Goal: Task Accomplishment & Management: Manage account settings

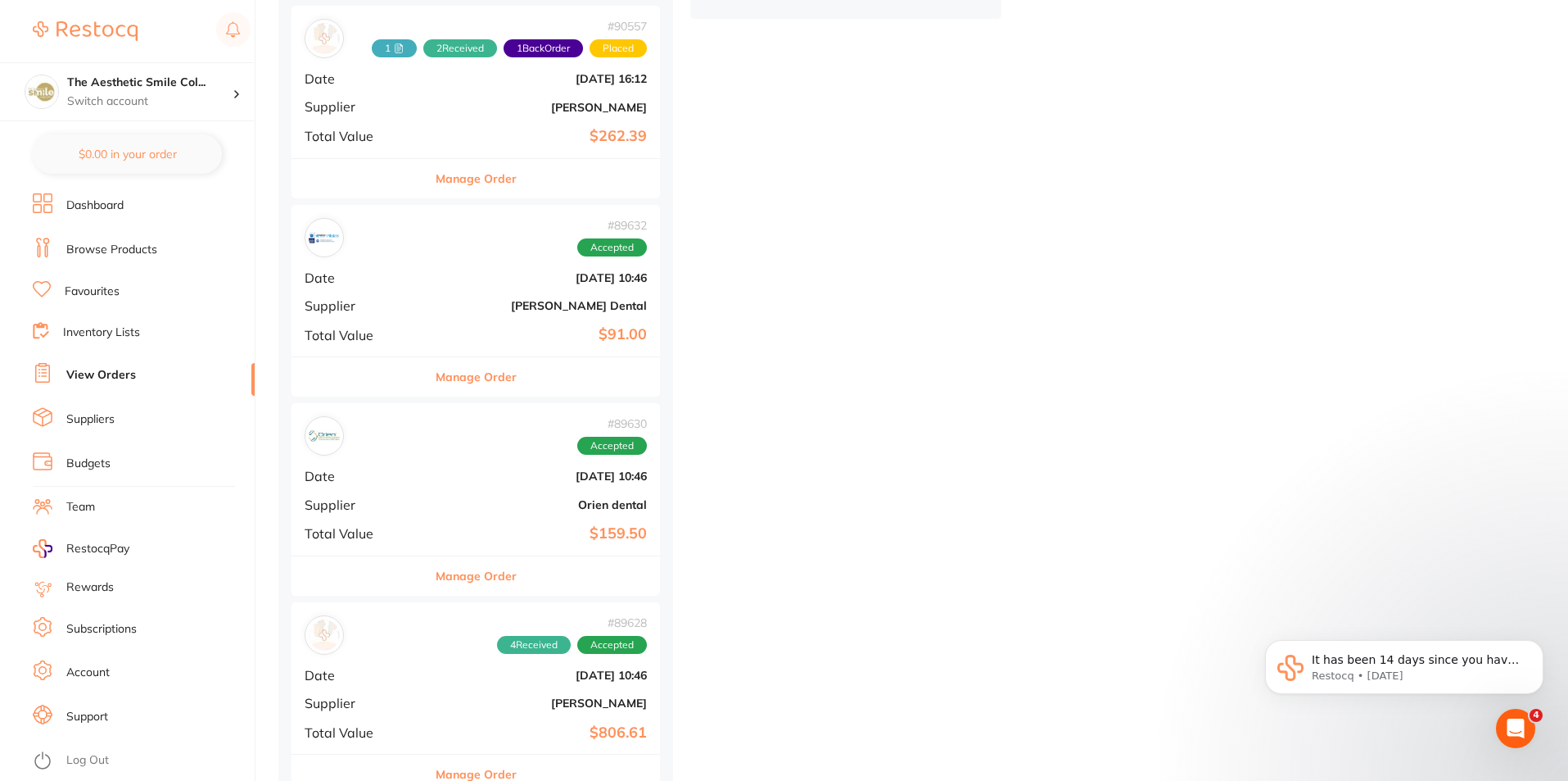
scroll to position [1055, 0]
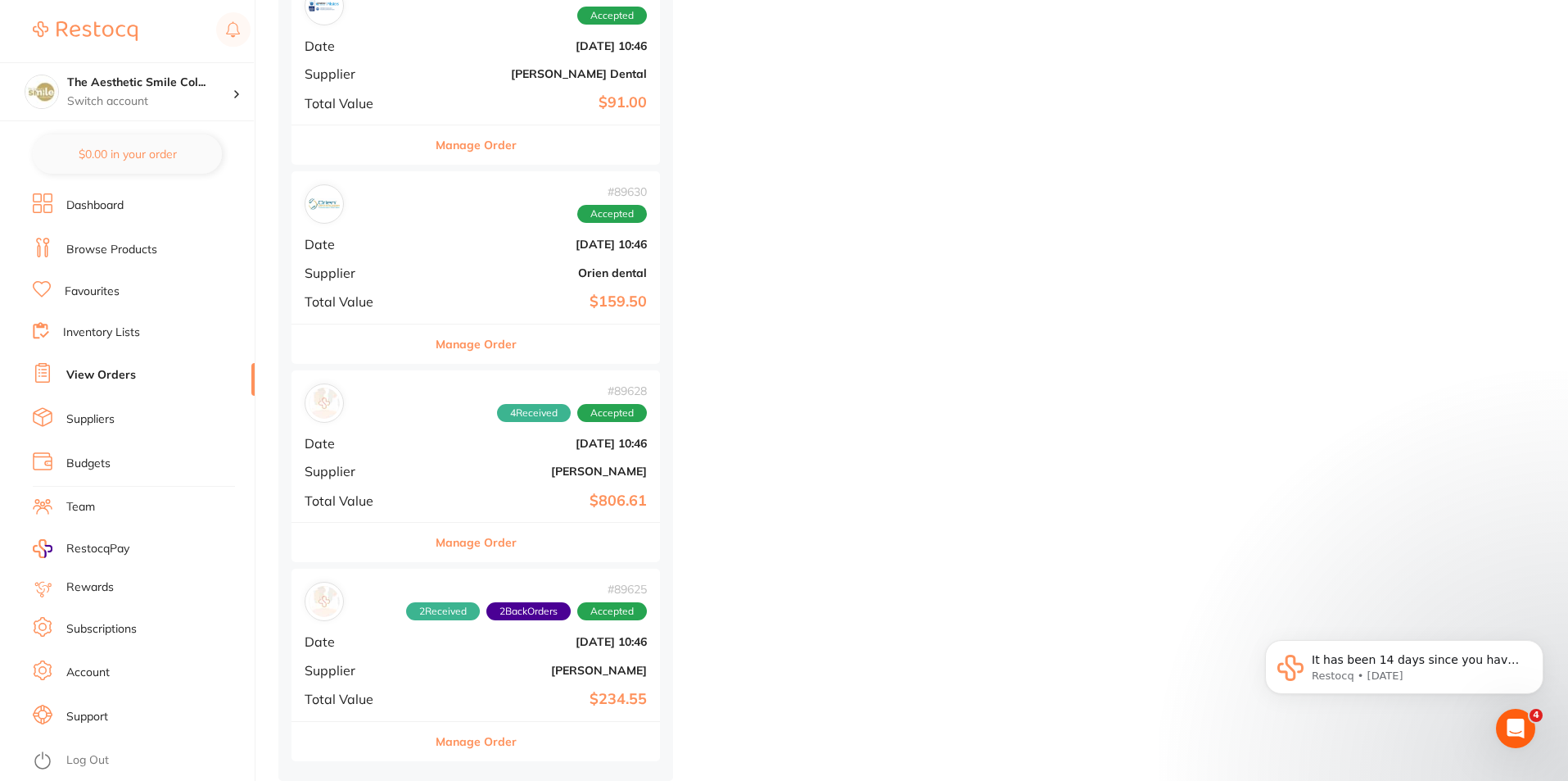
click at [479, 744] on button "Manage Order" at bounding box center [477, 741] width 81 height 40
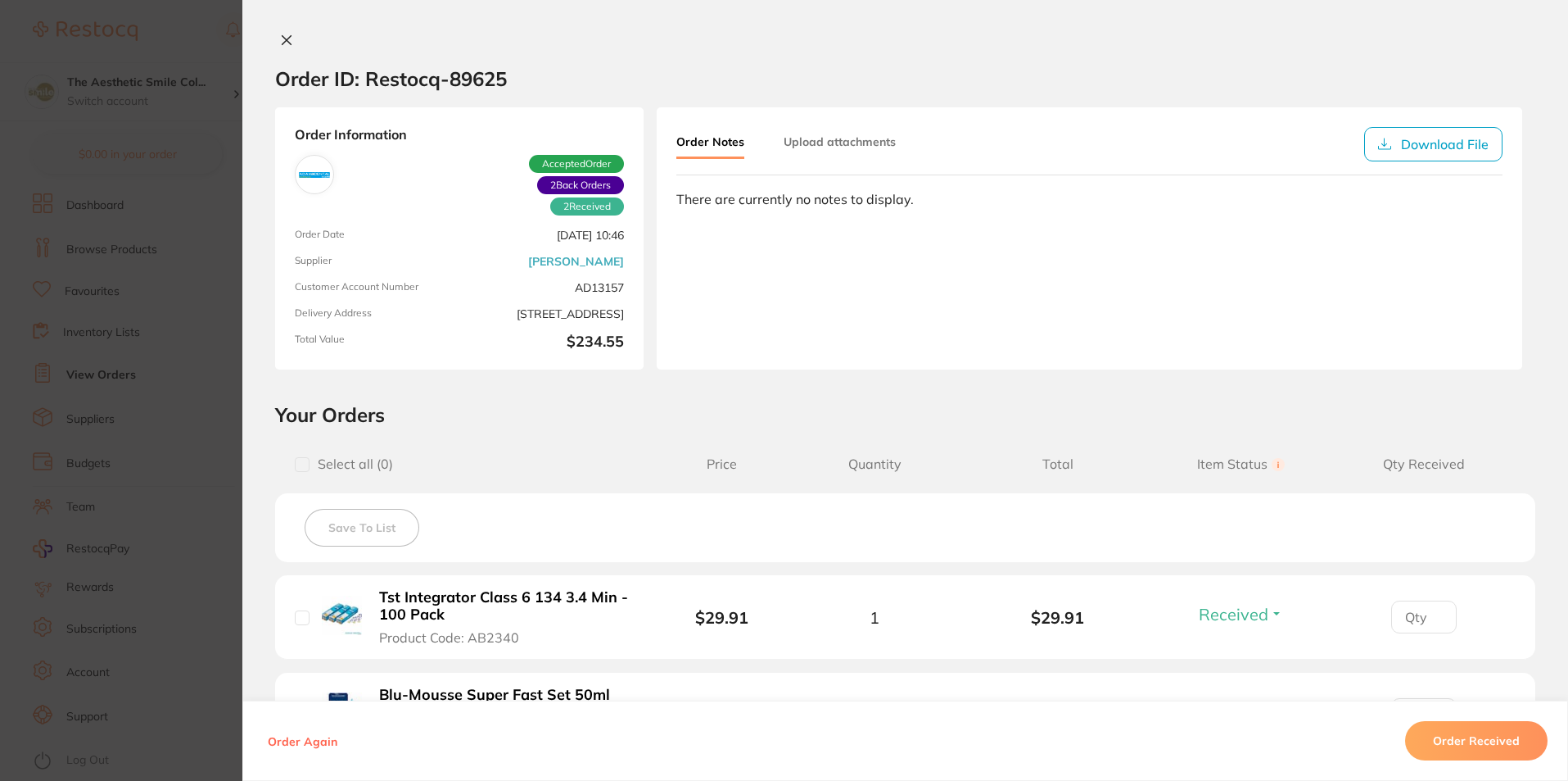
click at [285, 44] on icon at bounding box center [286, 40] width 13 height 13
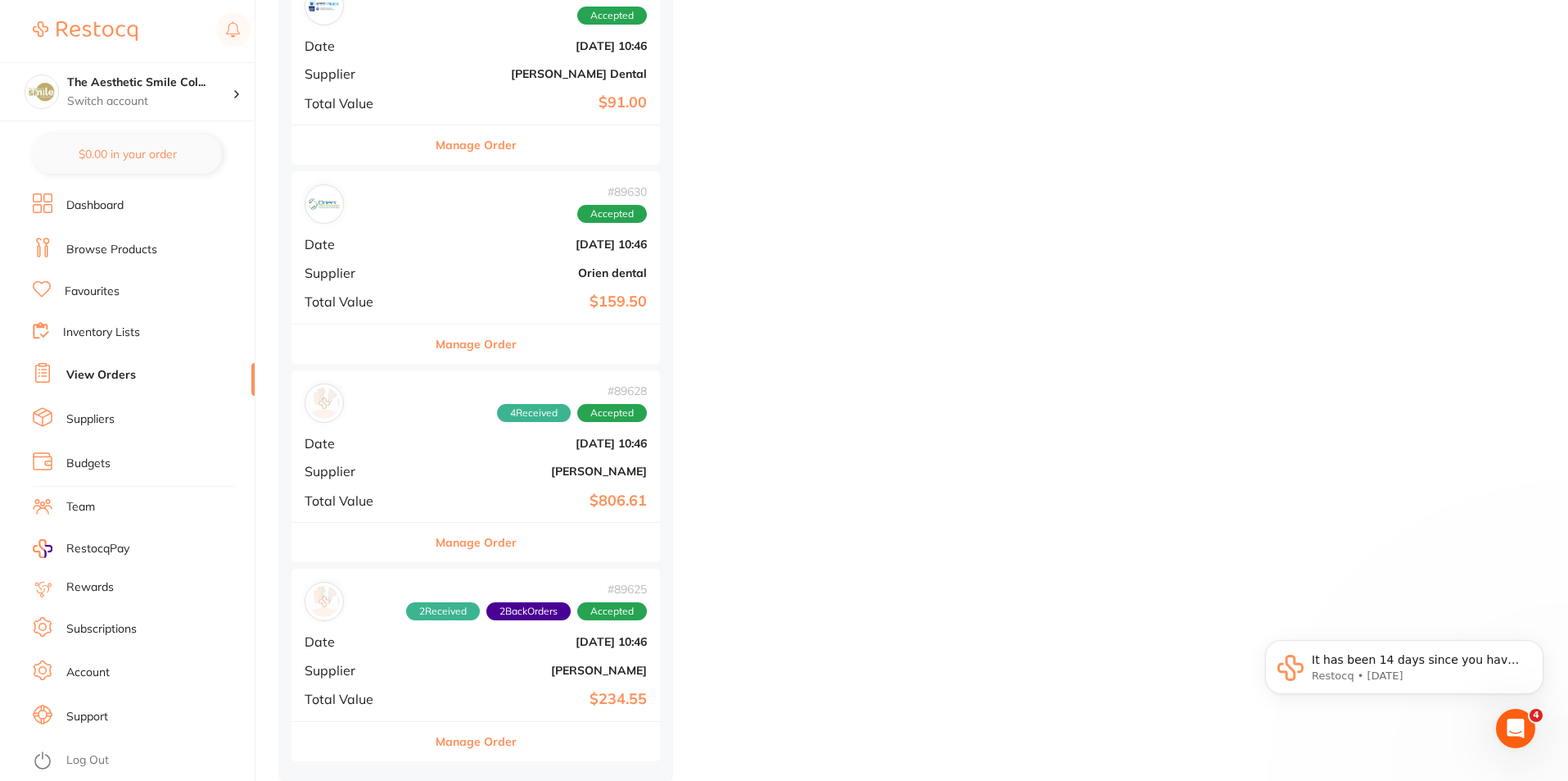
click at [455, 547] on button "Manage Order" at bounding box center [477, 543] width 81 height 40
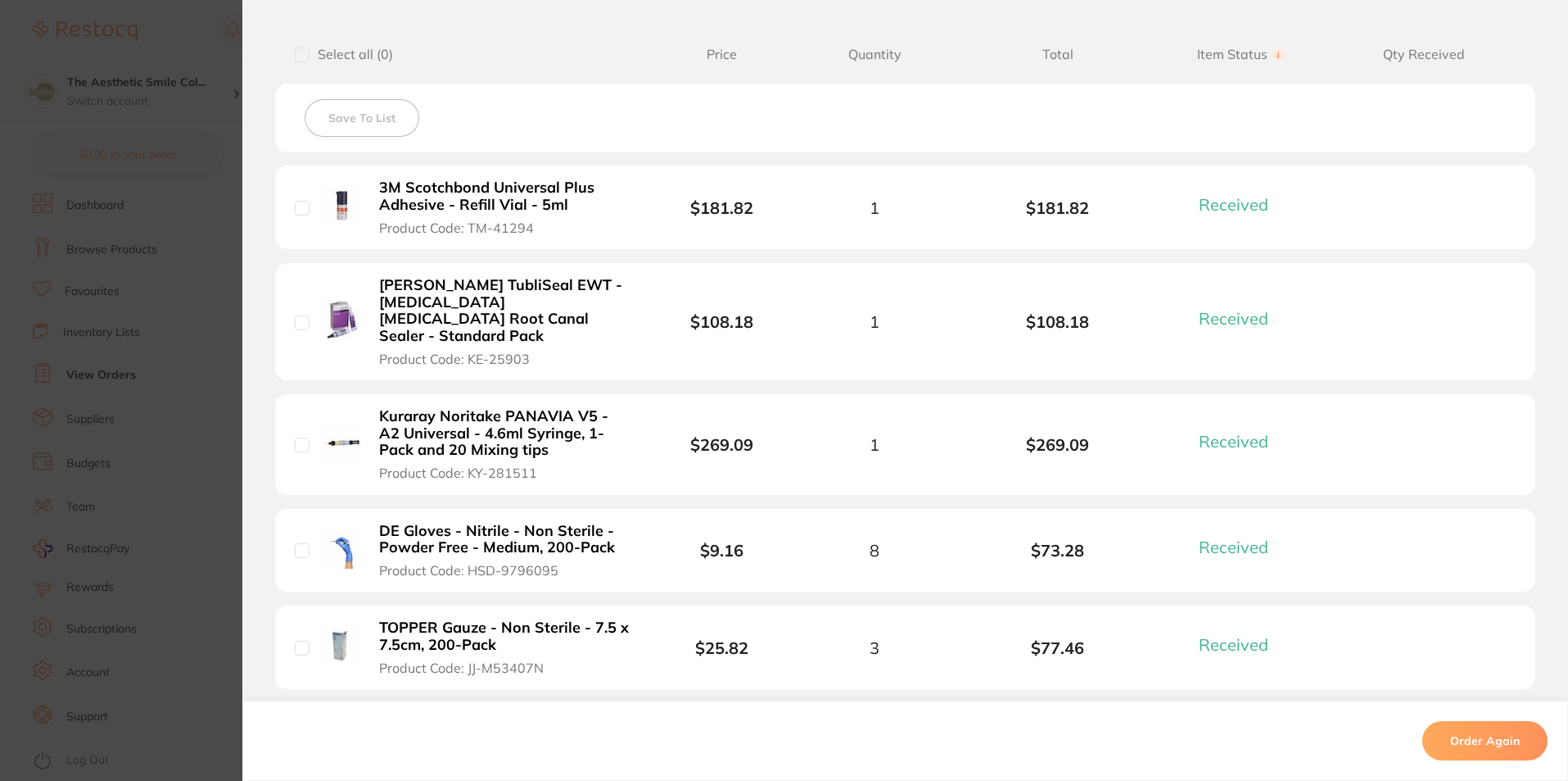
click at [298, 207] on input "checkbox" at bounding box center [302, 208] width 15 height 15
checkbox input "true"
click at [300, 317] on input "checkbox" at bounding box center [302, 322] width 15 height 15
checkbox input "true"
click at [301, 437] on input "checkbox" at bounding box center [302, 444] width 15 height 15
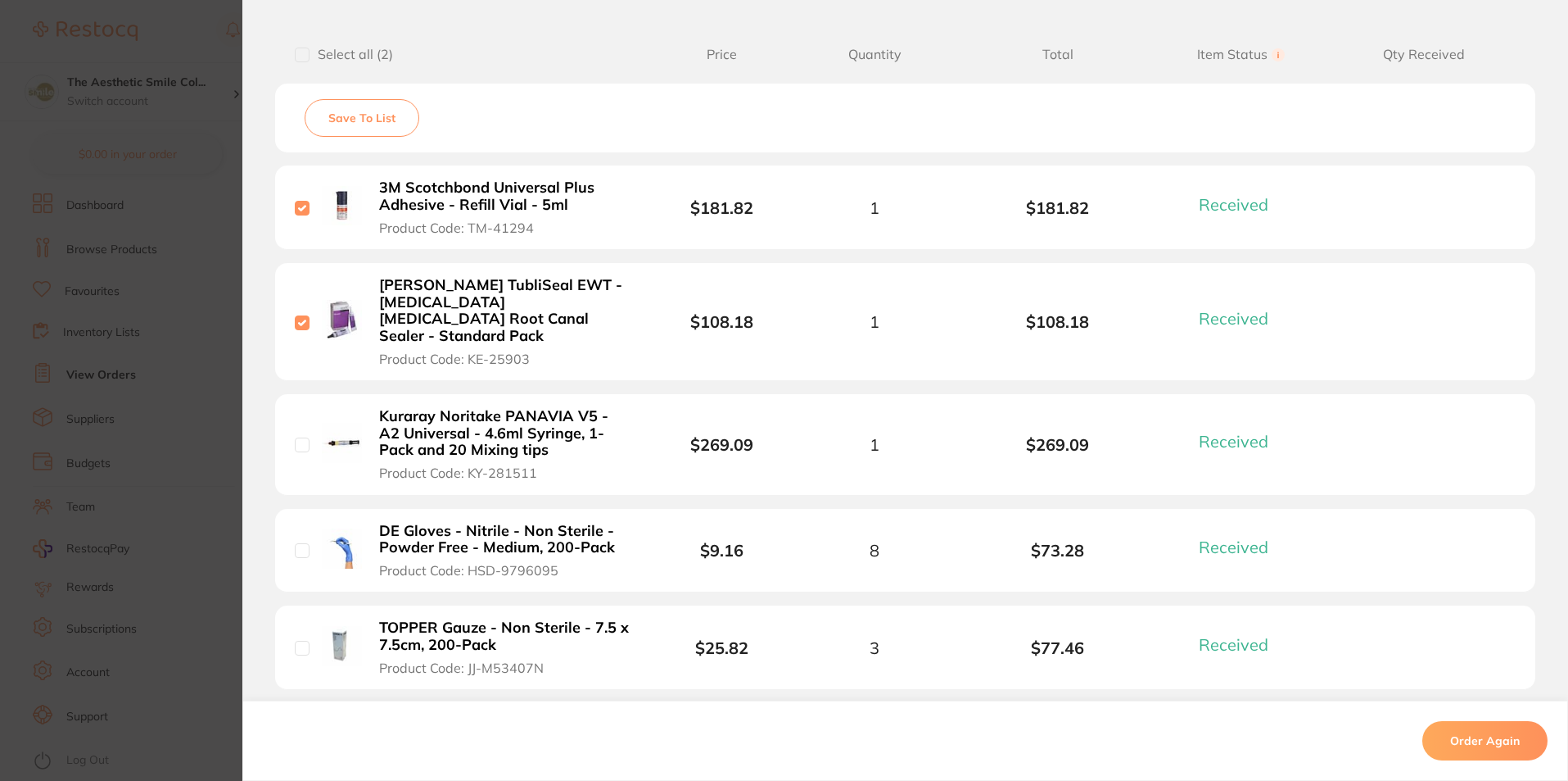
checkbox input "true"
click at [295, 544] on input "checkbox" at bounding box center [302, 550] width 15 height 15
checkbox input "true"
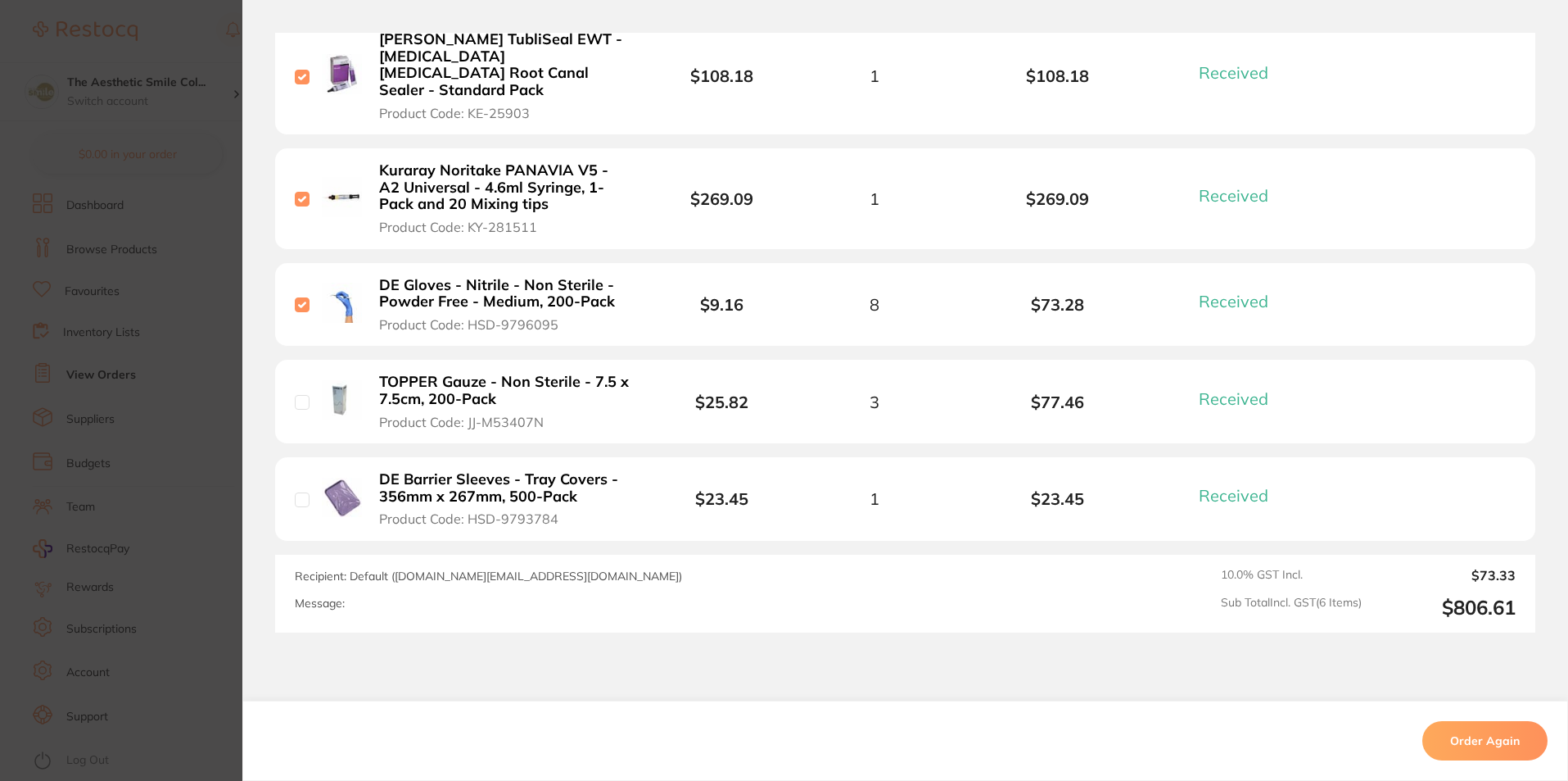
scroll to position [734, 0]
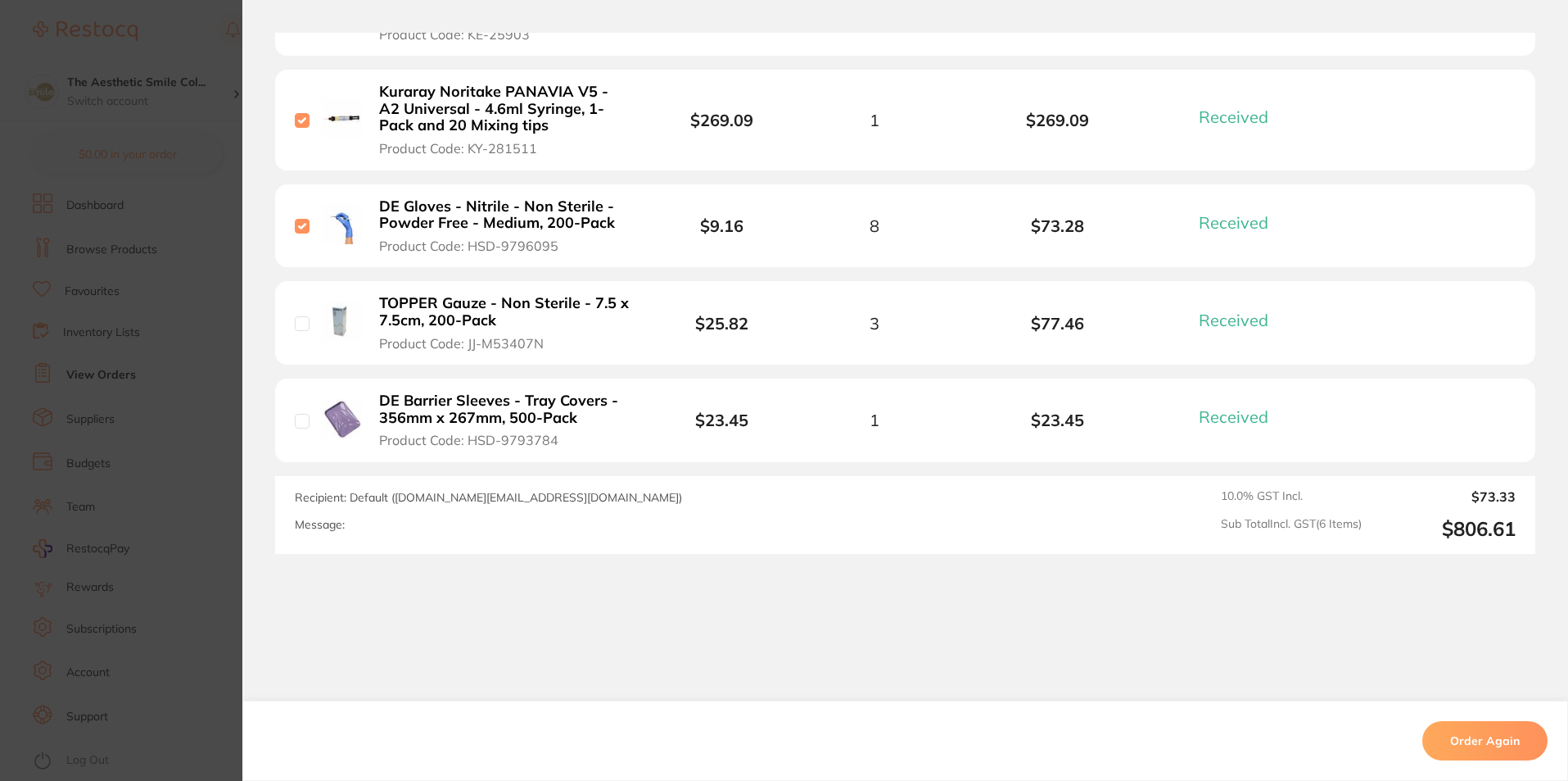
click at [303, 413] on input "checkbox" at bounding box center [302, 420] width 15 height 15
checkbox input "true"
click at [298, 316] on input "checkbox" at bounding box center [302, 323] width 15 height 15
checkbox input "true"
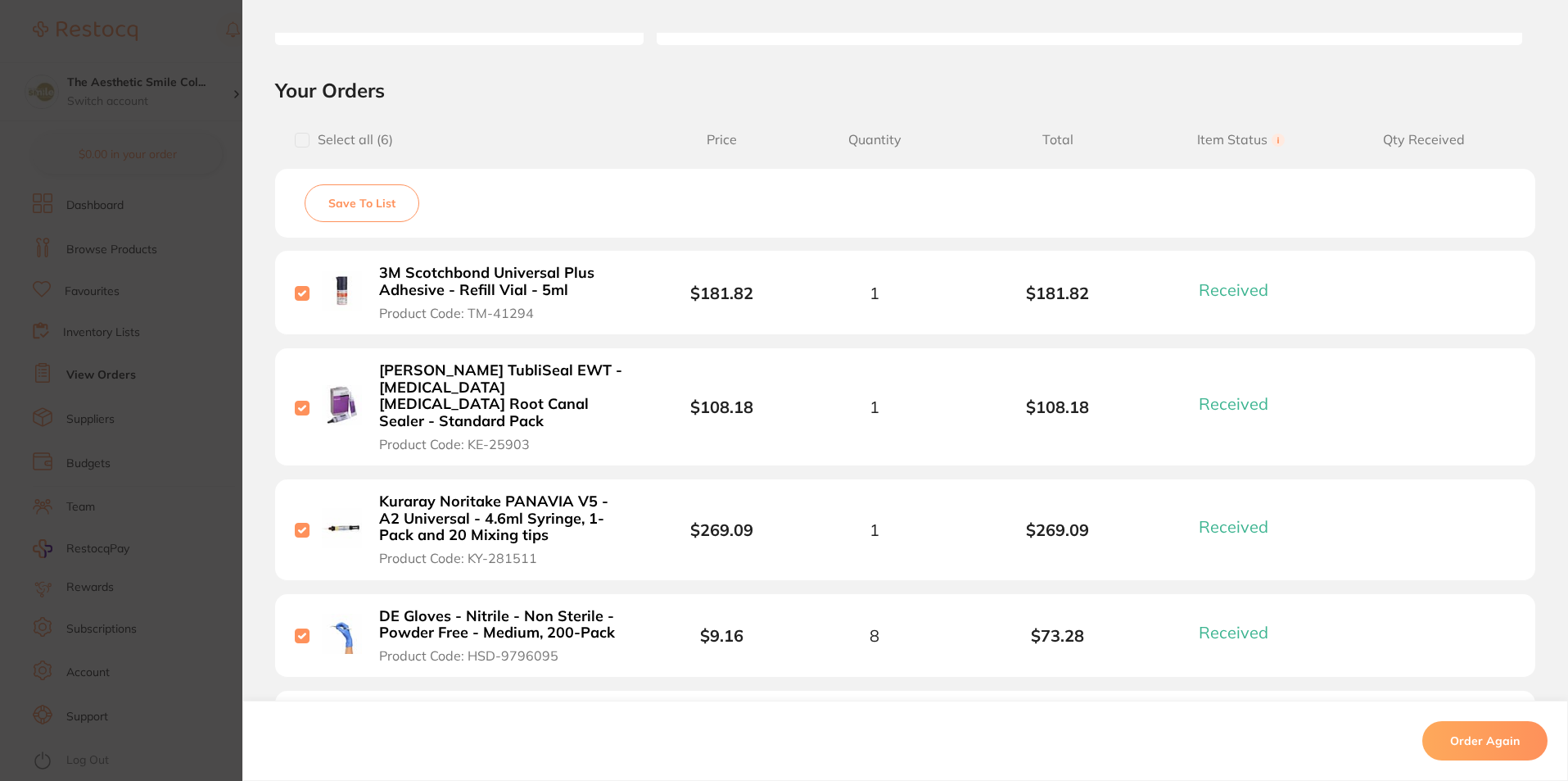
scroll to position [0, 0]
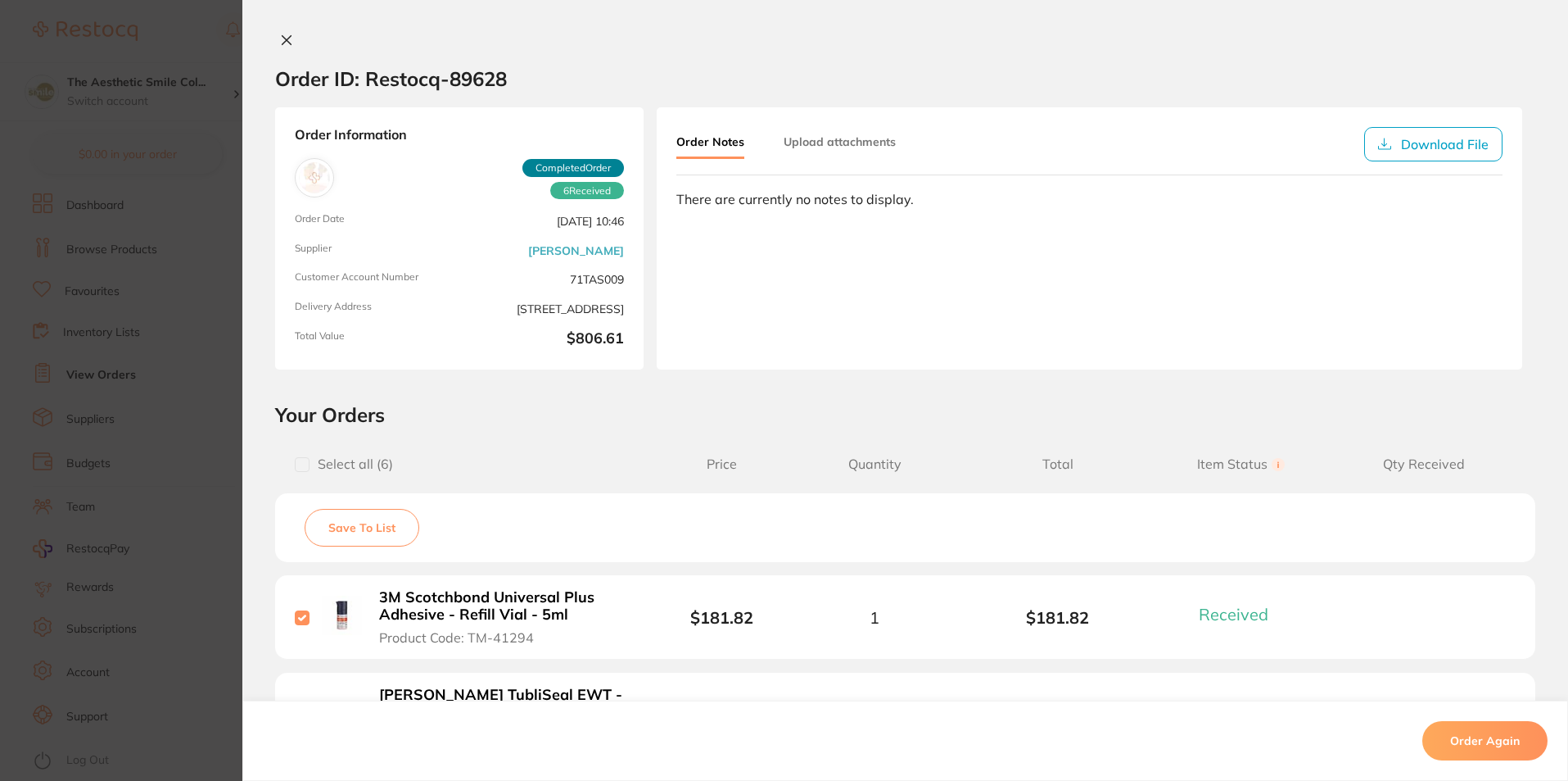
click at [837, 138] on button "Upload attachments" at bounding box center [839, 142] width 112 height 30
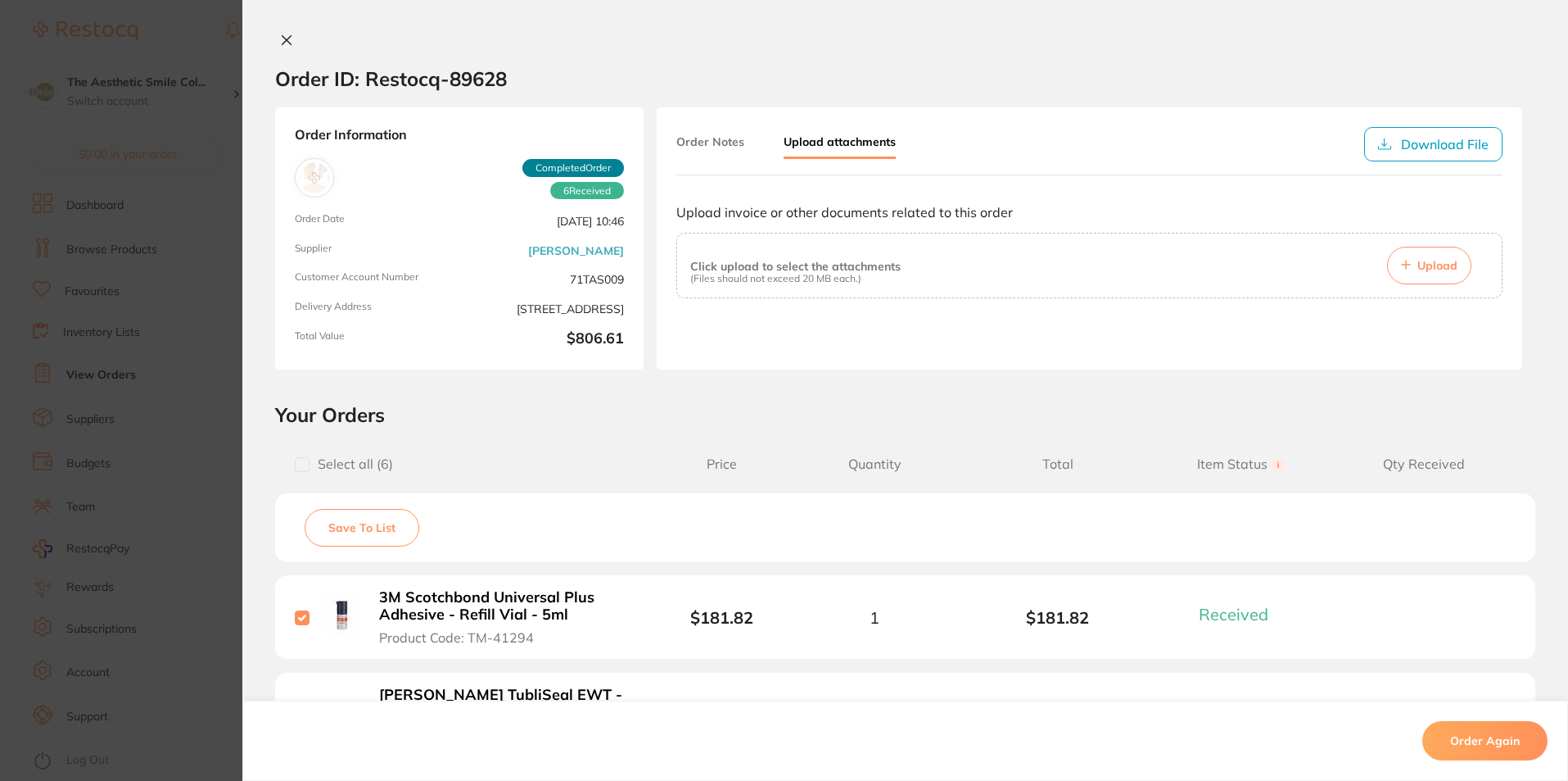
click at [1418, 276] on button "Upload" at bounding box center [1429, 265] width 84 height 38
click at [720, 146] on button "Order Notes" at bounding box center [710, 142] width 68 height 30
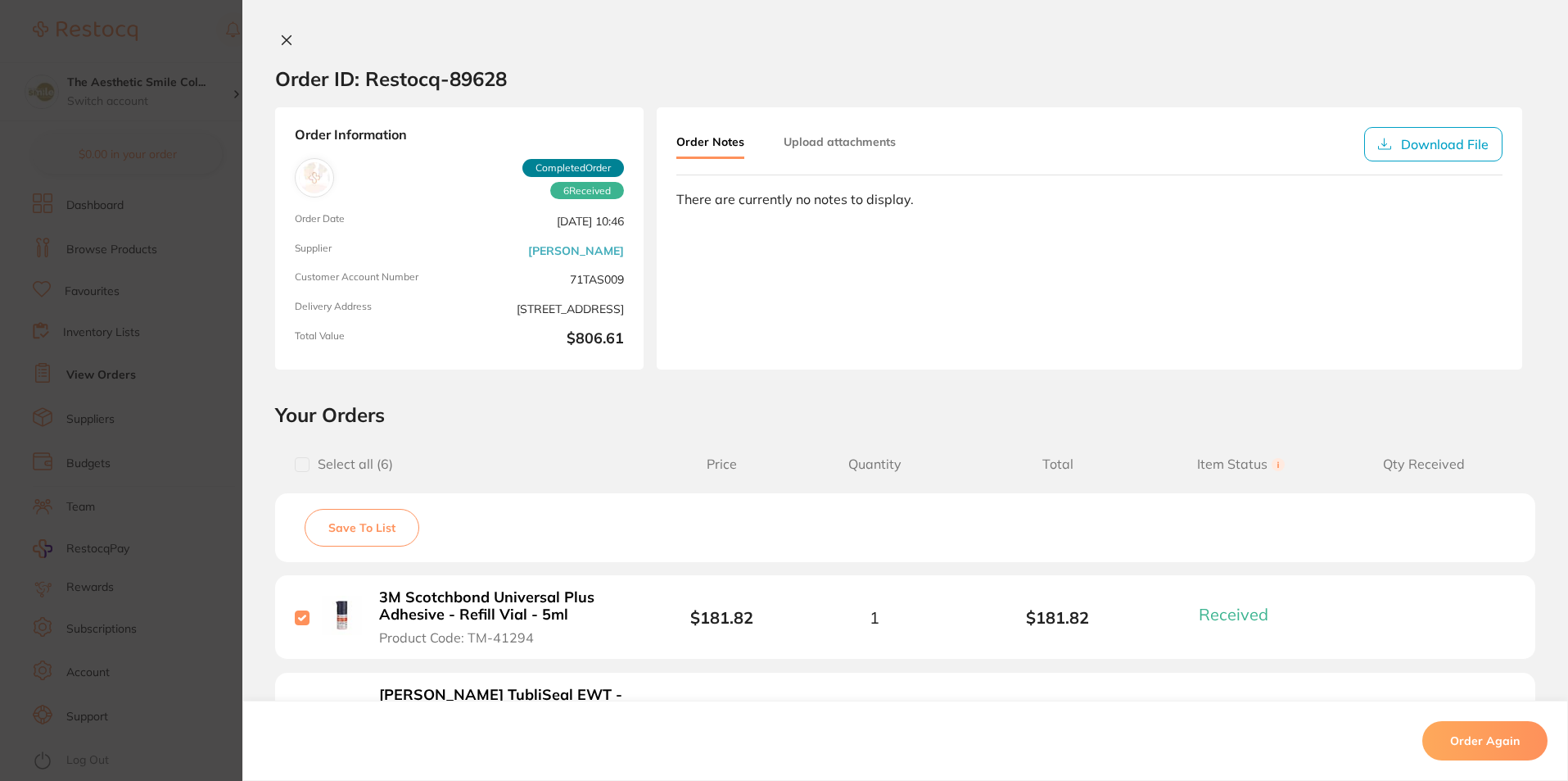
click at [869, 148] on button "Upload attachments" at bounding box center [839, 142] width 112 height 30
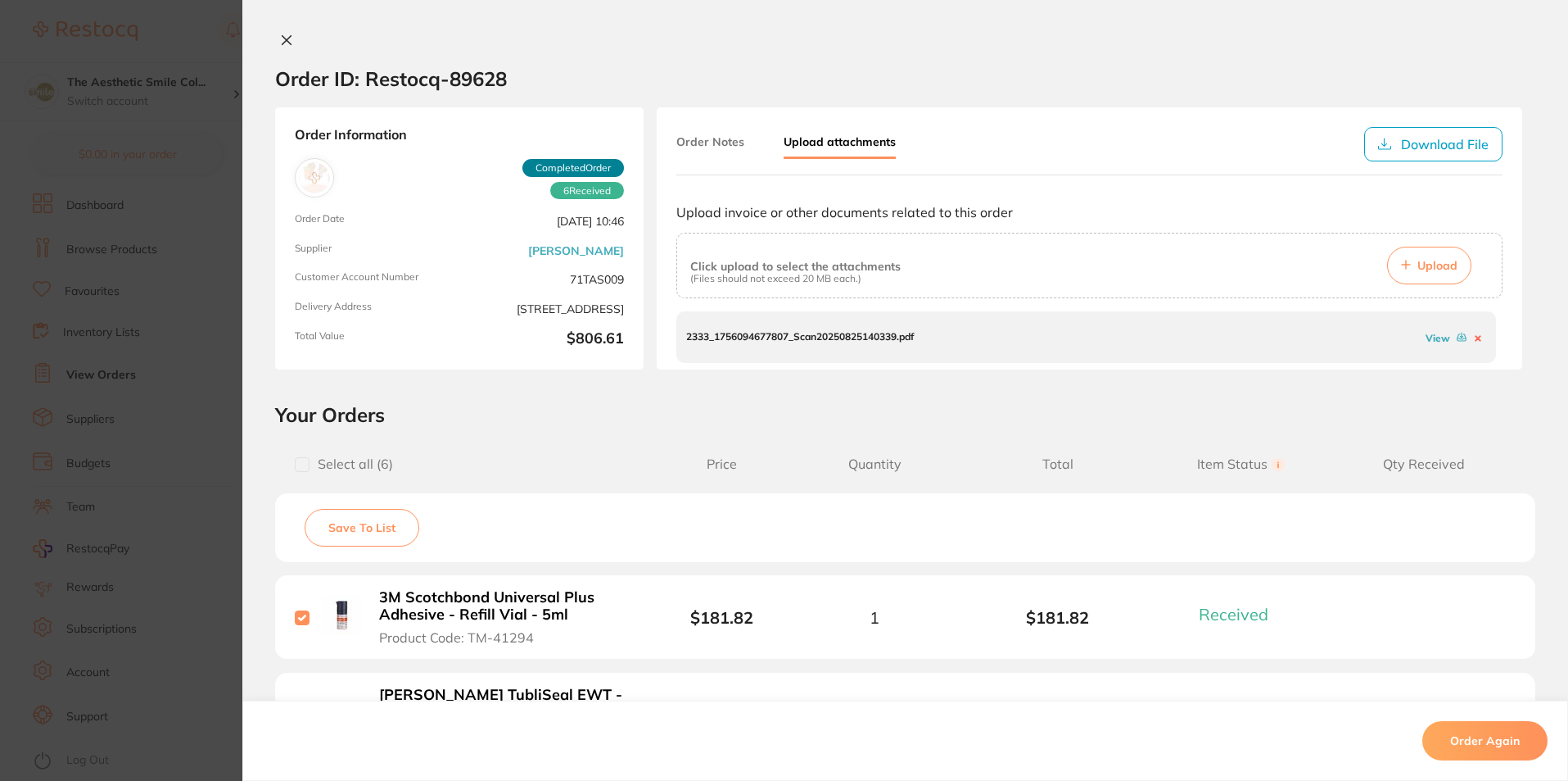
click at [287, 36] on icon at bounding box center [286, 40] width 9 height 9
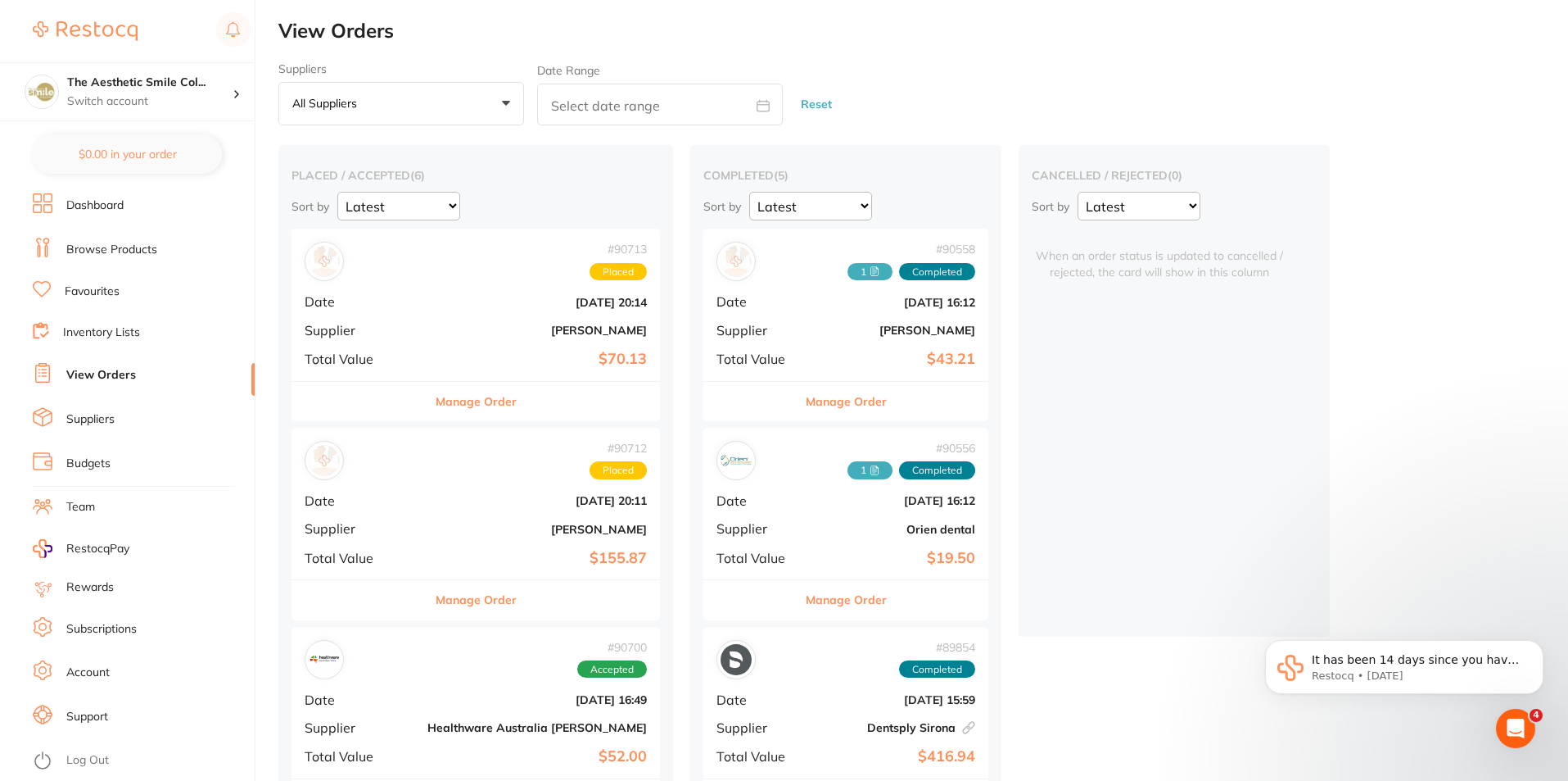
click at [450, 398] on button "Manage Order" at bounding box center [477, 401] width 81 height 40
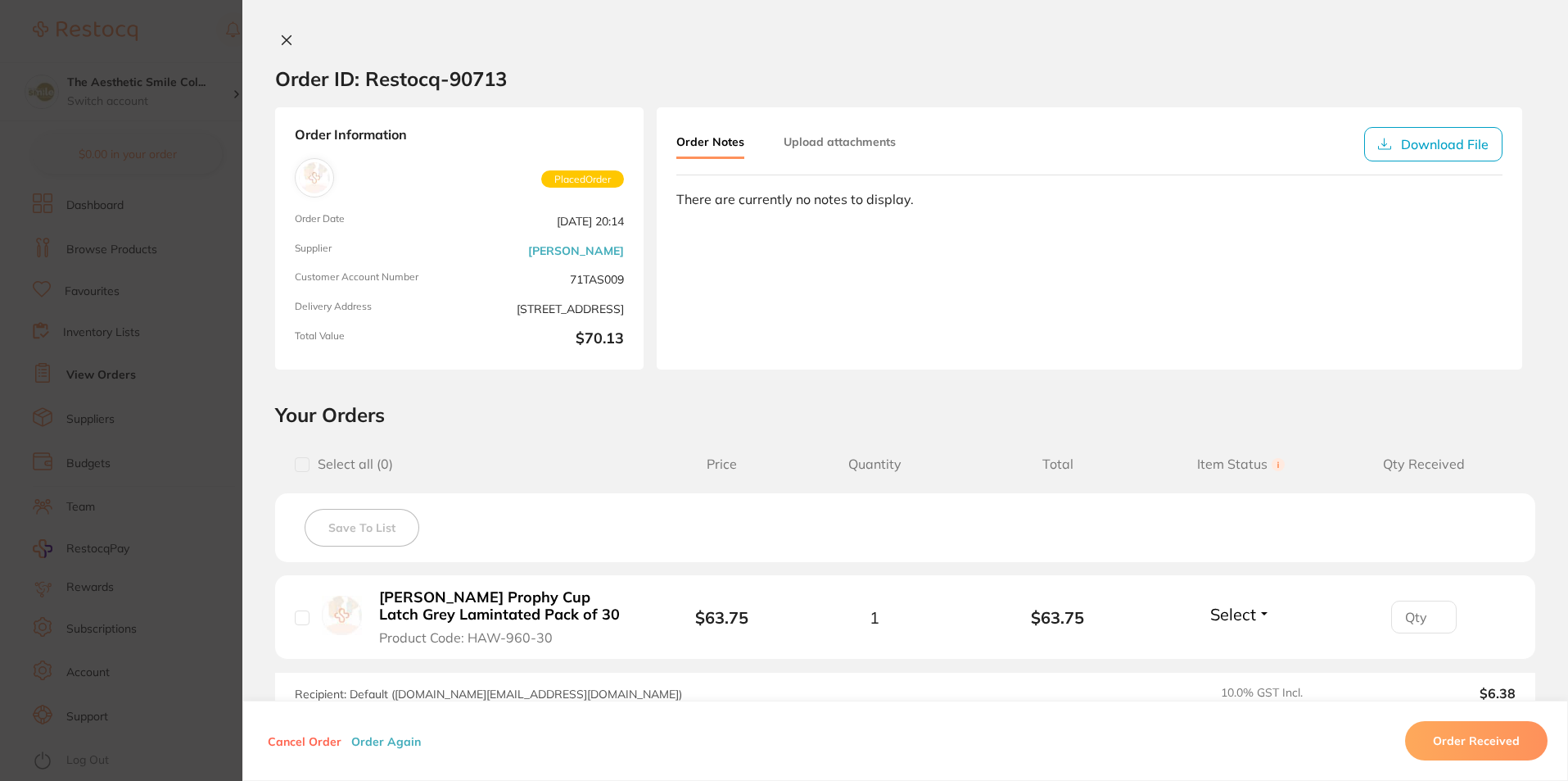
click at [283, 35] on icon at bounding box center [286, 40] width 13 height 13
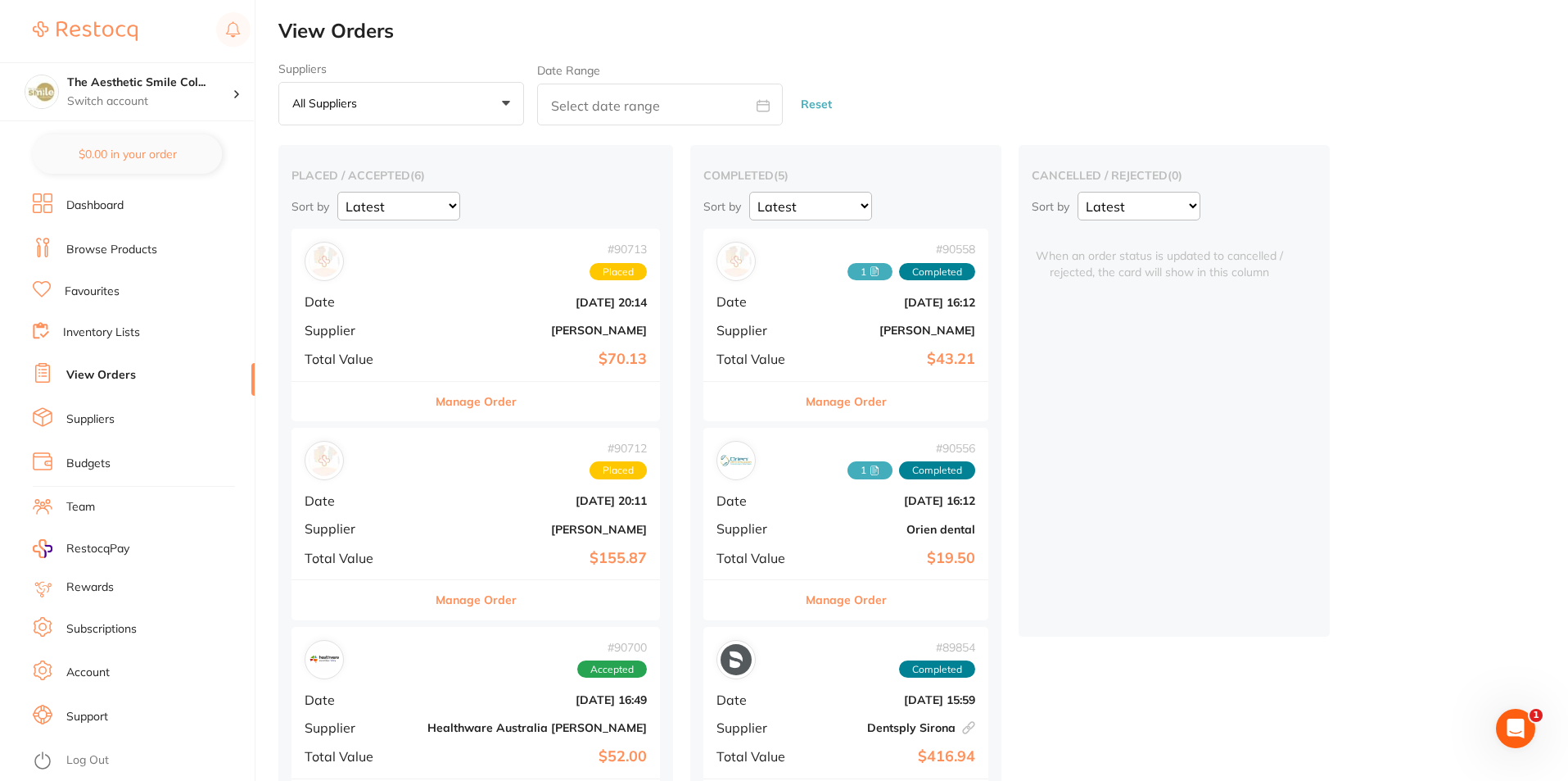
click at [486, 609] on button "Manage Order" at bounding box center [477, 600] width 81 height 40
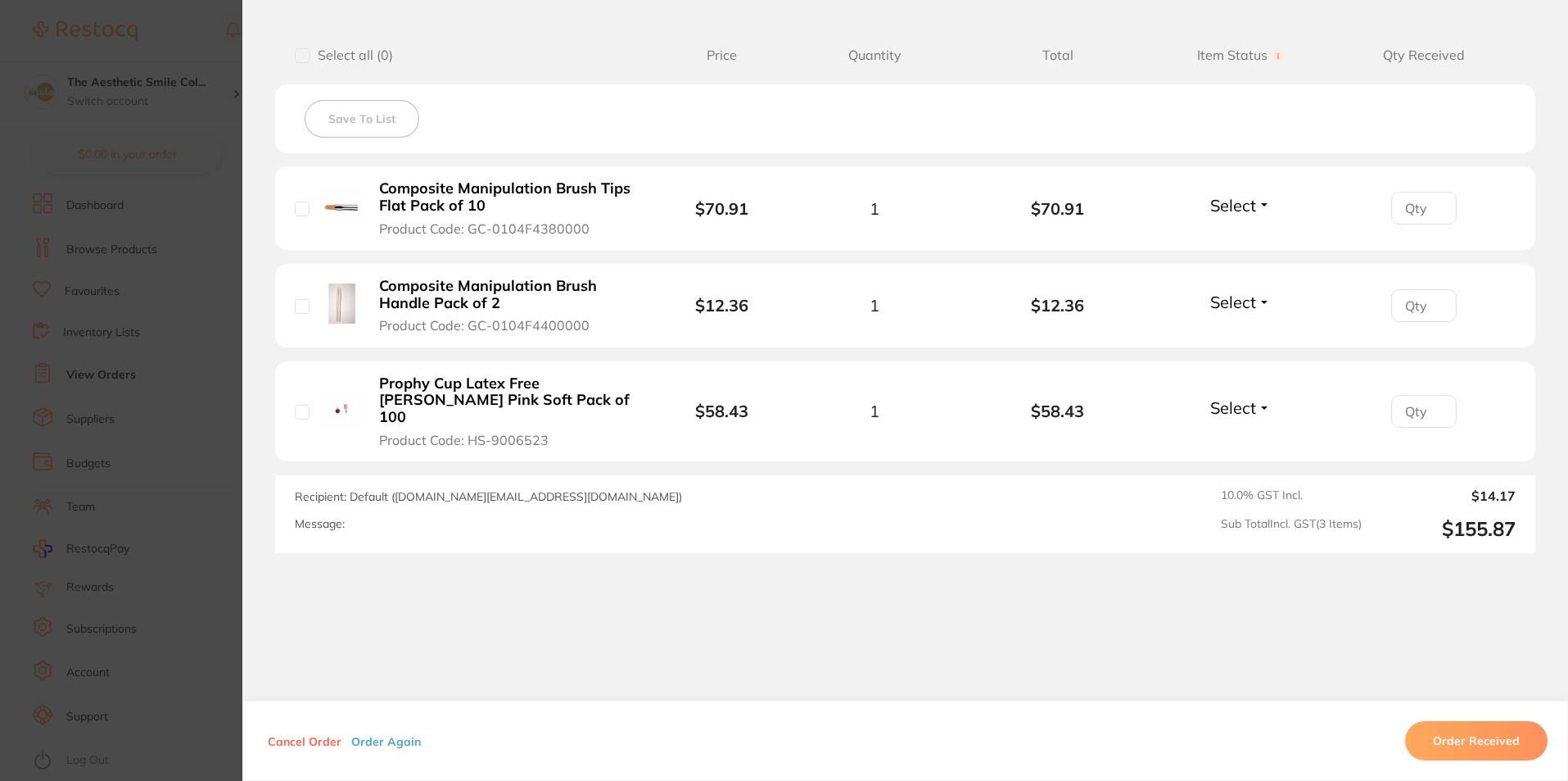
click at [1227, 204] on span "Select" at bounding box center [1232, 205] width 46 height 21
click at [1247, 240] on span "Received" at bounding box center [1240, 240] width 42 height 12
click at [1244, 301] on span "Select" at bounding box center [1232, 301] width 46 height 21
click at [1252, 338] on span "Received" at bounding box center [1240, 337] width 42 height 12
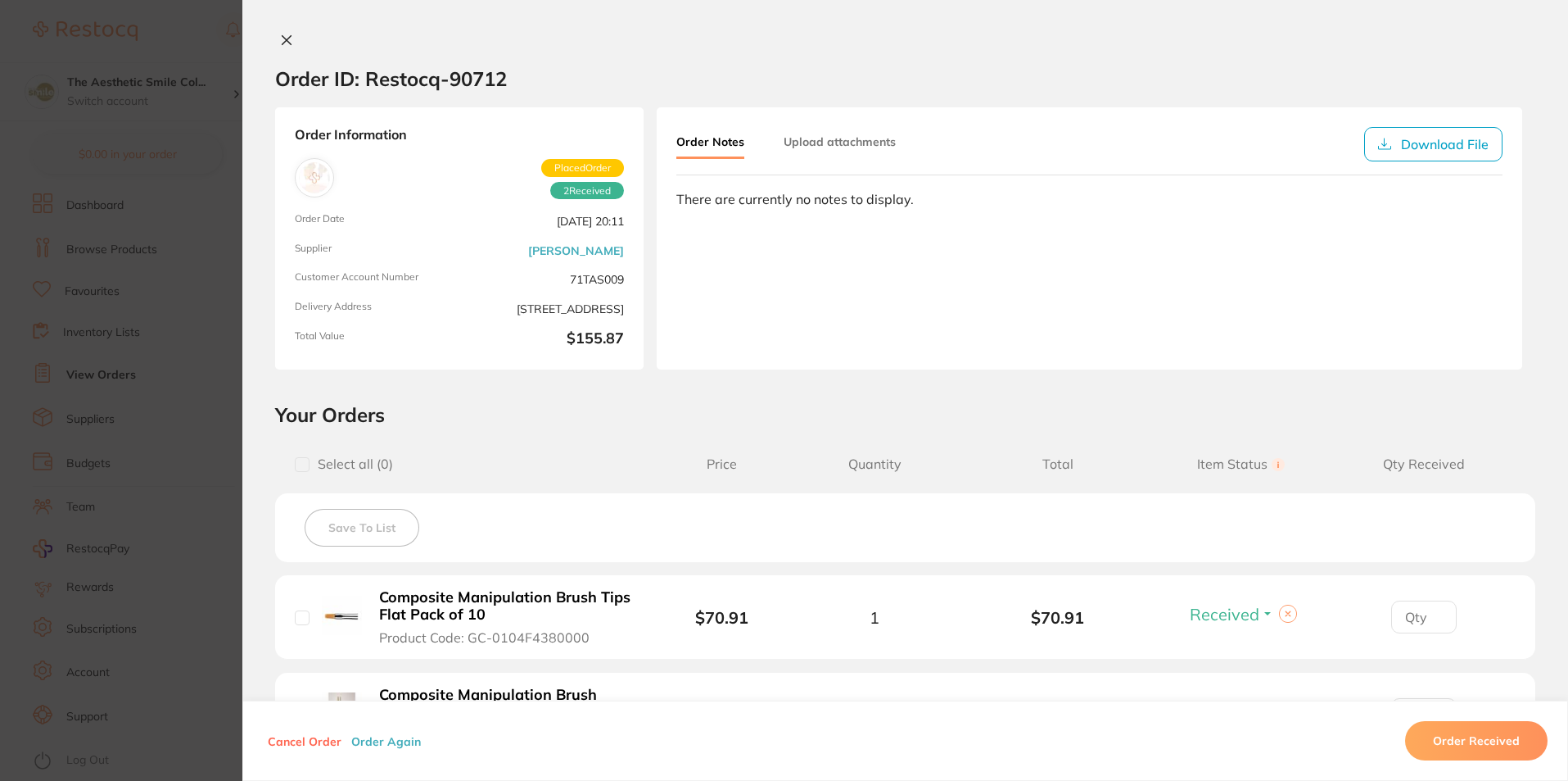
click at [1063, 249] on div "Order Notes Upload attachments Download File There are currently no notes to di…" at bounding box center [1088, 238] width 865 height 262
click at [874, 145] on button "Upload attachments" at bounding box center [839, 142] width 112 height 30
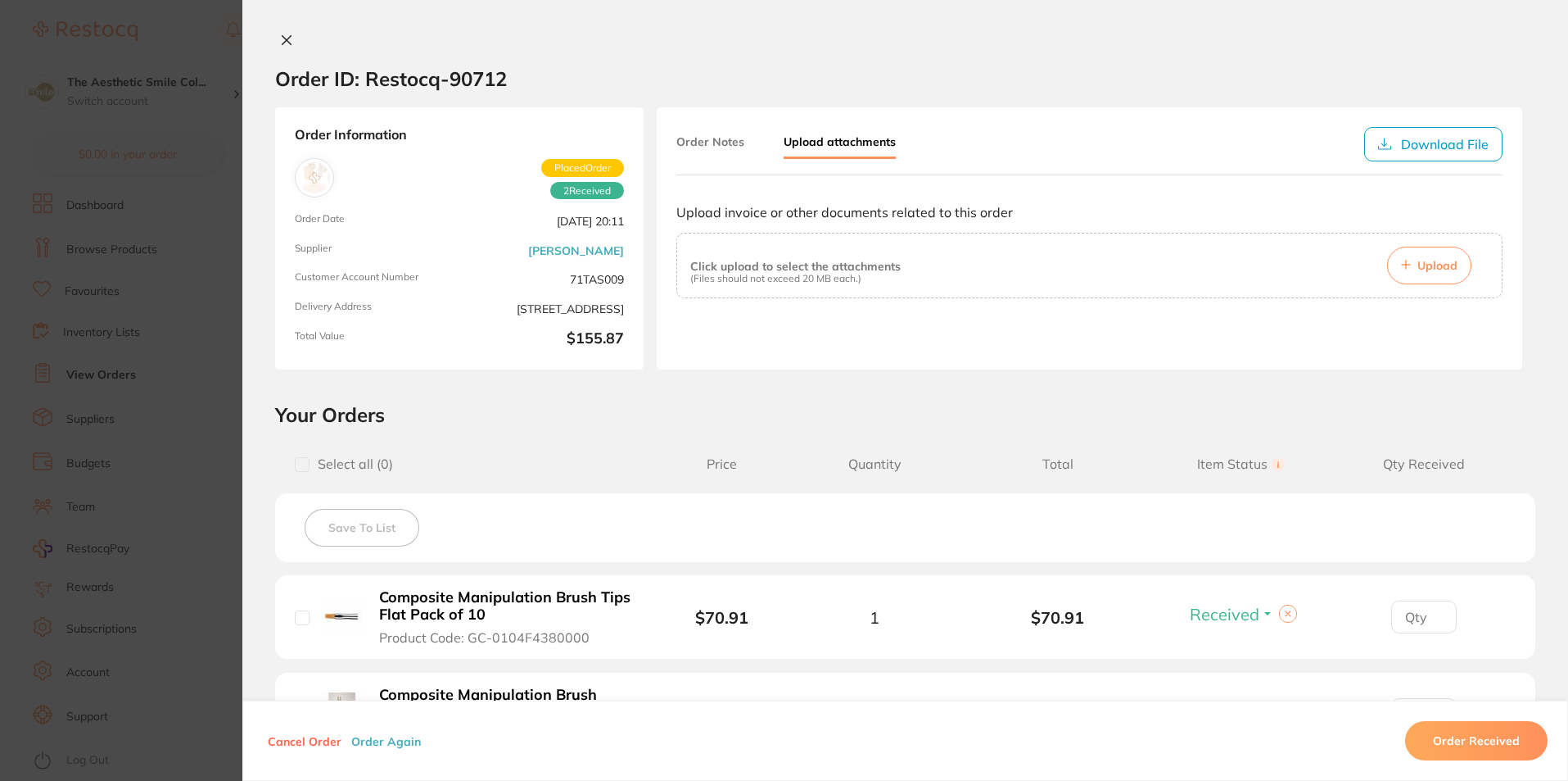
click at [1443, 274] on button "Upload" at bounding box center [1429, 265] width 84 height 38
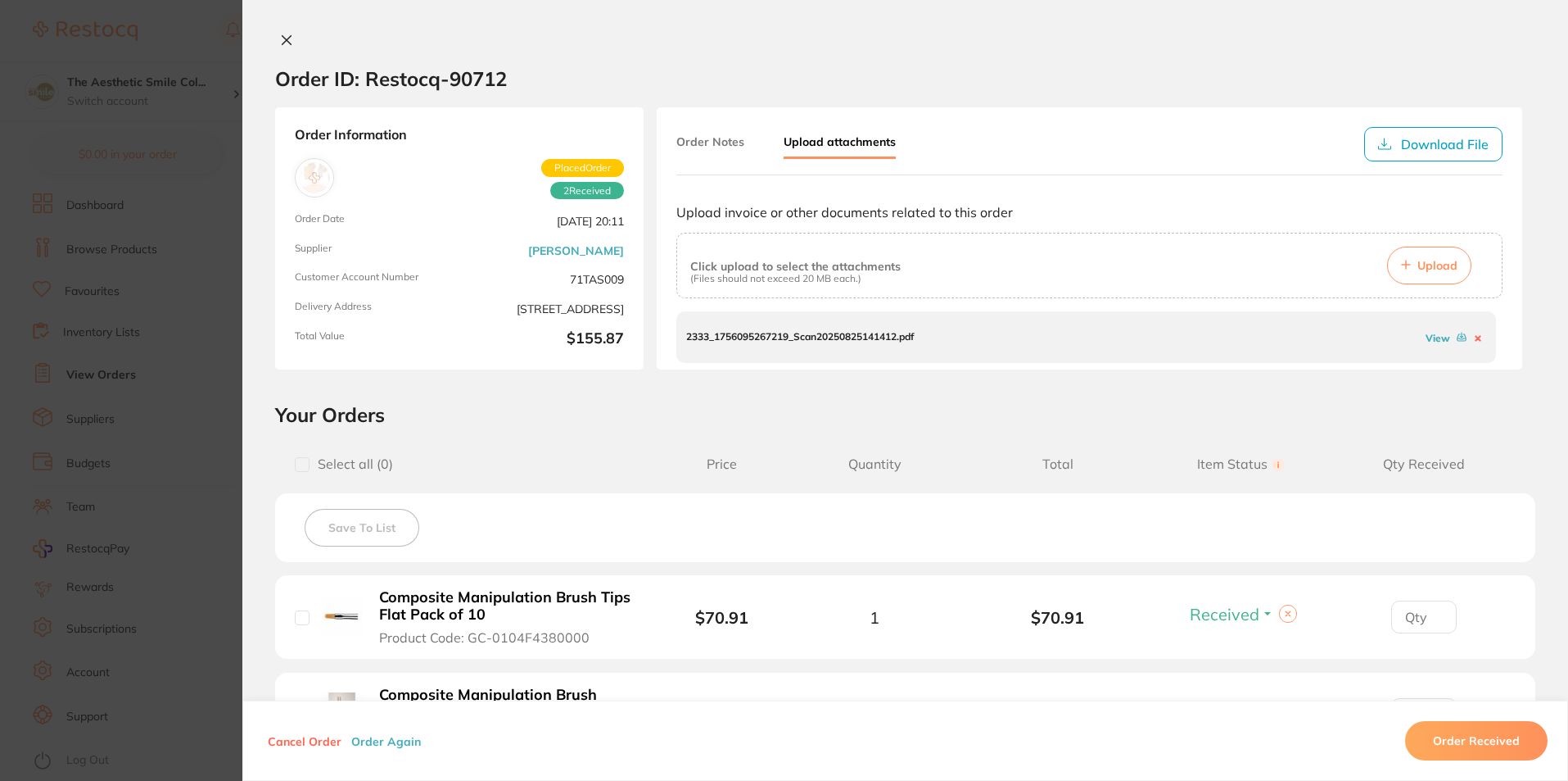
click at [284, 35] on icon at bounding box center [286, 40] width 13 height 13
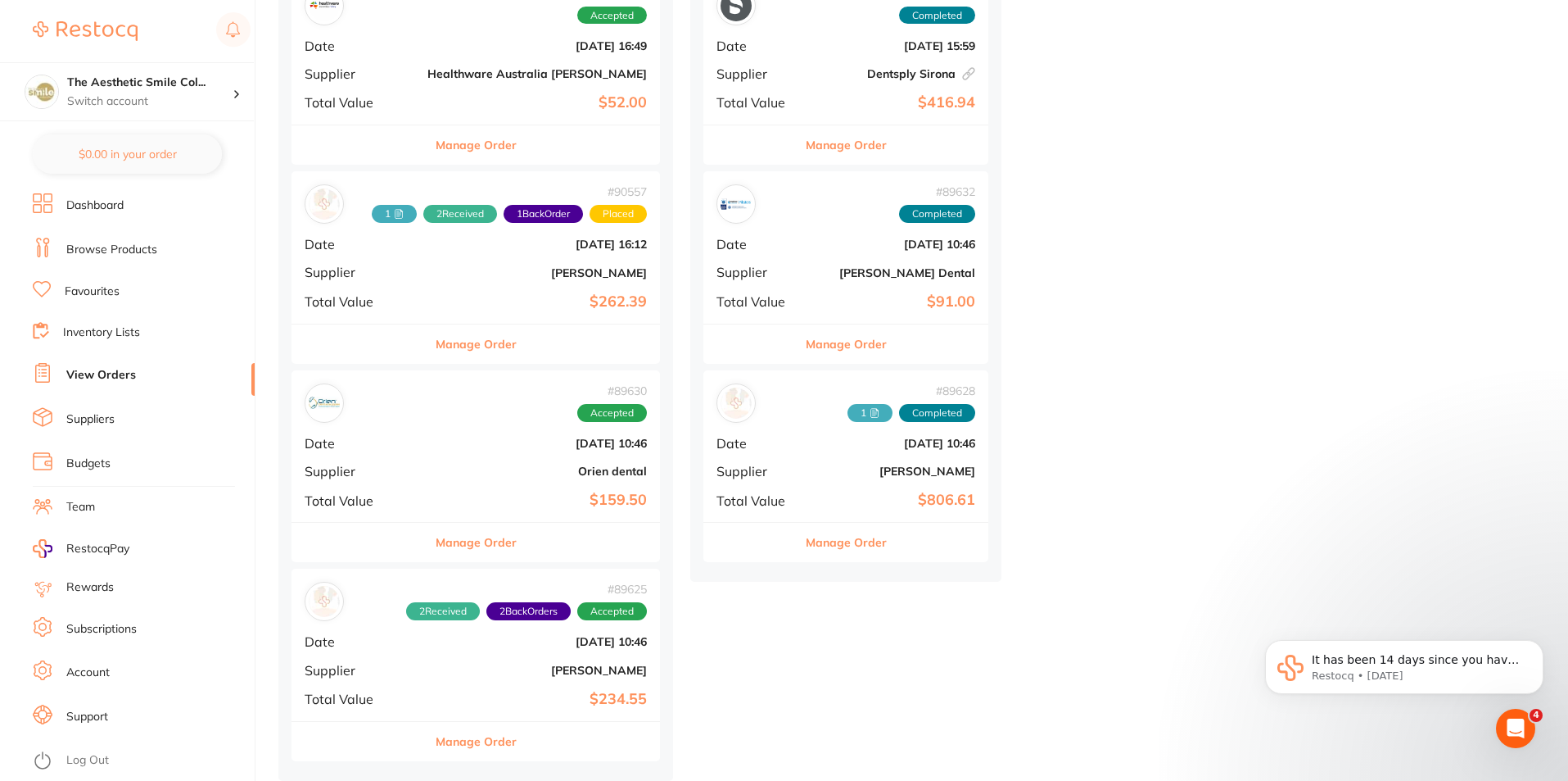
click at [454, 734] on button "Manage Order" at bounding box center [477, 741] width 81 height 40
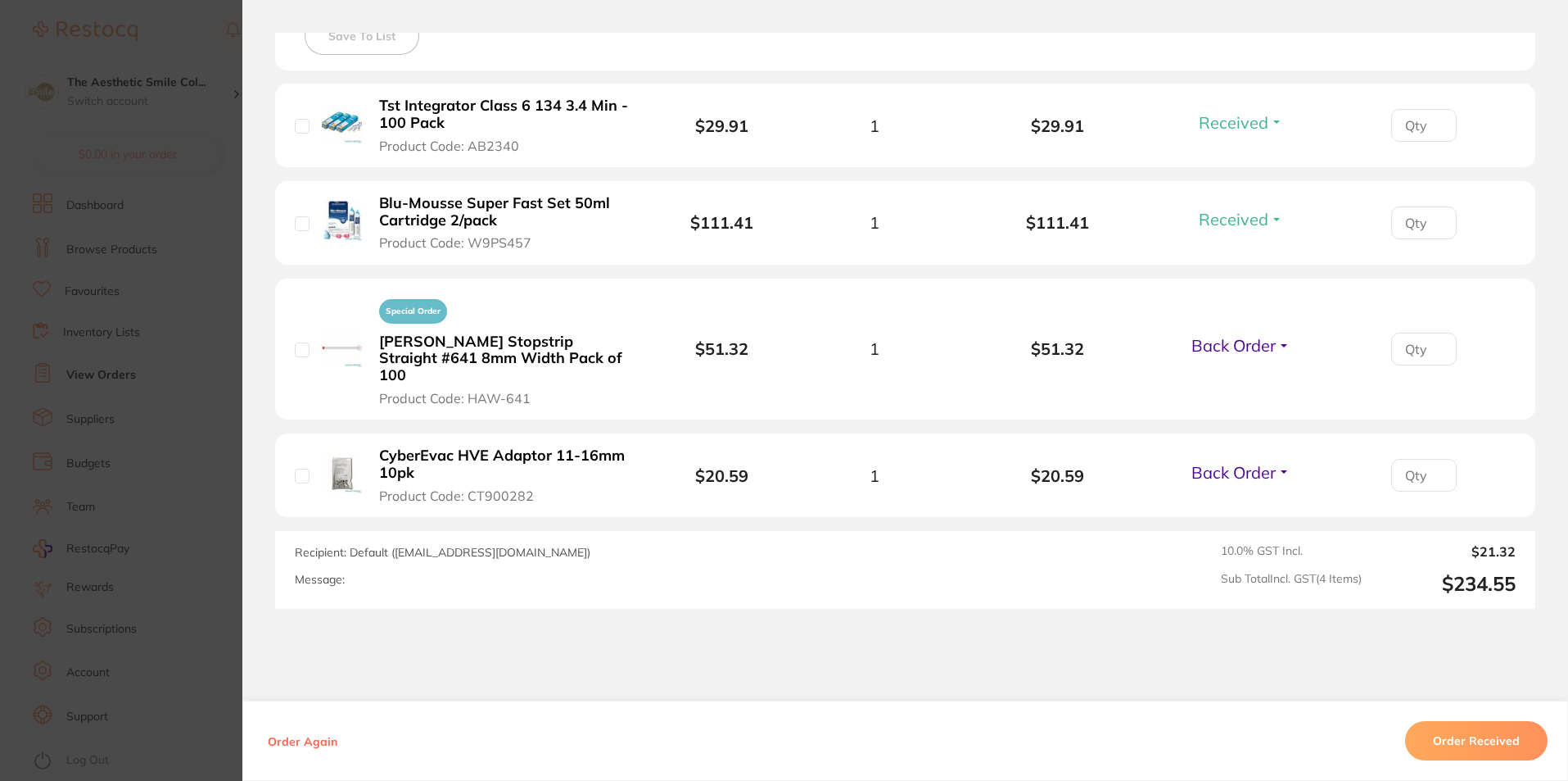
scroll to position [245, 0]
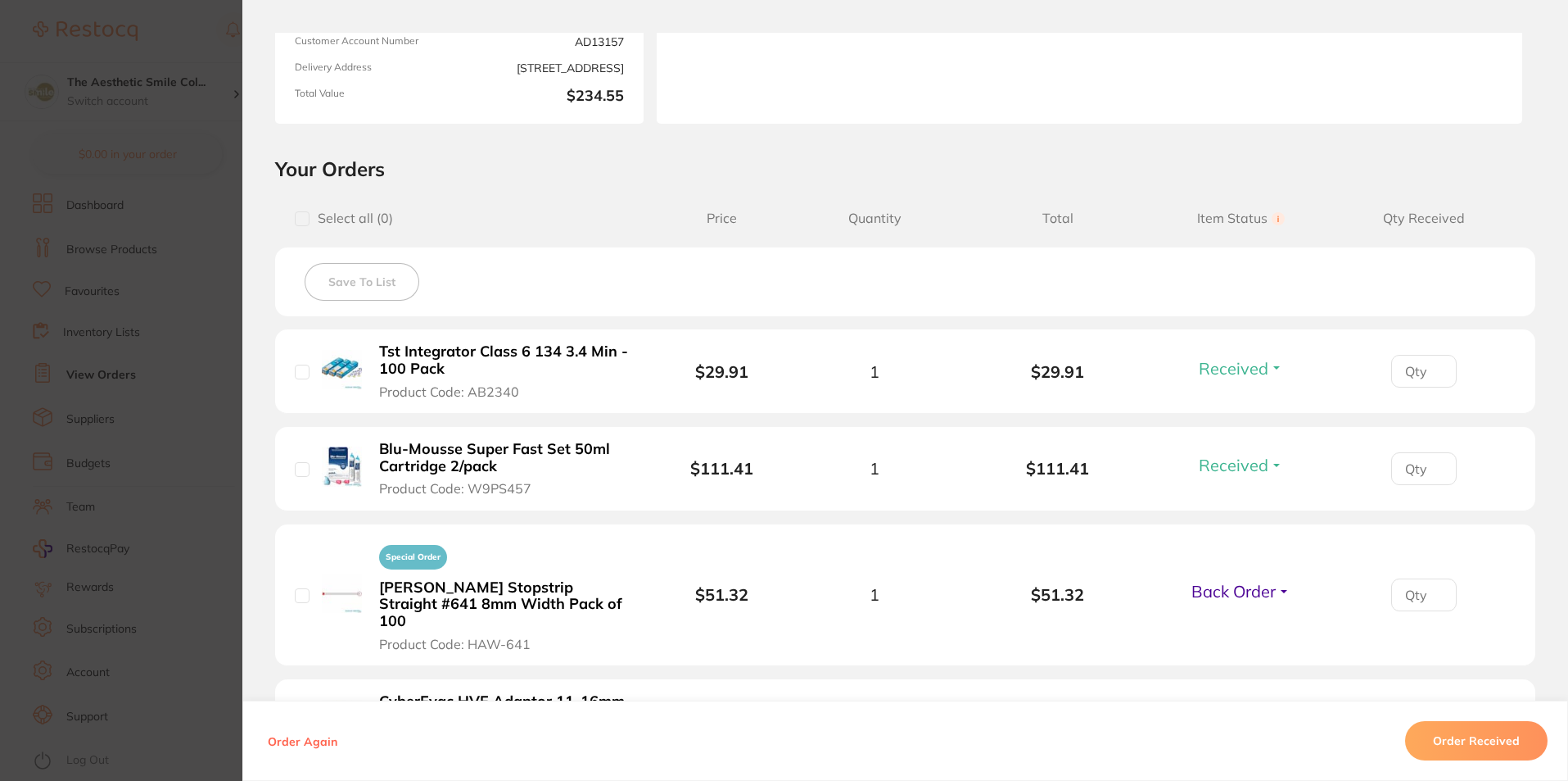
click at [1420, 369] on input "number" at bounding box center [1424, 371] width 66 height 33
type input "1"
click at [1424, 465] on input "number" at bounding box center [1424, 468] width 66 height 33
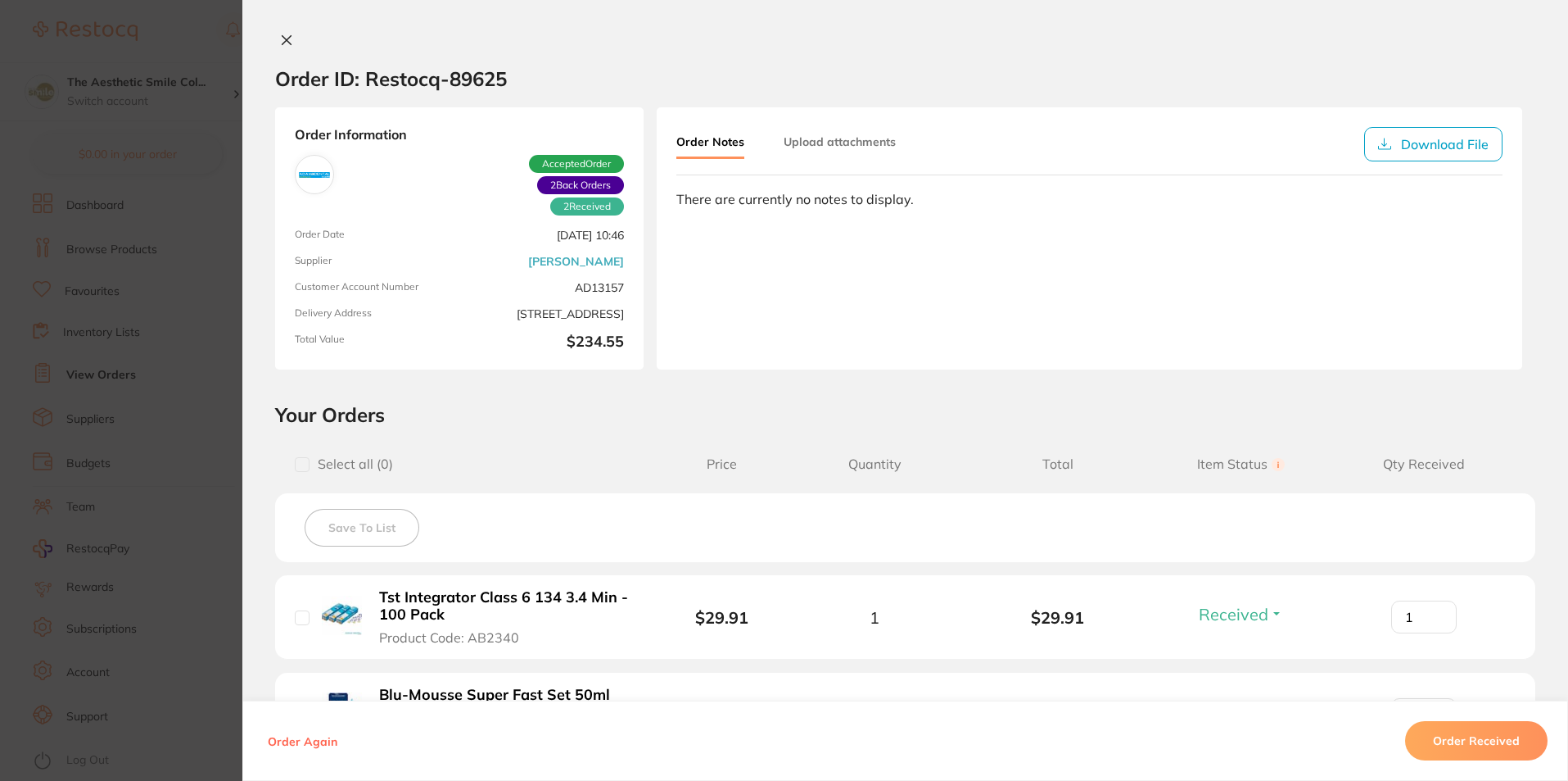
type input "1"
click at [285, 31] on div "Order ID: Restocq- 89625 Order Information 2 Received 2 Back Orders Accepted Or…" at bounding box center [905, 390] width 1326 height 781
click at [286, 44] on icon at bounding box center [286, 40] width 9 height 9
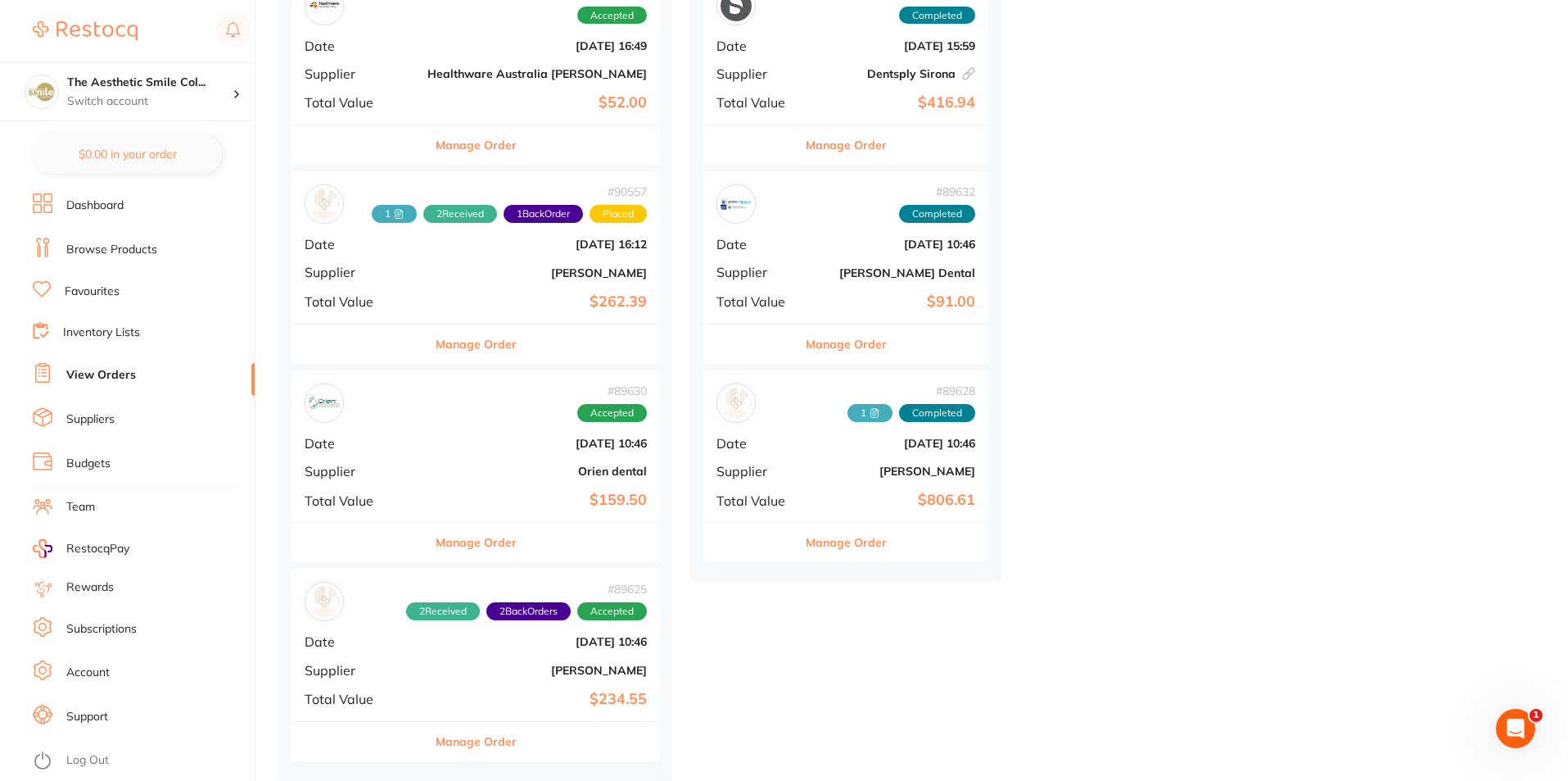
click at [445, 541] on button "Manage Order" at bounding box center [477, 543] width 81 height 40
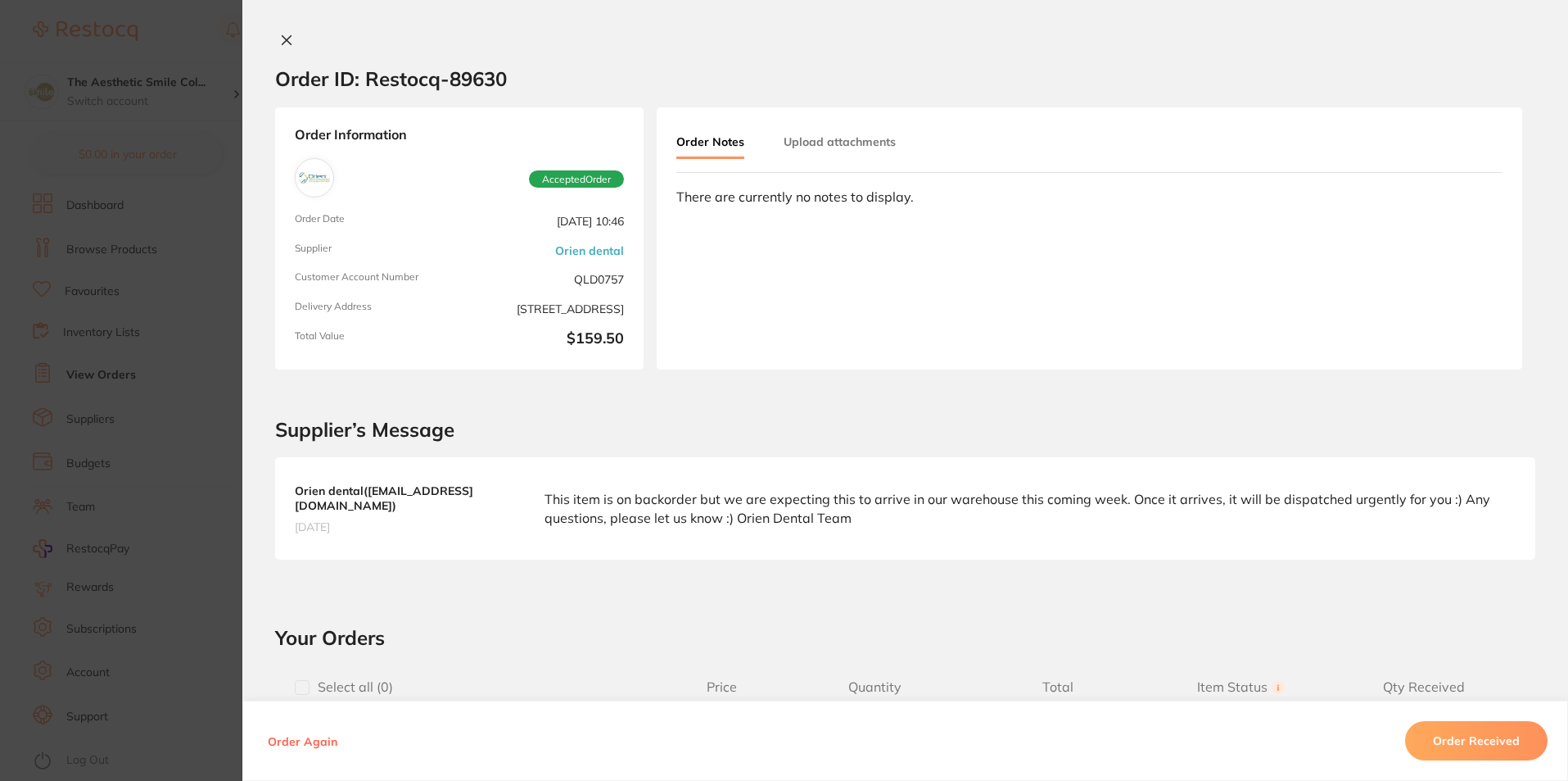
click at [284, 40] on icon at bounding box center [286, 40] width 9 height 9
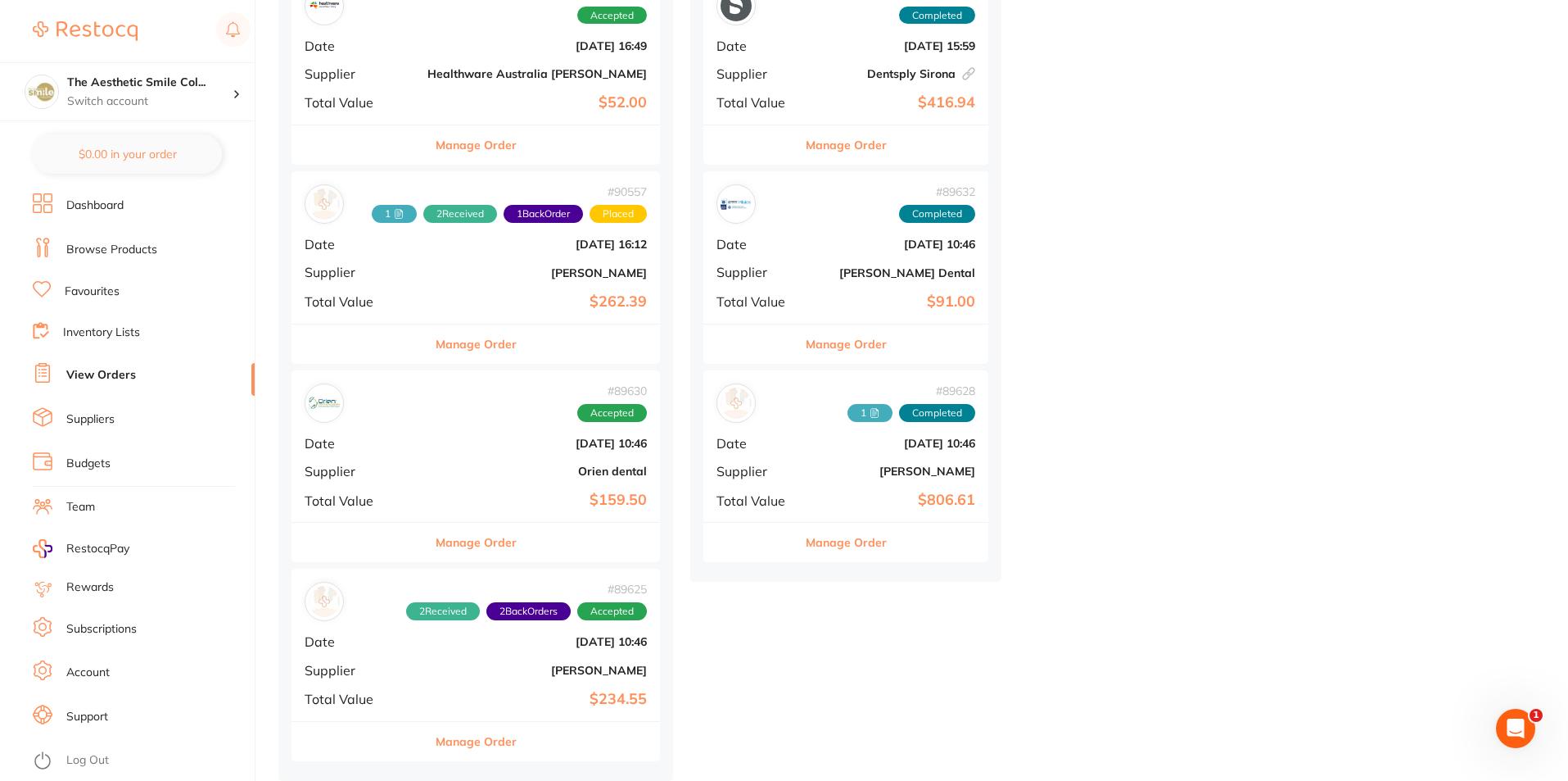
click at [483, 356] on button "Manage Order" at bounding box center [477, 344] width 81 height 40
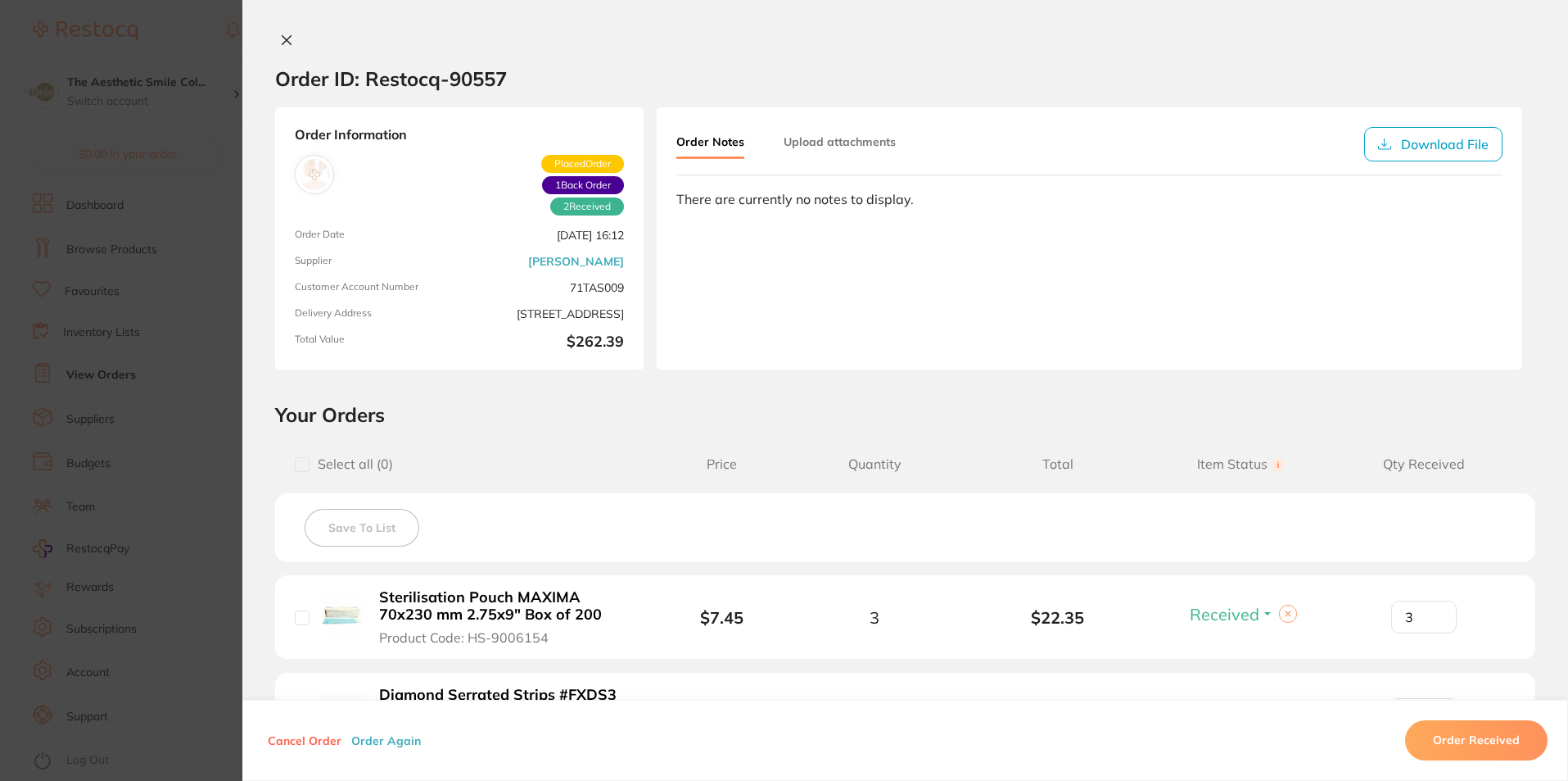
click at [286, 40] on icon at bounding box center [286, 40] width 13 height 13
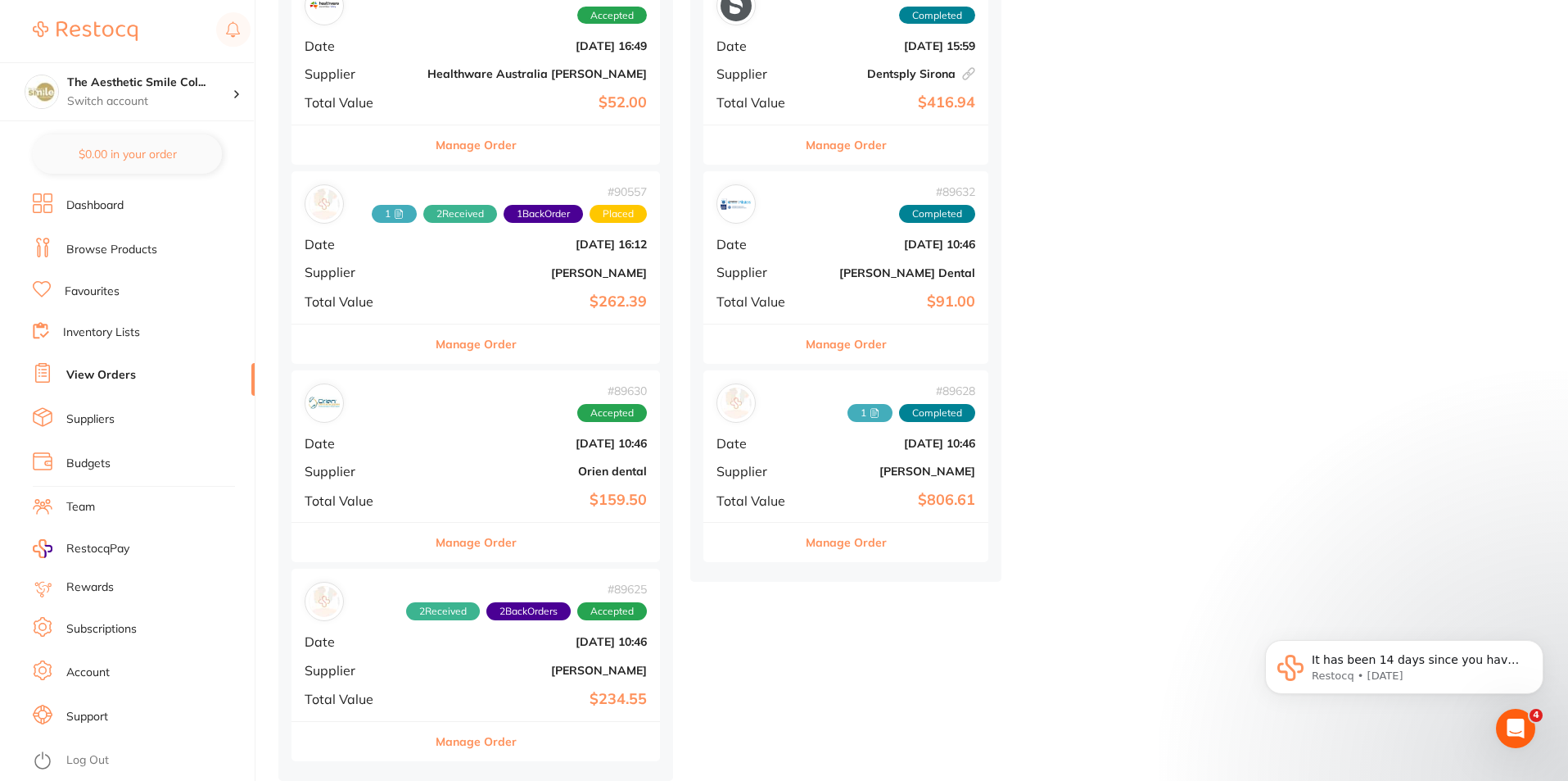
scroll to position [494, 0]
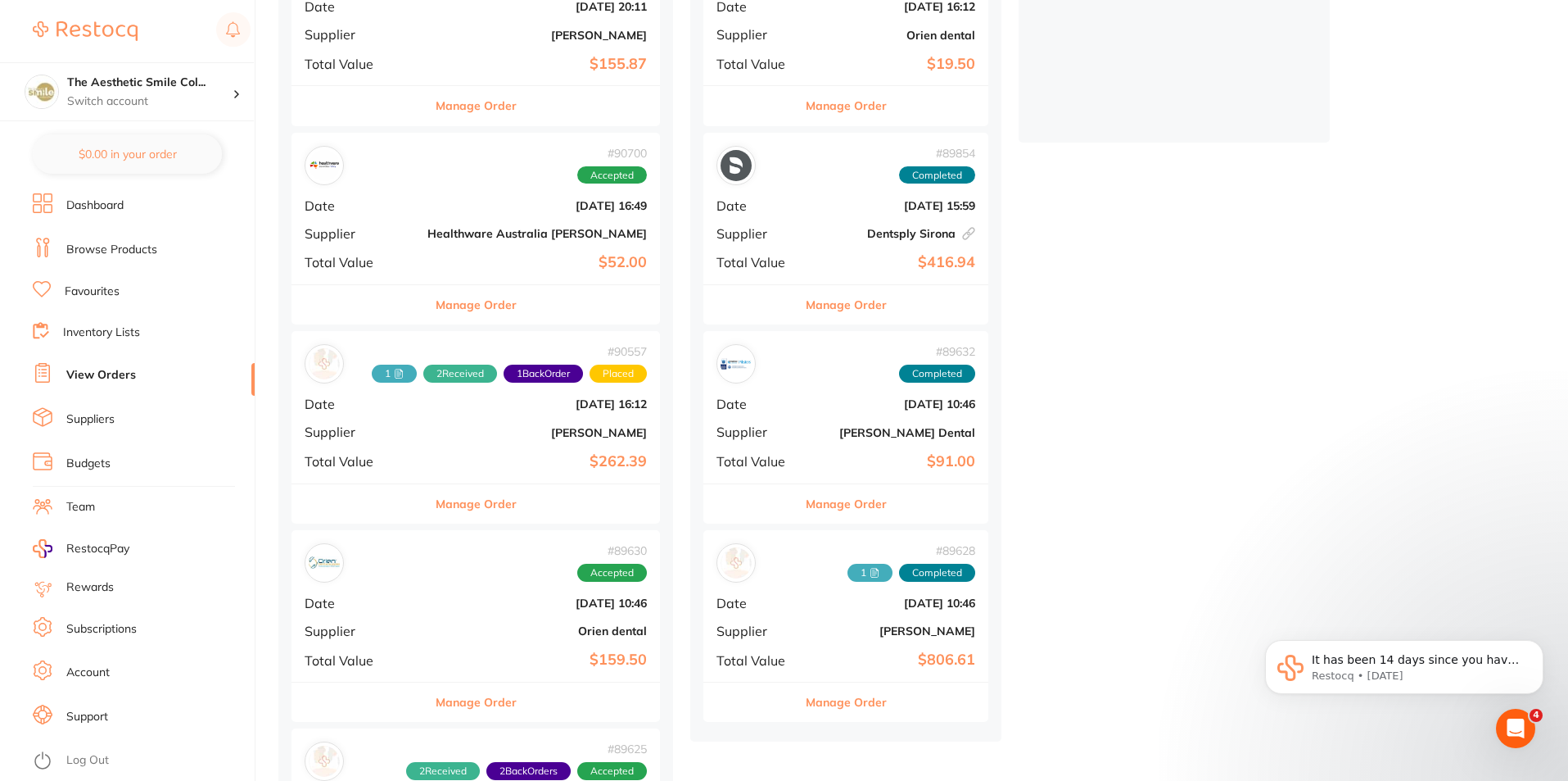
click at [470, 310] on button "Manage Order" at bounding box center [477, 305] width 81 height 40
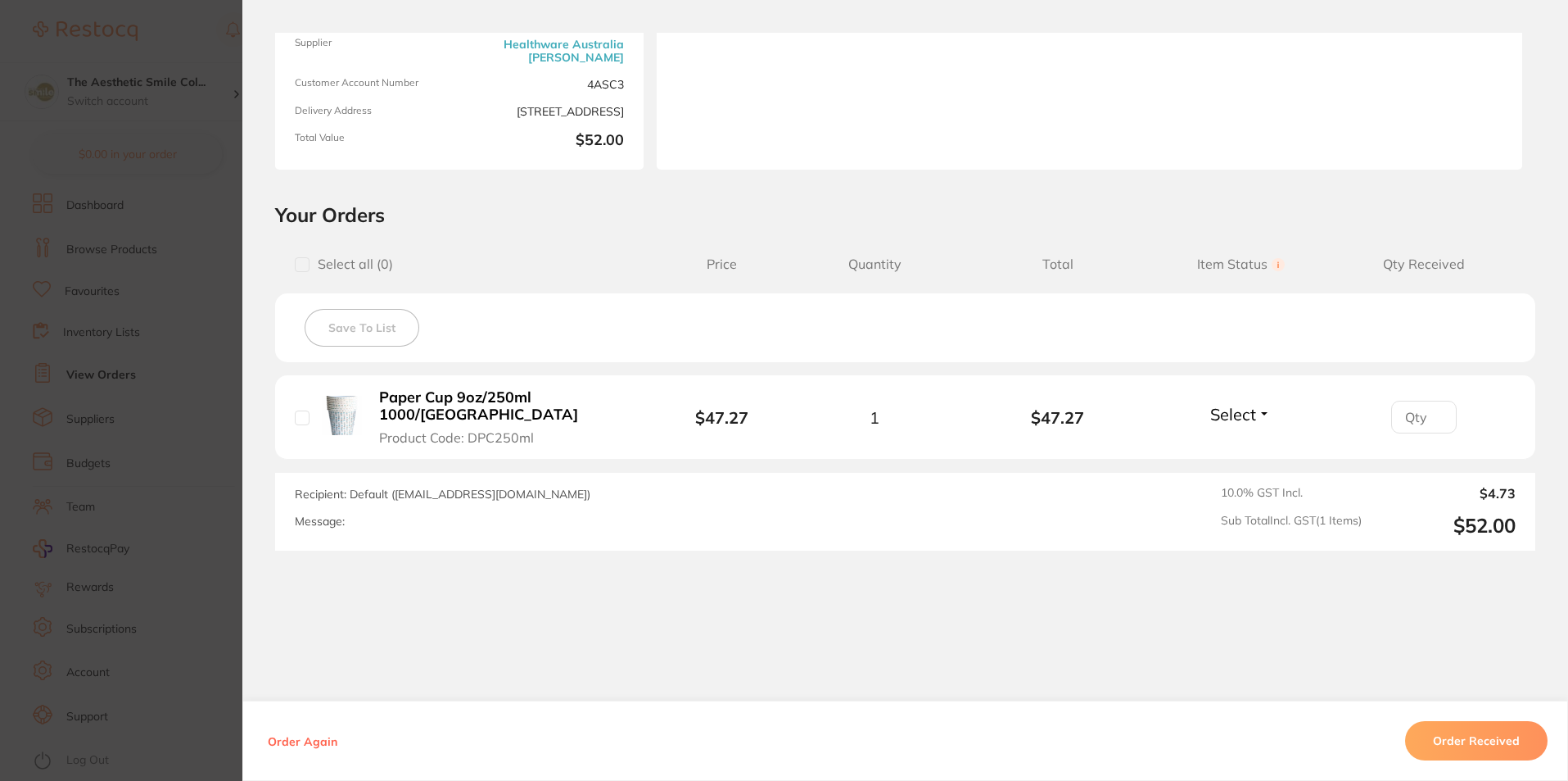
click at [301, 410] on input "checkbox" at bounding box center [302, 417] width 15 height 15
checkbox input "true"
click at [1396, 409] on input "number" at bounding box center [1424, 416] width 66 height 33
type input "1"
click at [1186, 613] on div "Order ID: Restocq- 90700 Order Information Accepted Order Order Date [DATE] 16:…" at bounding box center [905, 406] width 1326 height 748
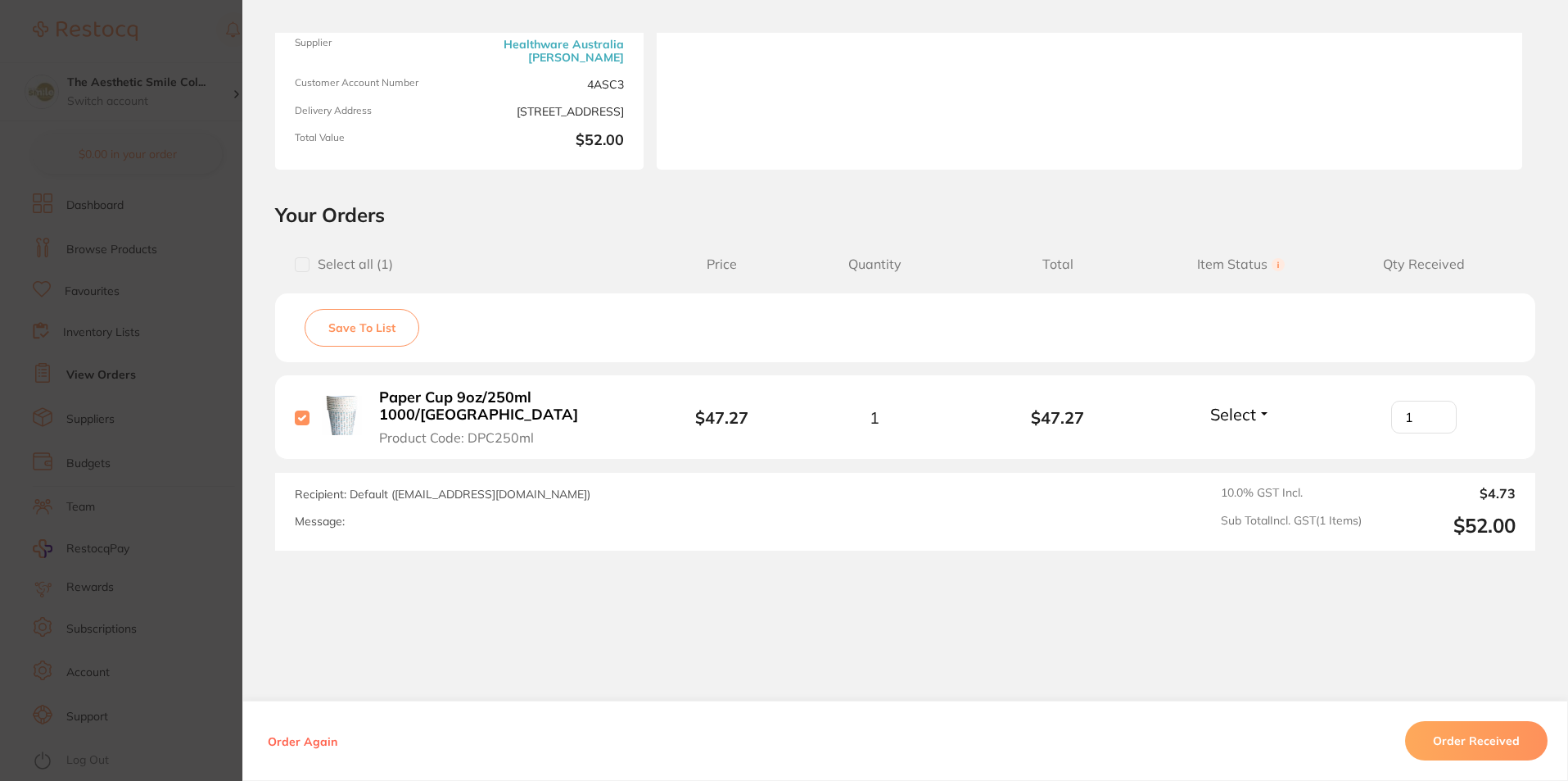
click at [1498, 739] on button "Order Received" at bounding box center [1476, 740] width 142 height 40
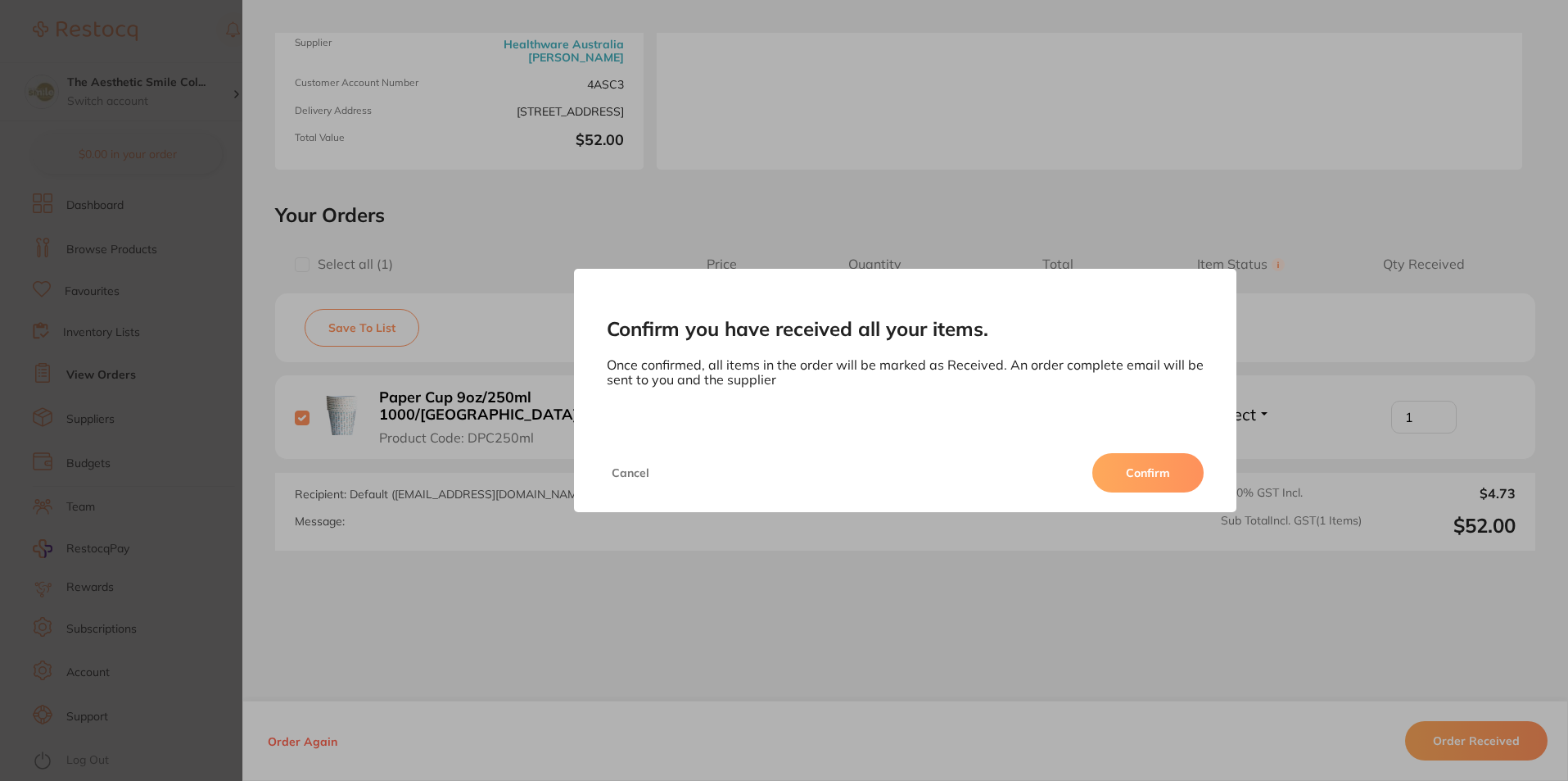
scroll to position [166, 0]
click at [1154, 474] on button "Confirm" at bounding box center [1148, 473] width 111 height 40
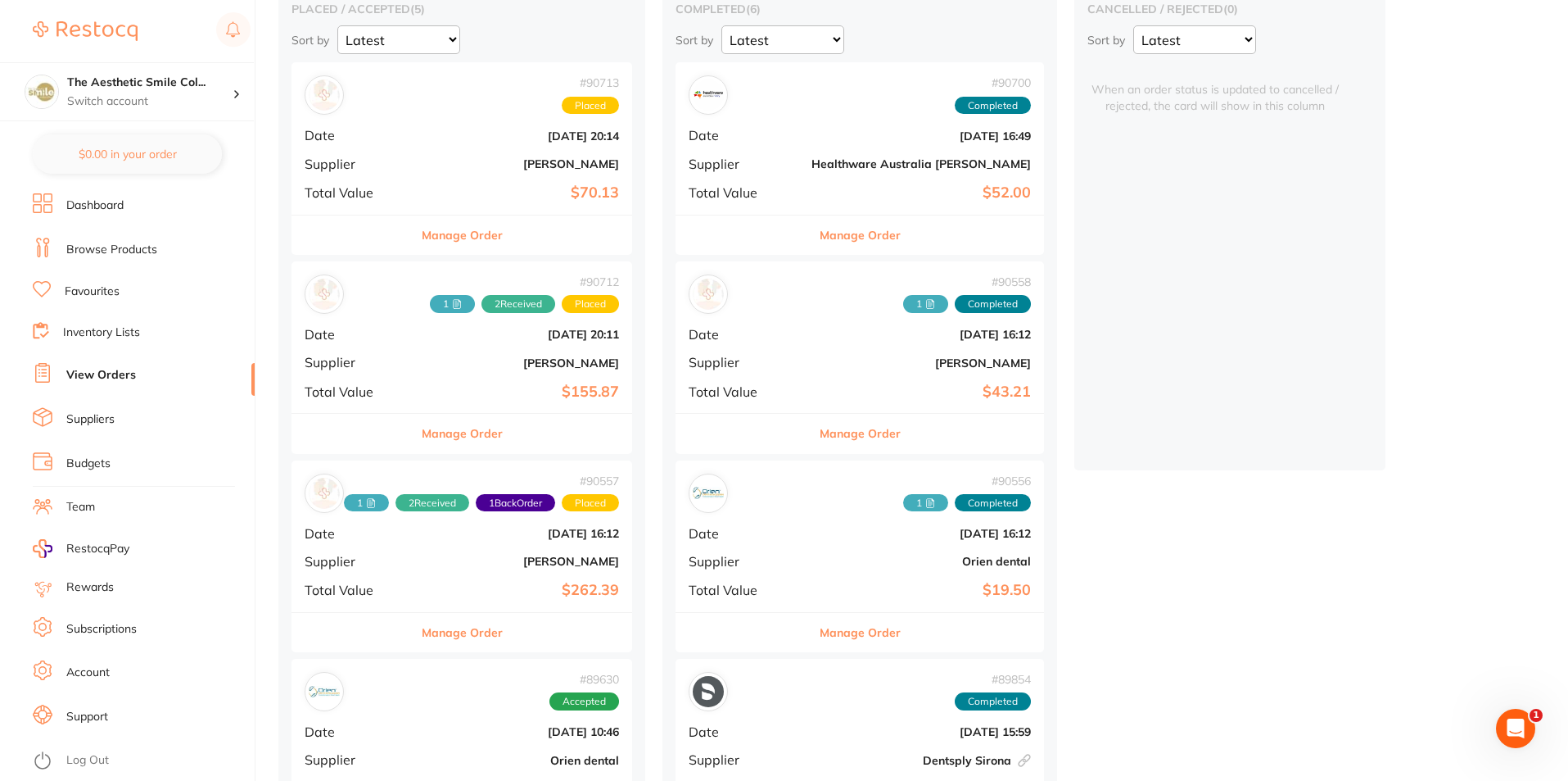
click at [827, 240] on button "Manage Order" at bounding box center [860, 235] width 81 height 40
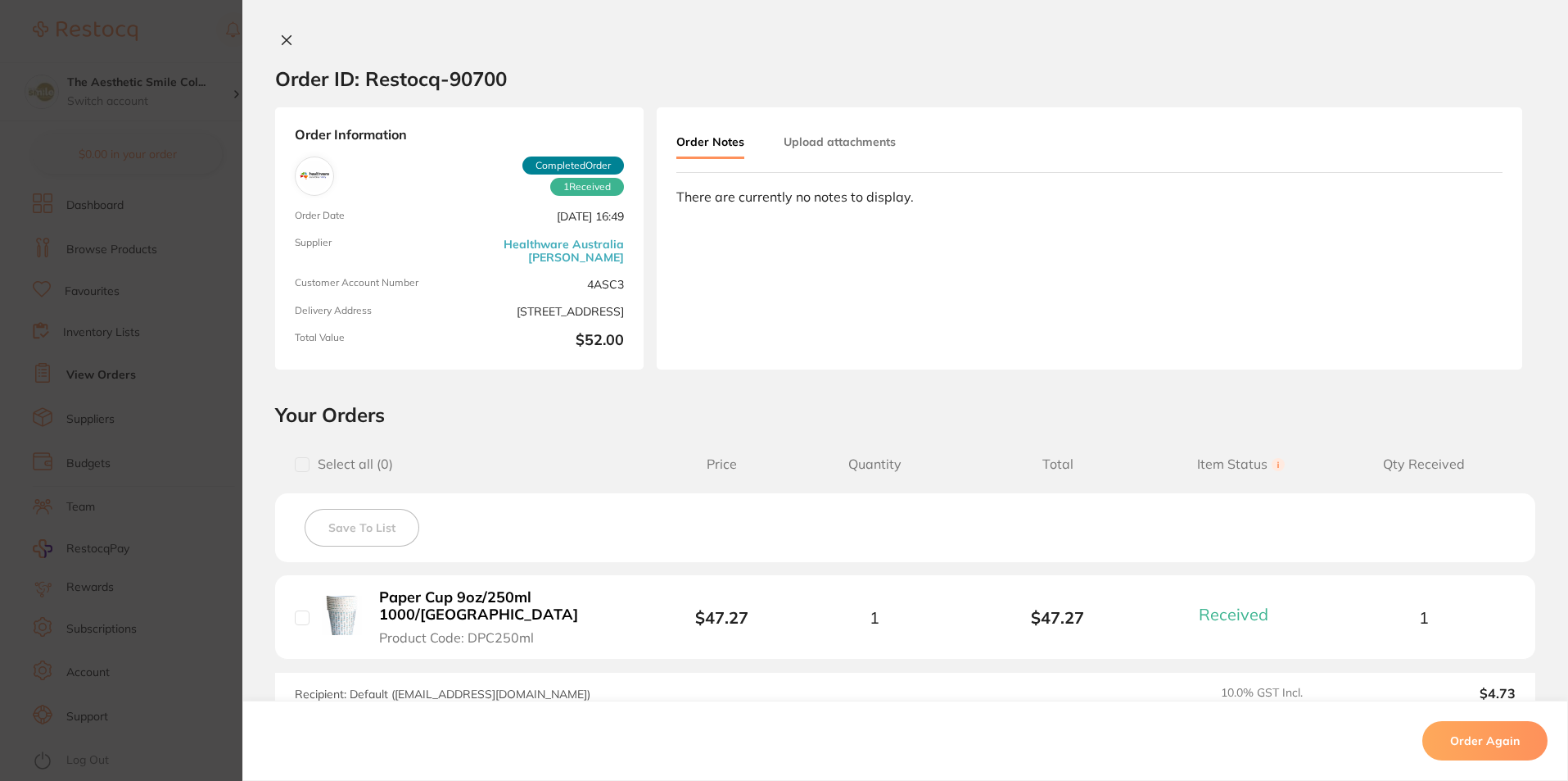
click at [808, 154] on button "Upload attachments" at bounding box center [839, 142] width 112 height 30
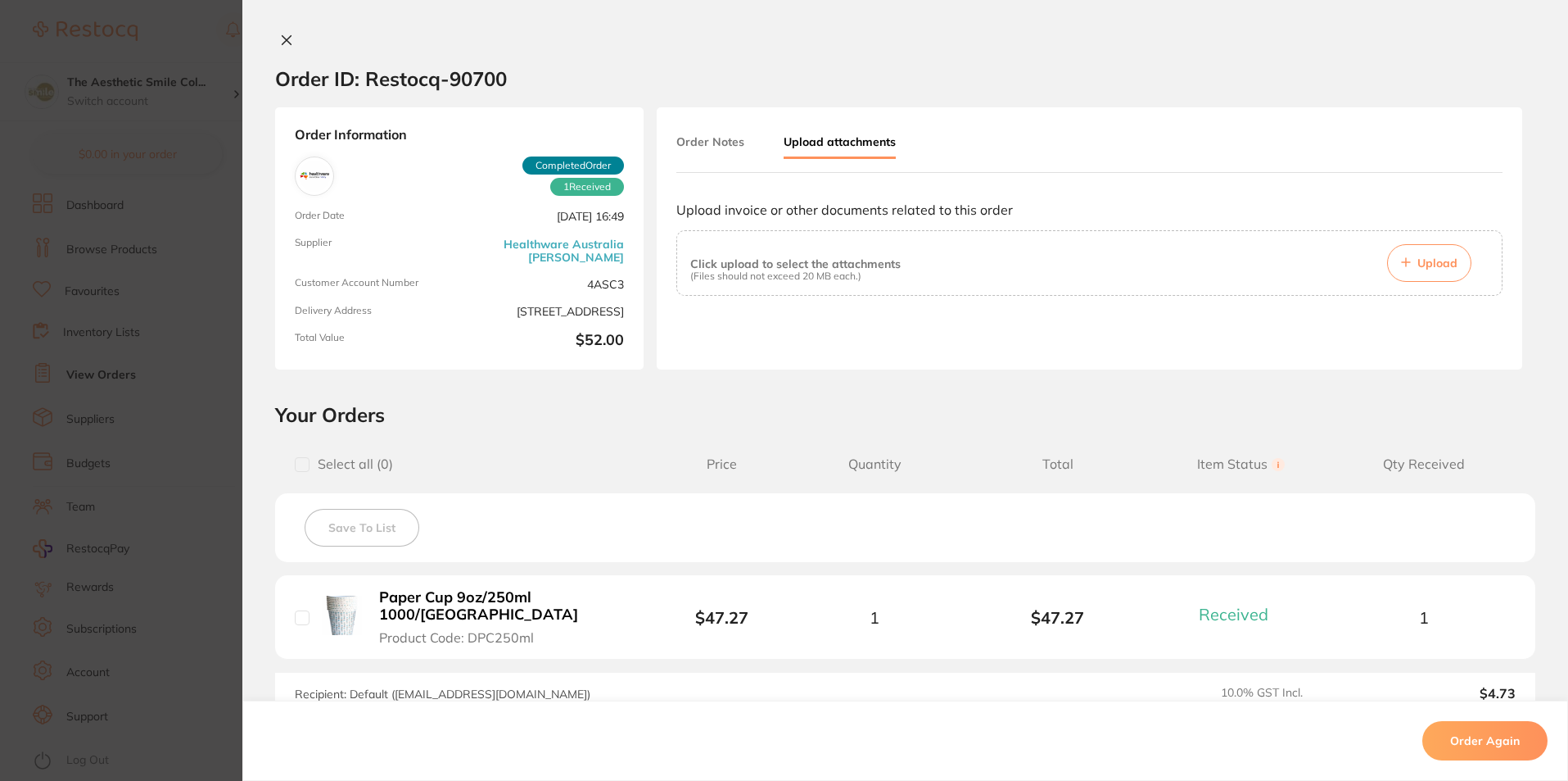
click at [1391, 263] on button "Upload" at bounding box center [1429, 263] width 84 height 38
click at [1439, 266] on span "Upload" at bounding box center [1437, 262] width 40 height 15
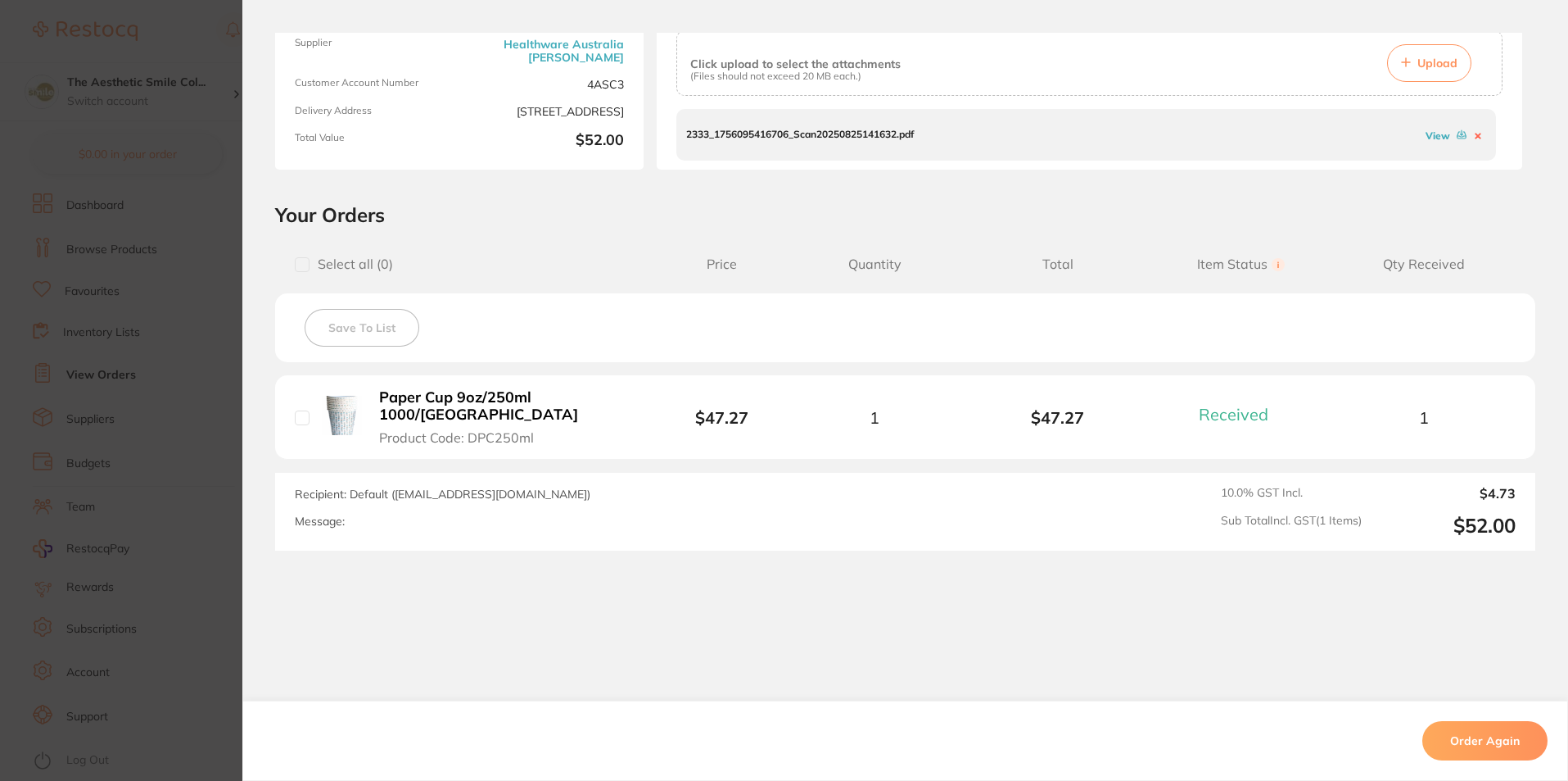
scroll to position [0, 0]
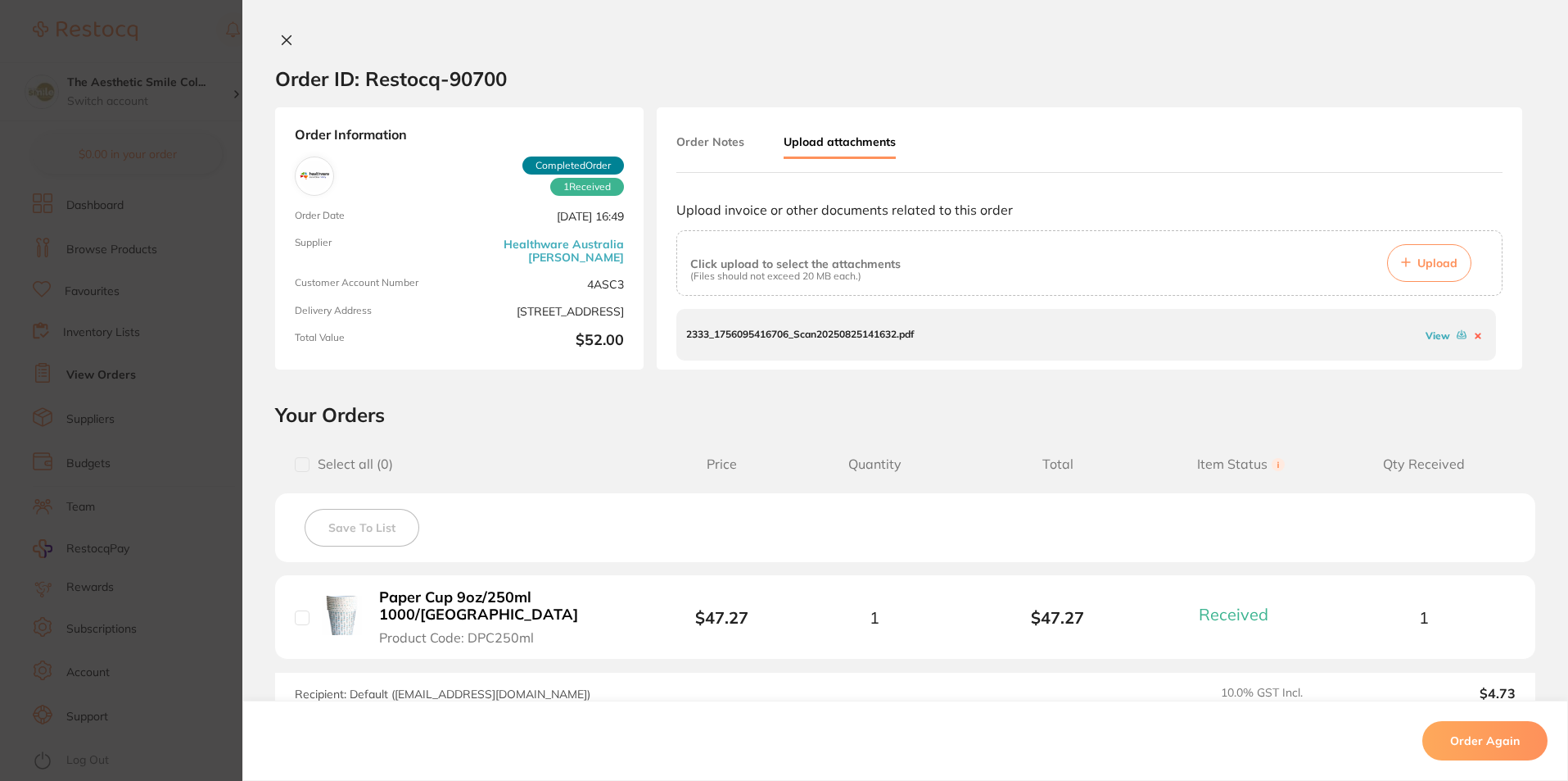
click at [280, 36] on icon at bounding box center [286, 40] width 13 height 13
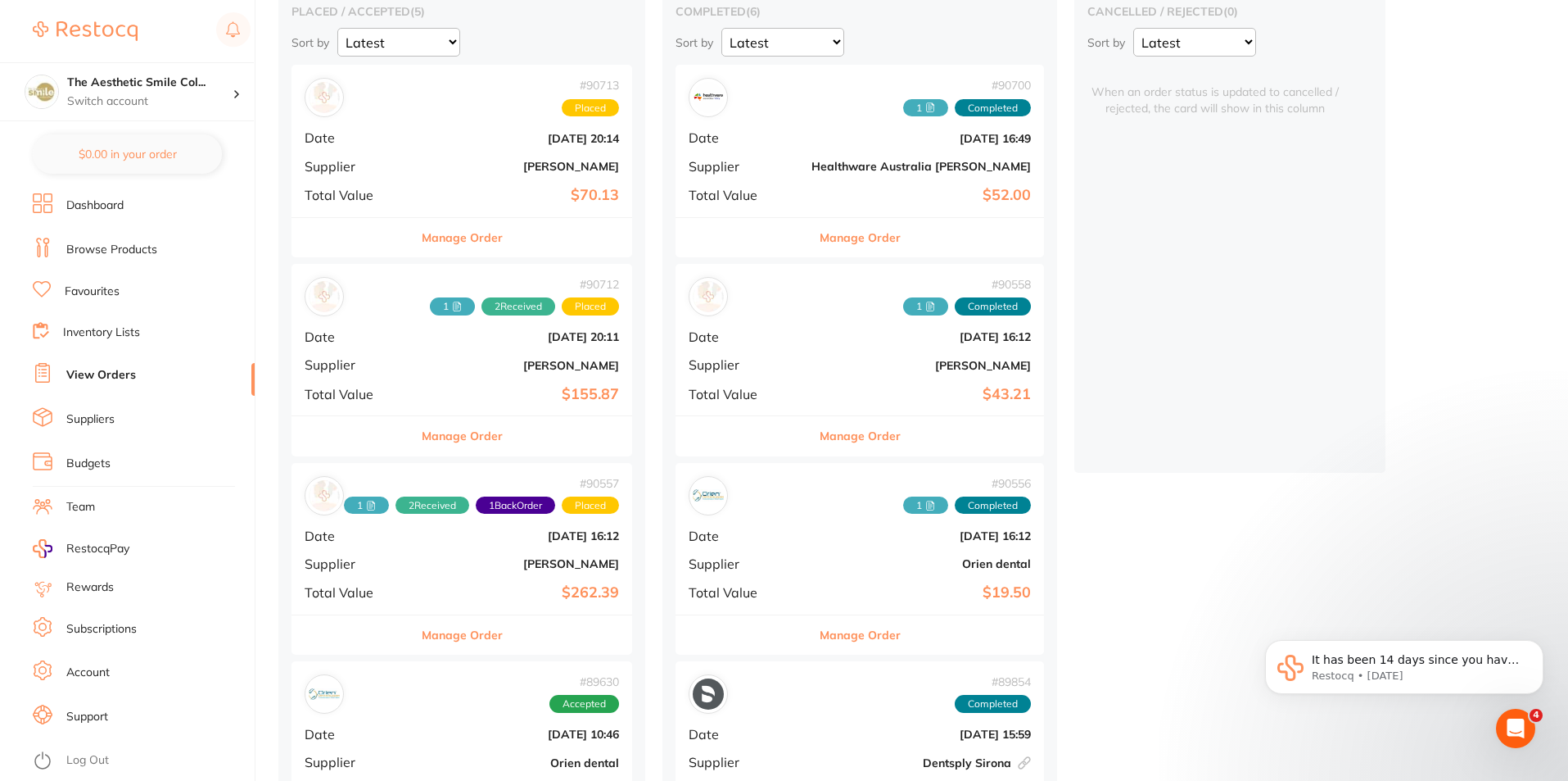
scroll to position [656, 0]
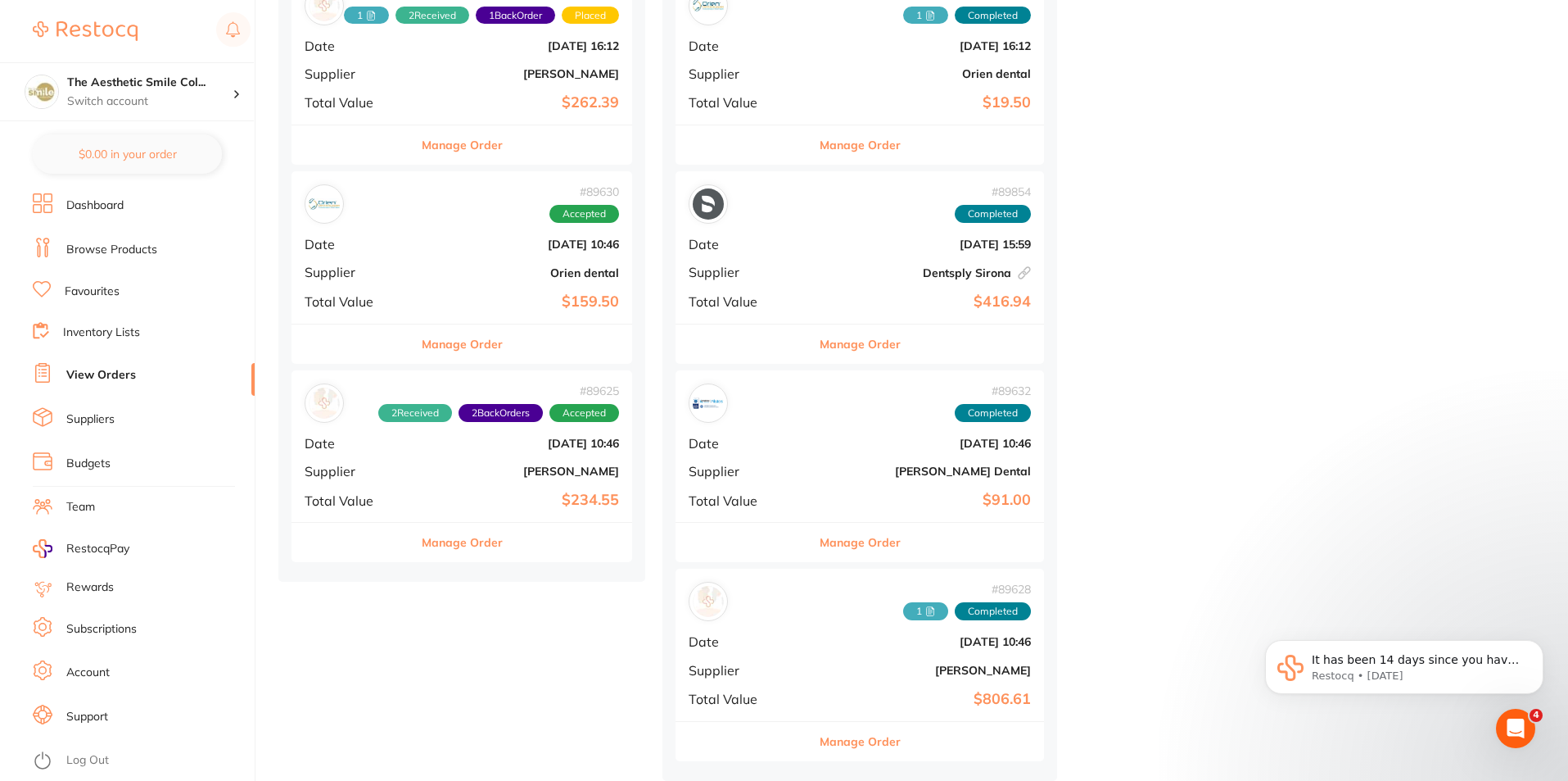
click at [471, 537] on button "Manage Order" at bounding box center [463, 543] width 81 height 40
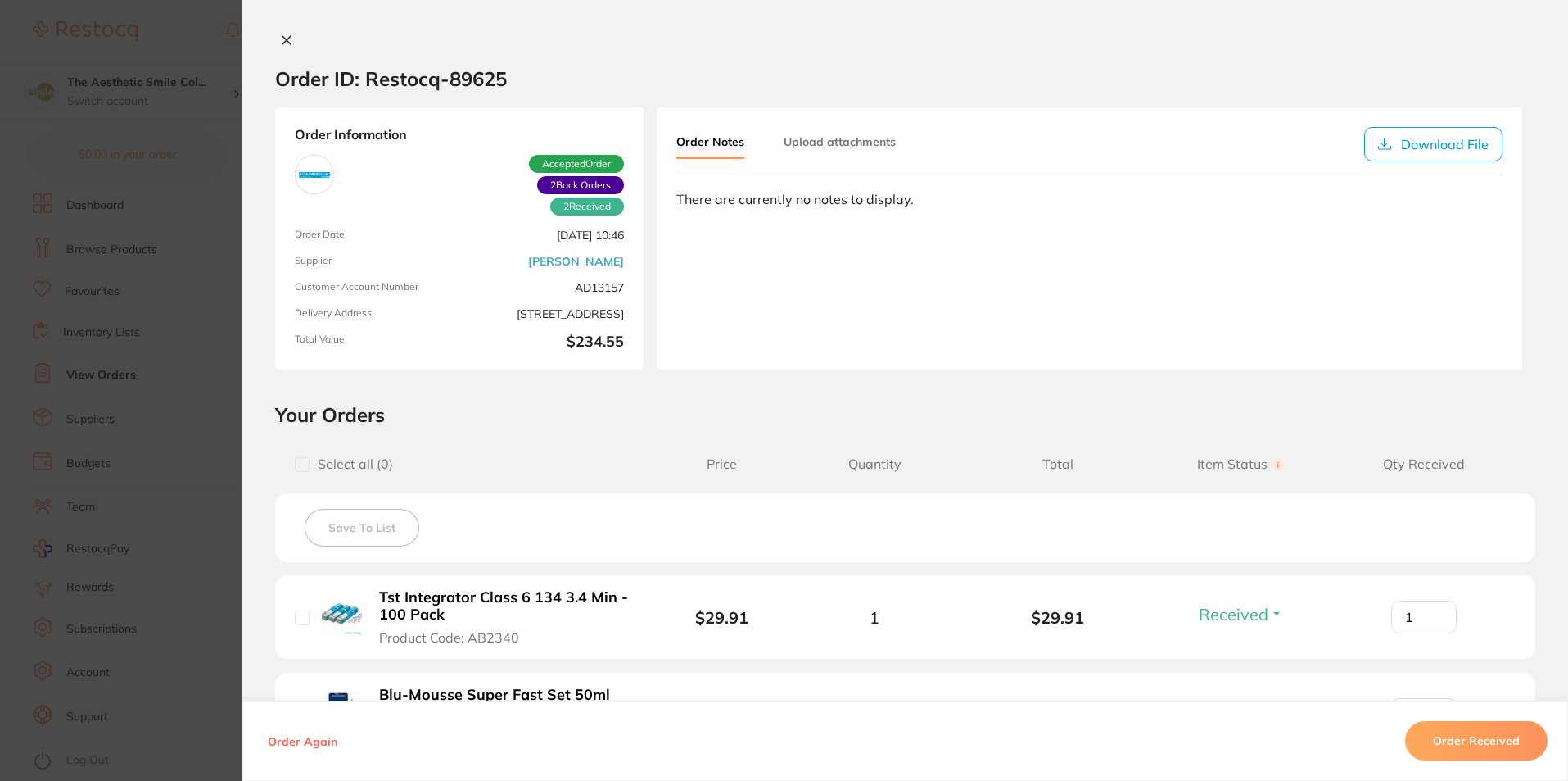
type input "1"
click at [282, 41] on icon at bounding box center [286, 40] width 9 height 9
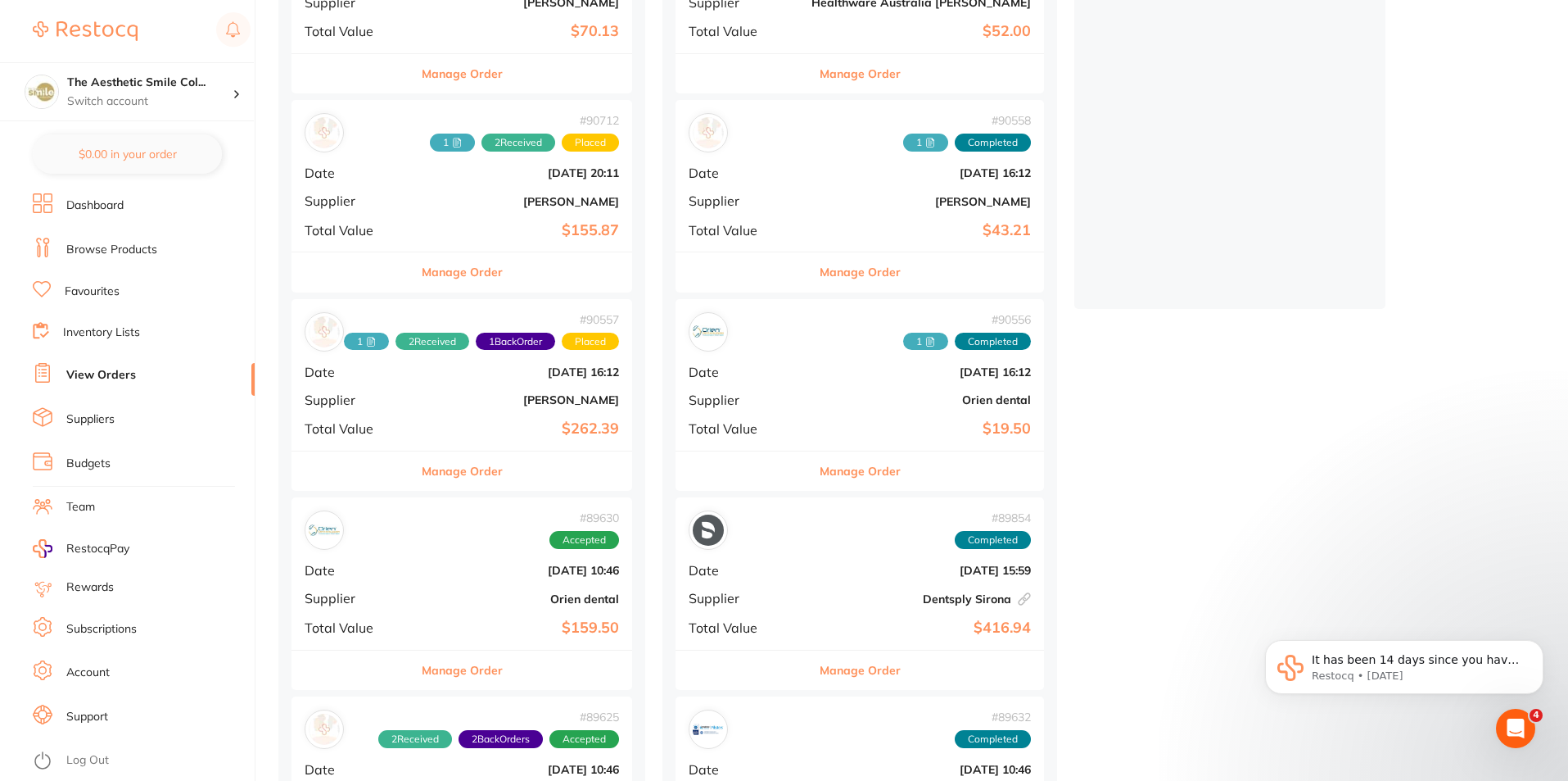
click at [474, 278] on button "Manage Order" at bounding box center [463, 272] width 81 height 40
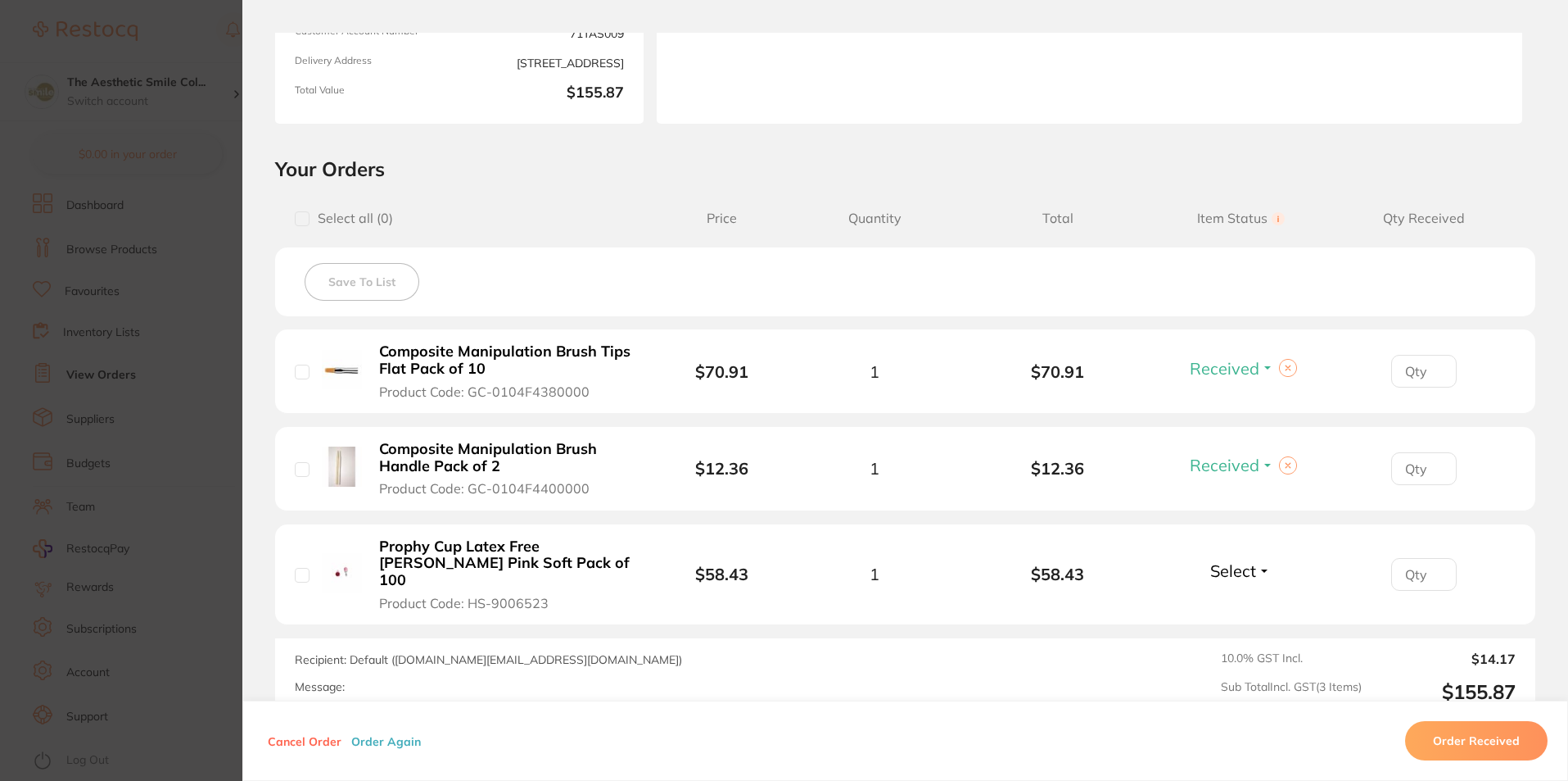
scroll to position [245, 0]
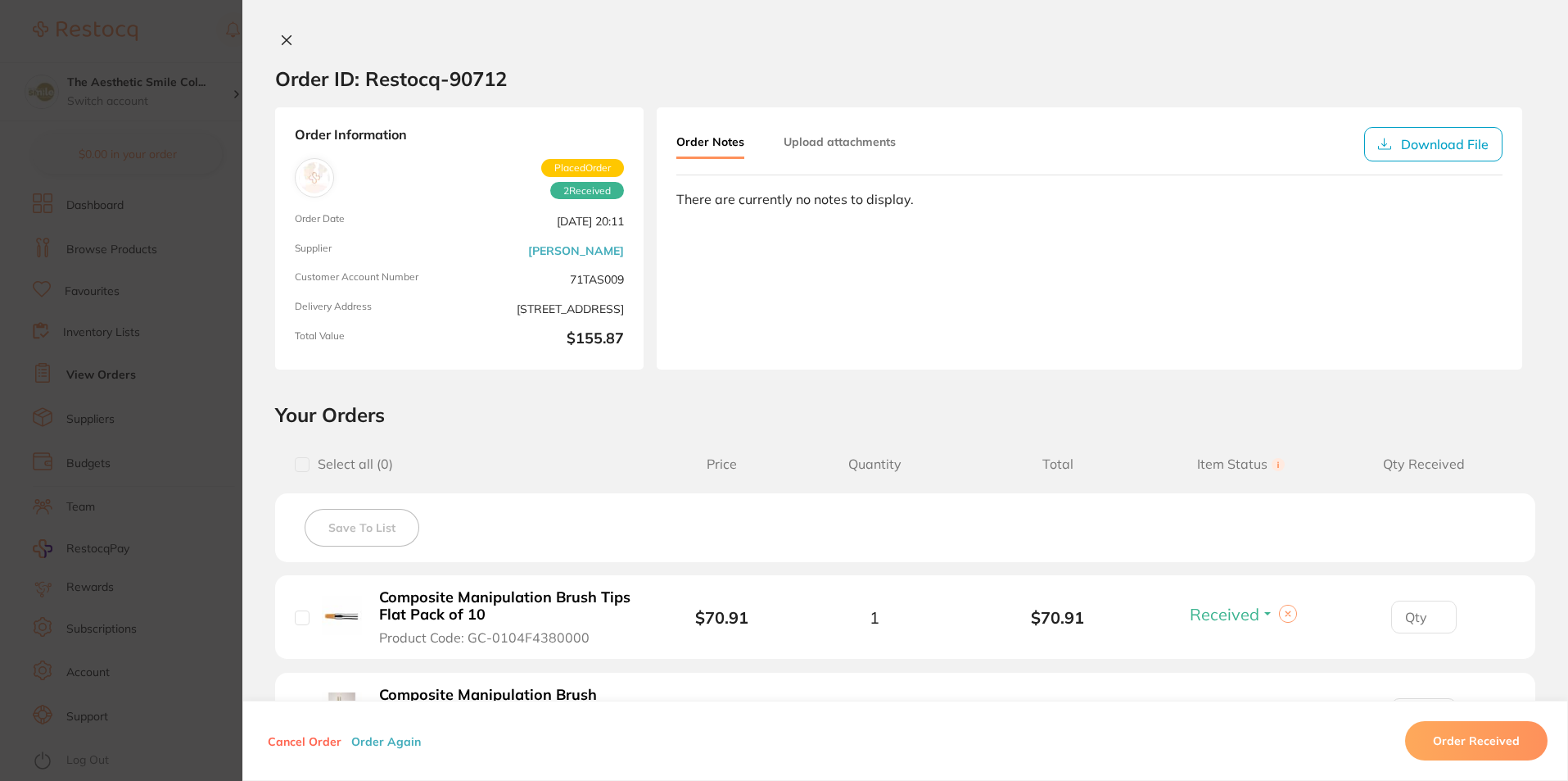
click at [280, 34] on icon at bounding box center [286, 40] width 13 height 13
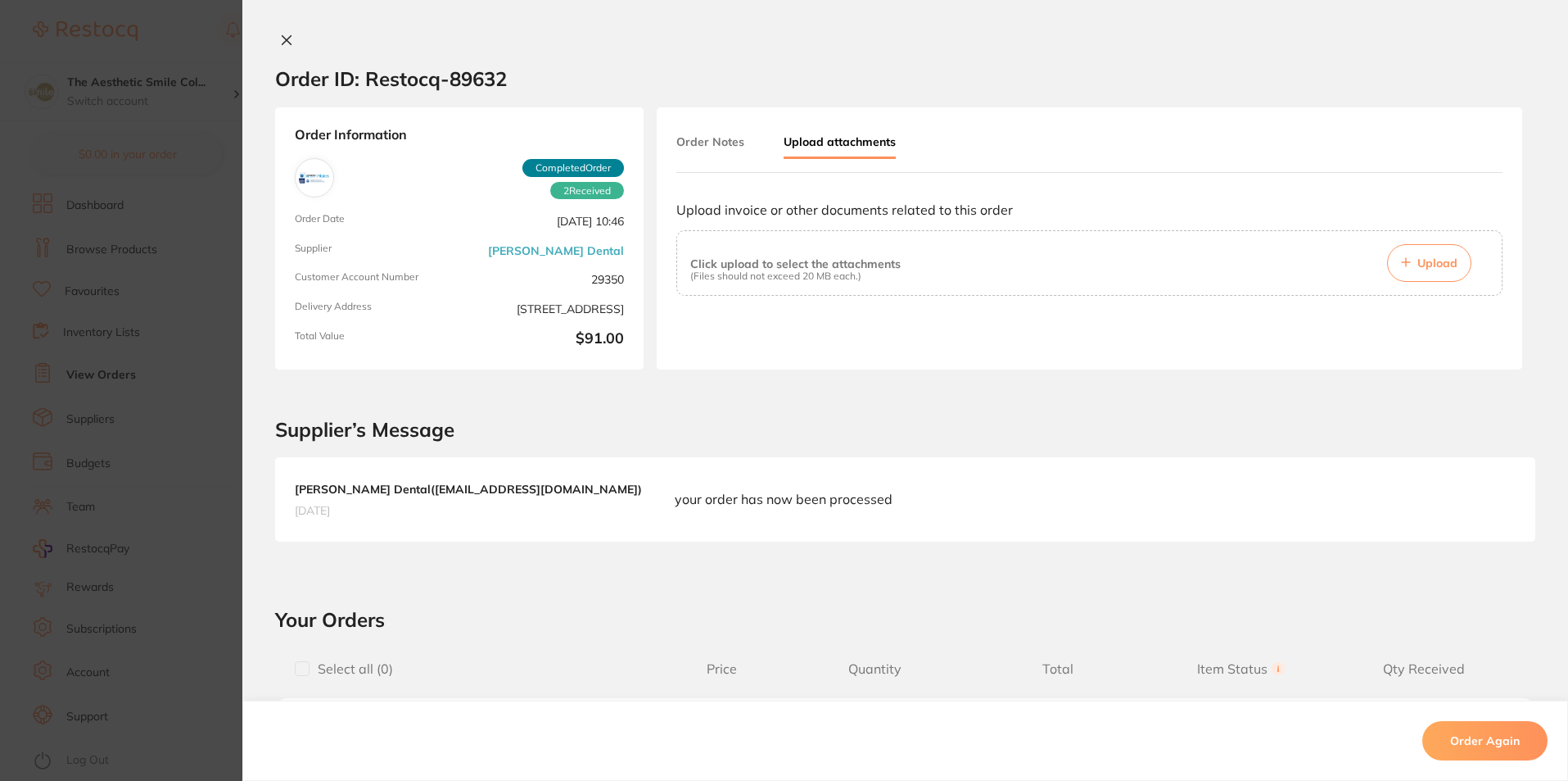
click at [1428, 259] on span "Upload" at bounding box center [1437, 262] width 40 height 15
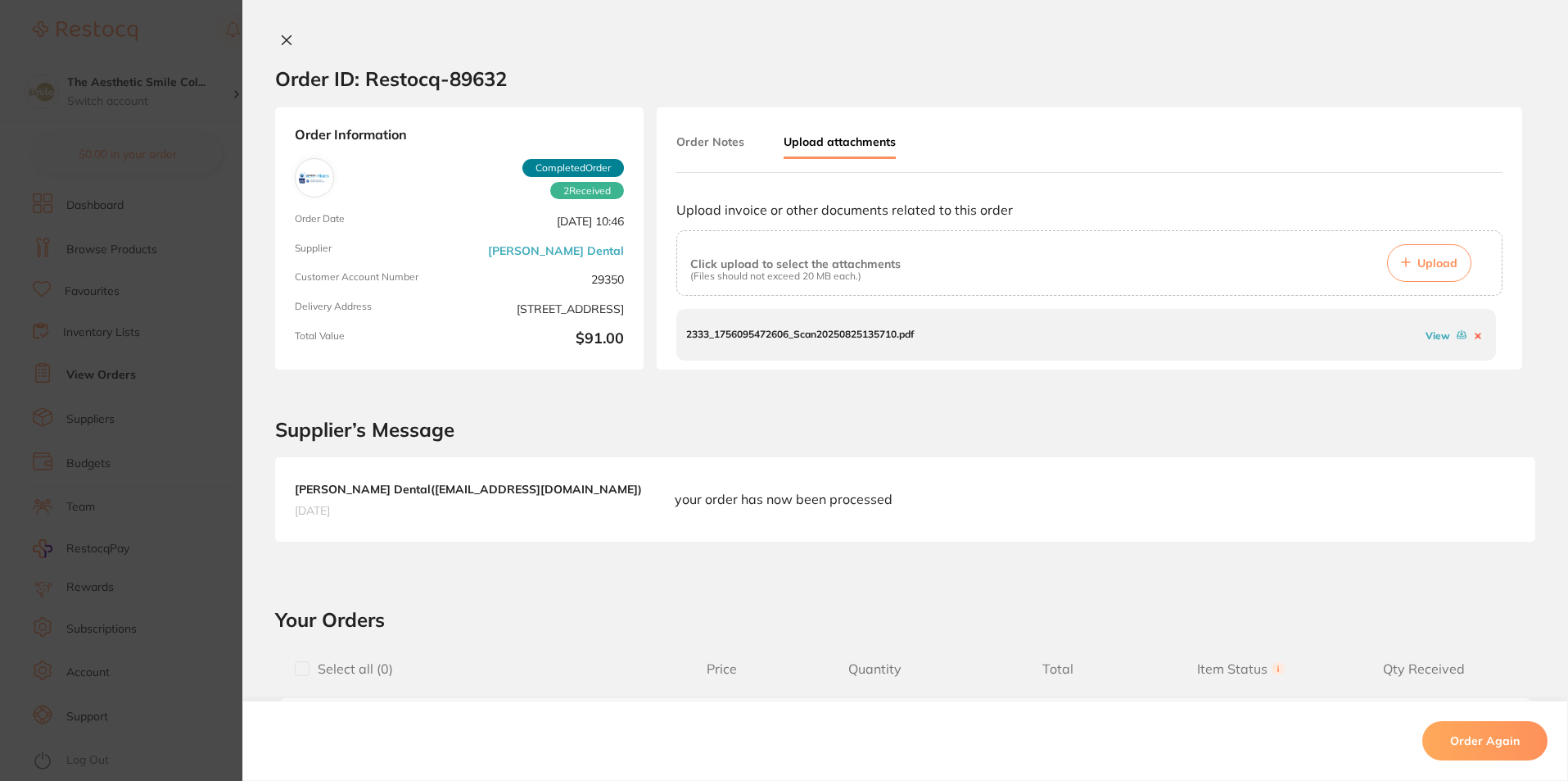
click at [287, 40] on icon at bounding box center [286, 40] width 13 height 13
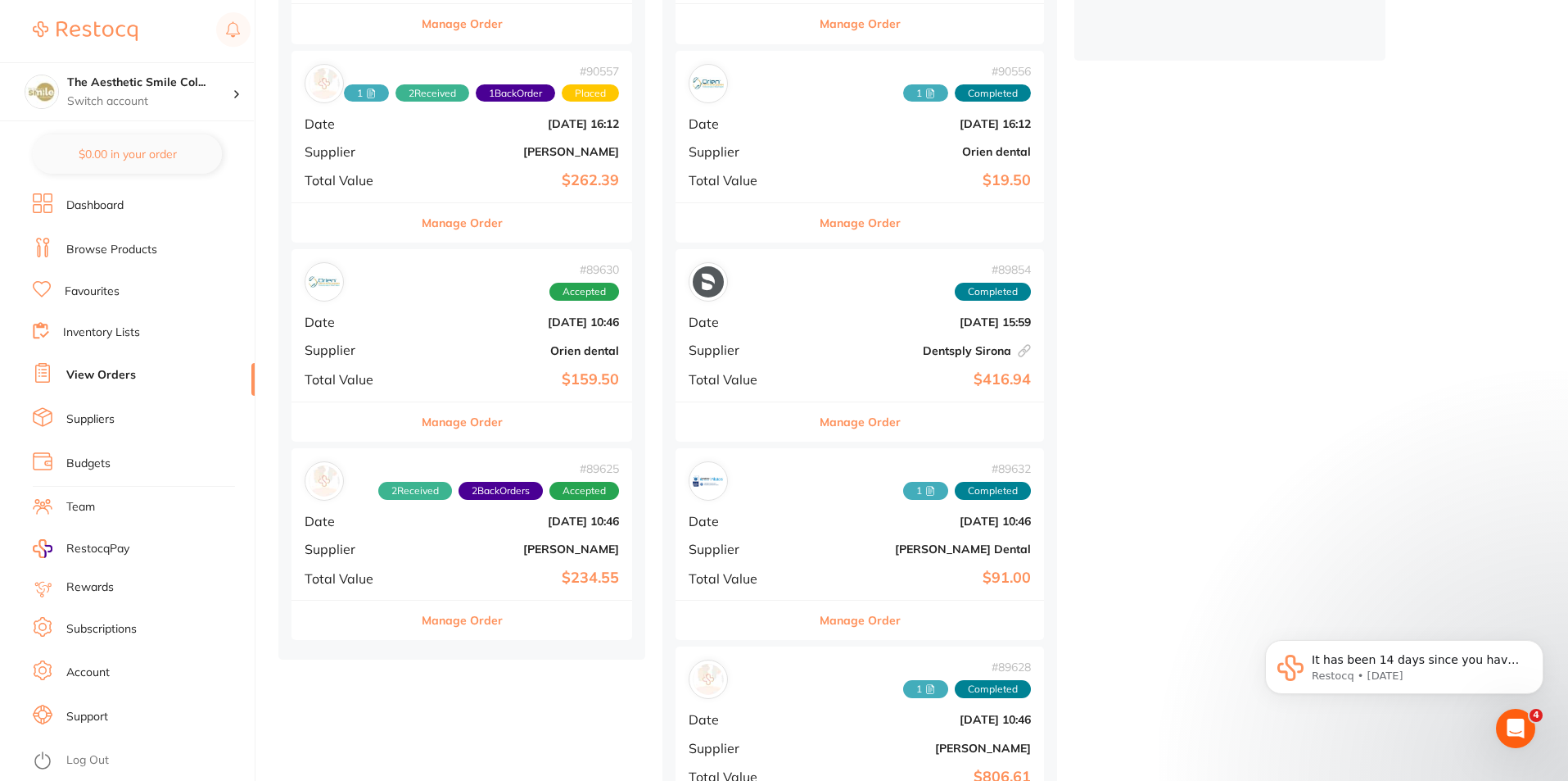
click at [822, 408] on button "Manage Order" at bounding box center [860, 422] width 81 height 40
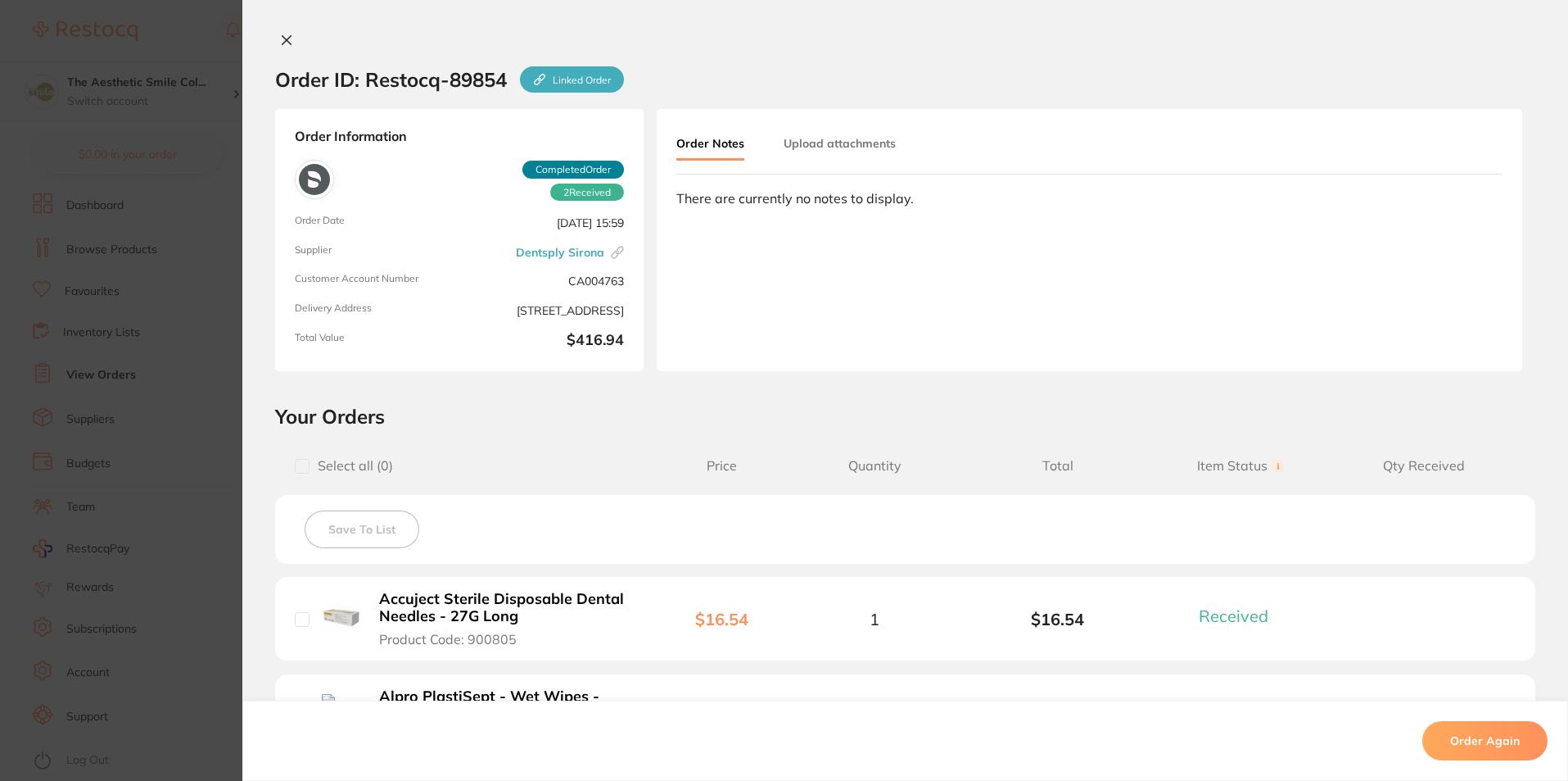
click at [789, 126] on div "Order Notes Upload attachments There are currently no notes to display." at bounding box center [1088, 240] width 865 height 262
click at [800, 144] on button "Upload attachments" at bounding box center [839, 143] width 112 height 30
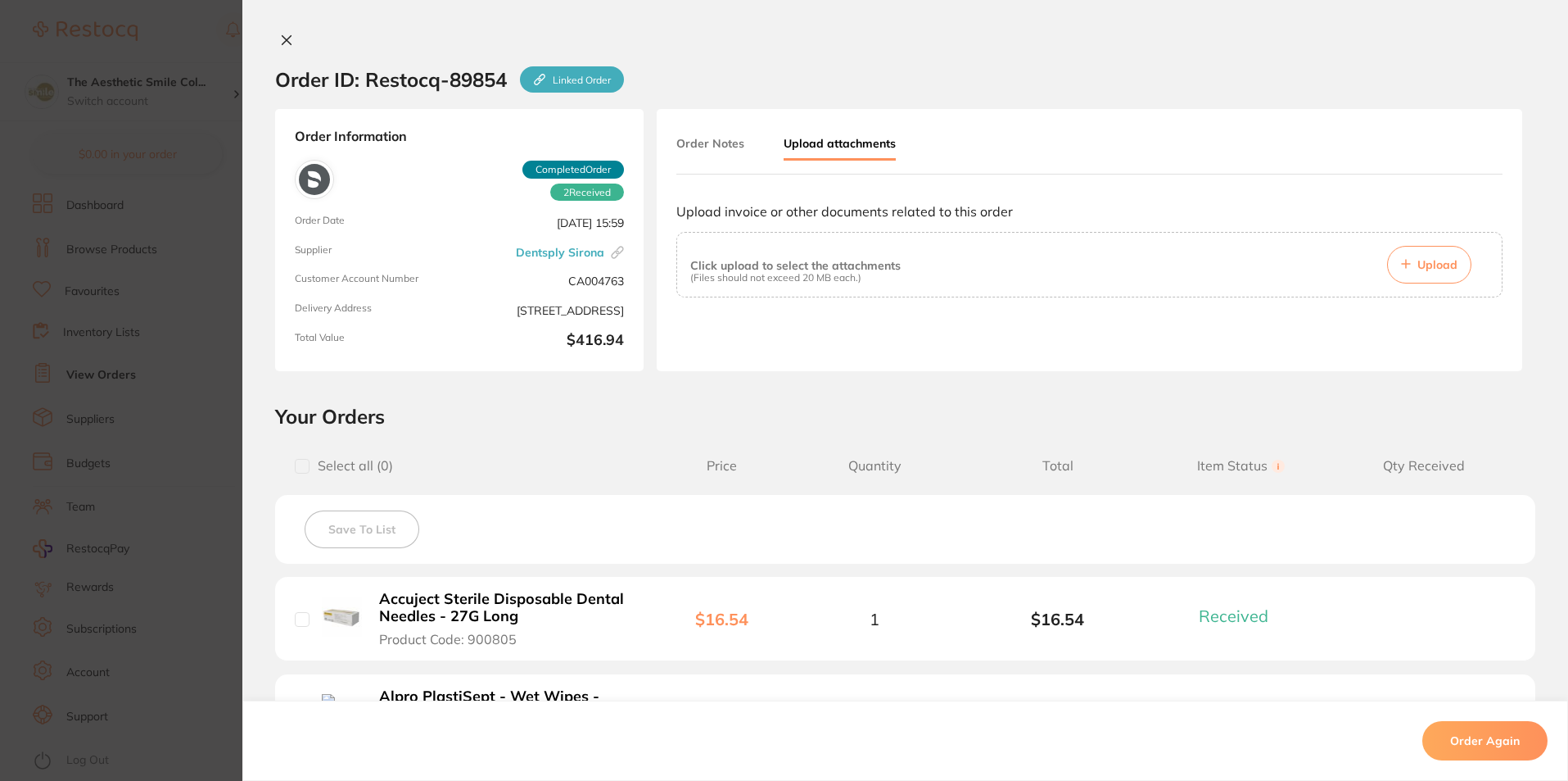
click at [697, 142] on button "Order Notes" at bounding box center [710, 143] width 68 height 30
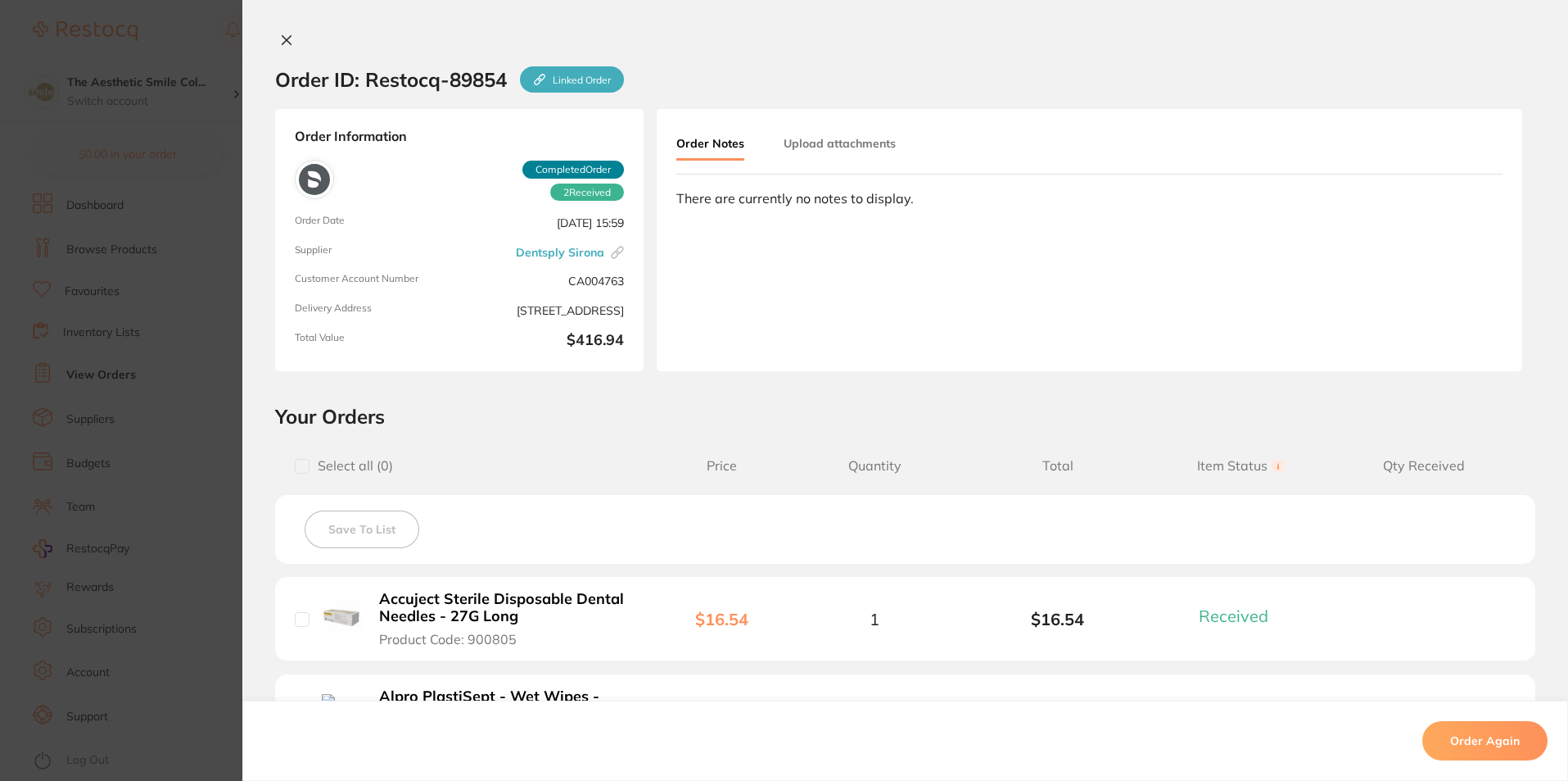
click at [828, 141] on button "Upload attachments" at bounding box center [839, 143] width 112 height 30
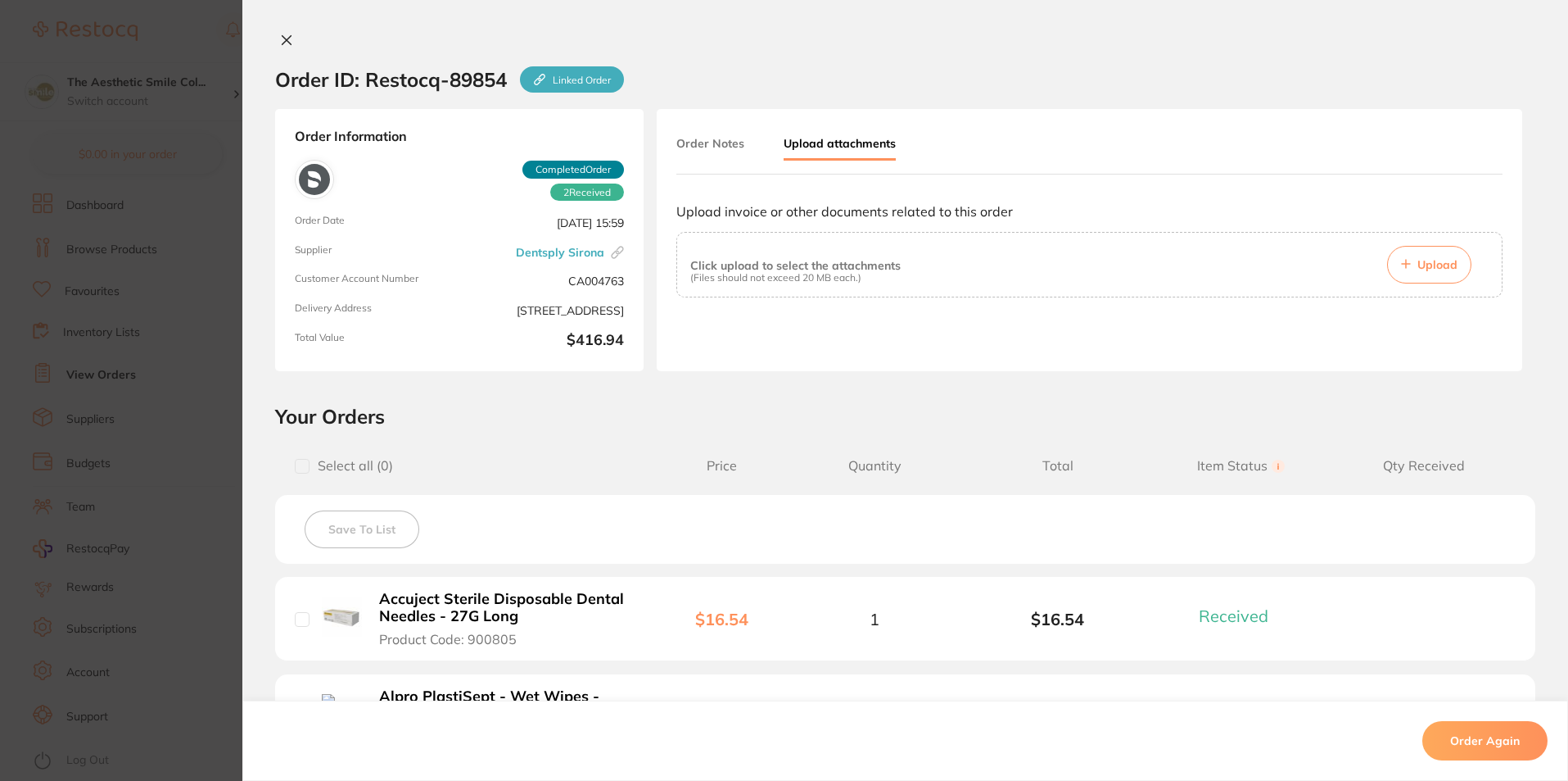
click at [280, 41] on icon at bounding box center [286, 40] width 13 height 13
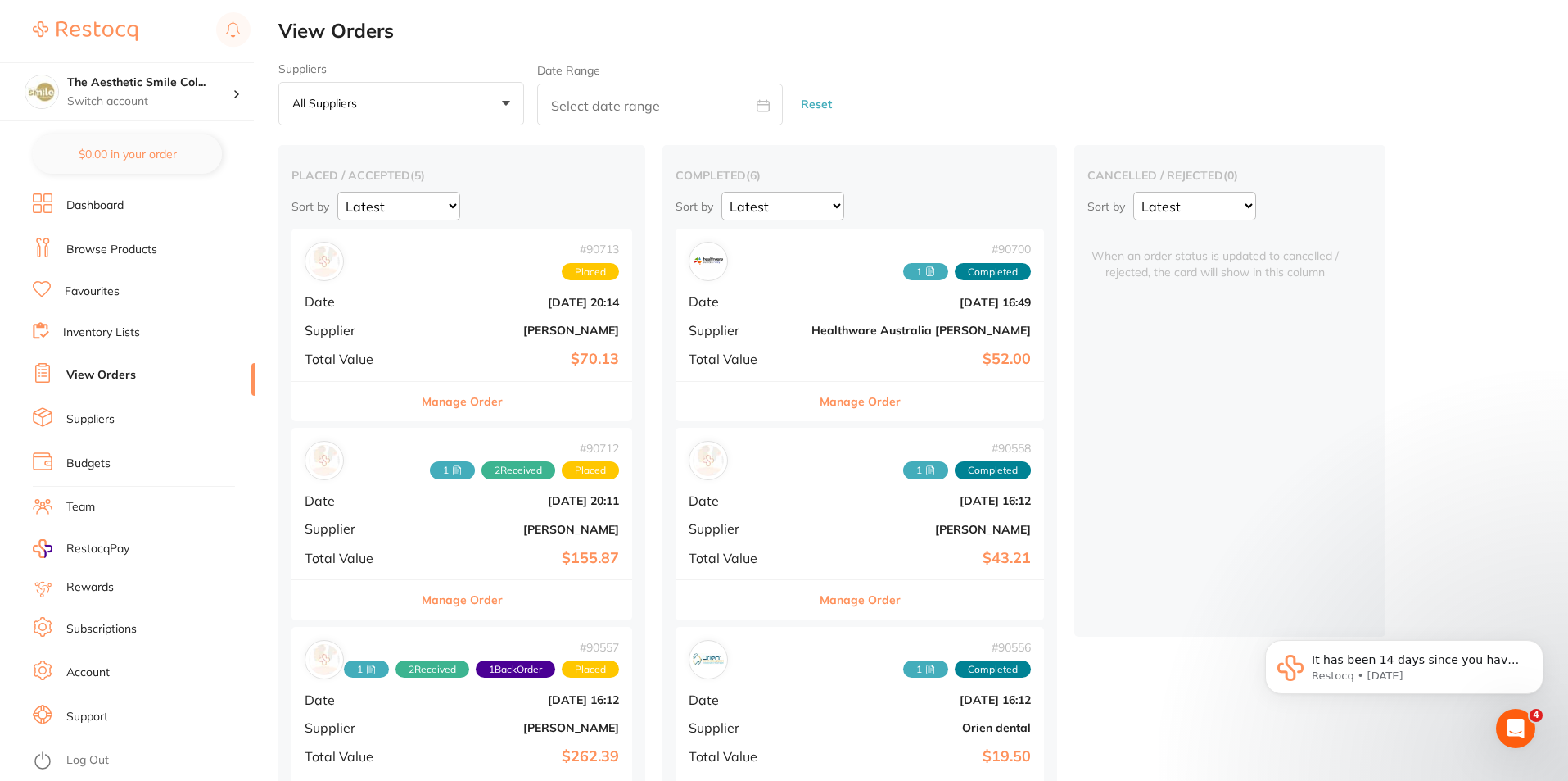
click at [821, 593] on button "Manage Order" at bounding box center [860, 600] width 81 height 40
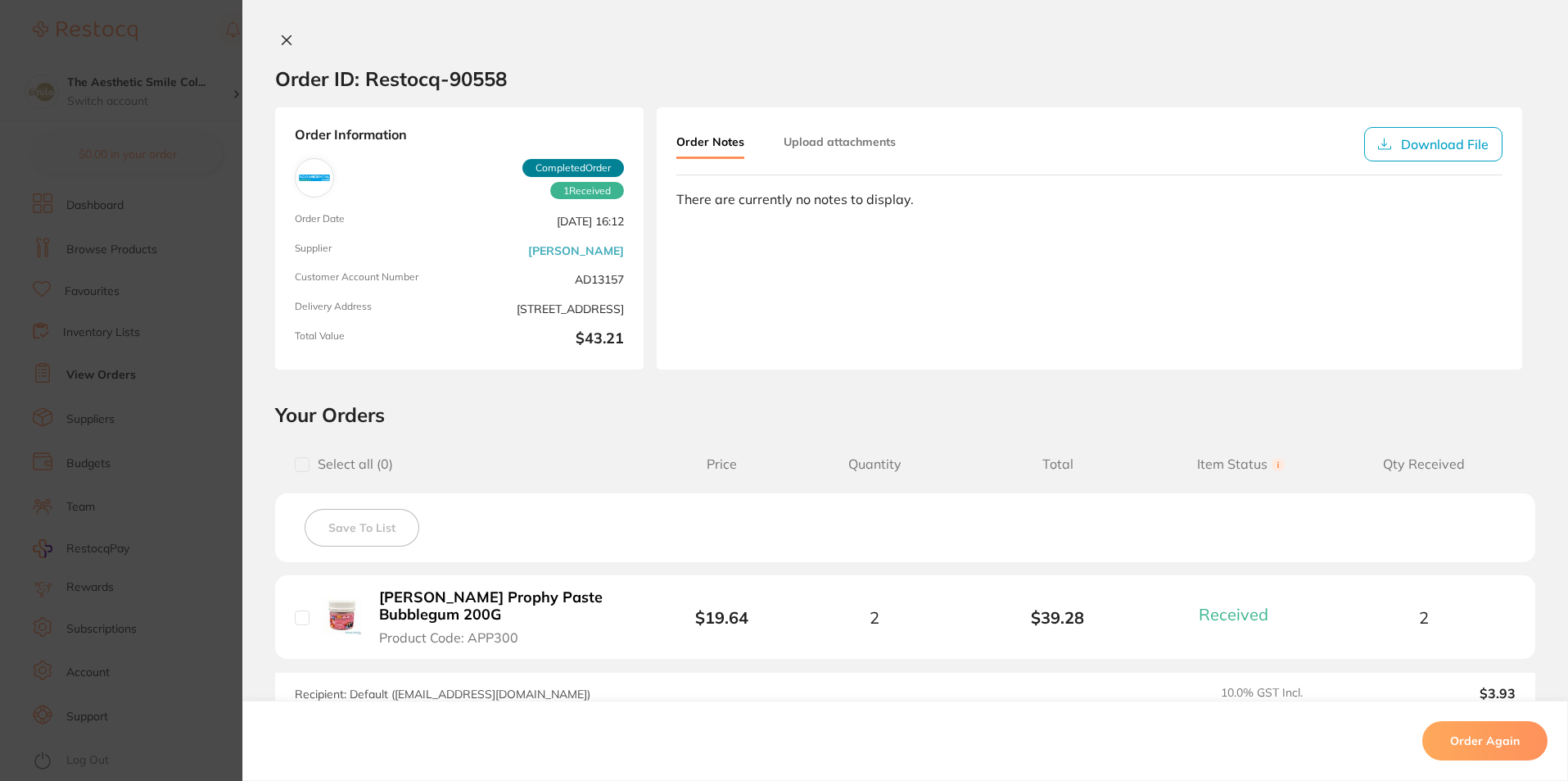
click at [860, 145] on button "Upload attachments" at bounding box center [839, 142] width 112 height 30
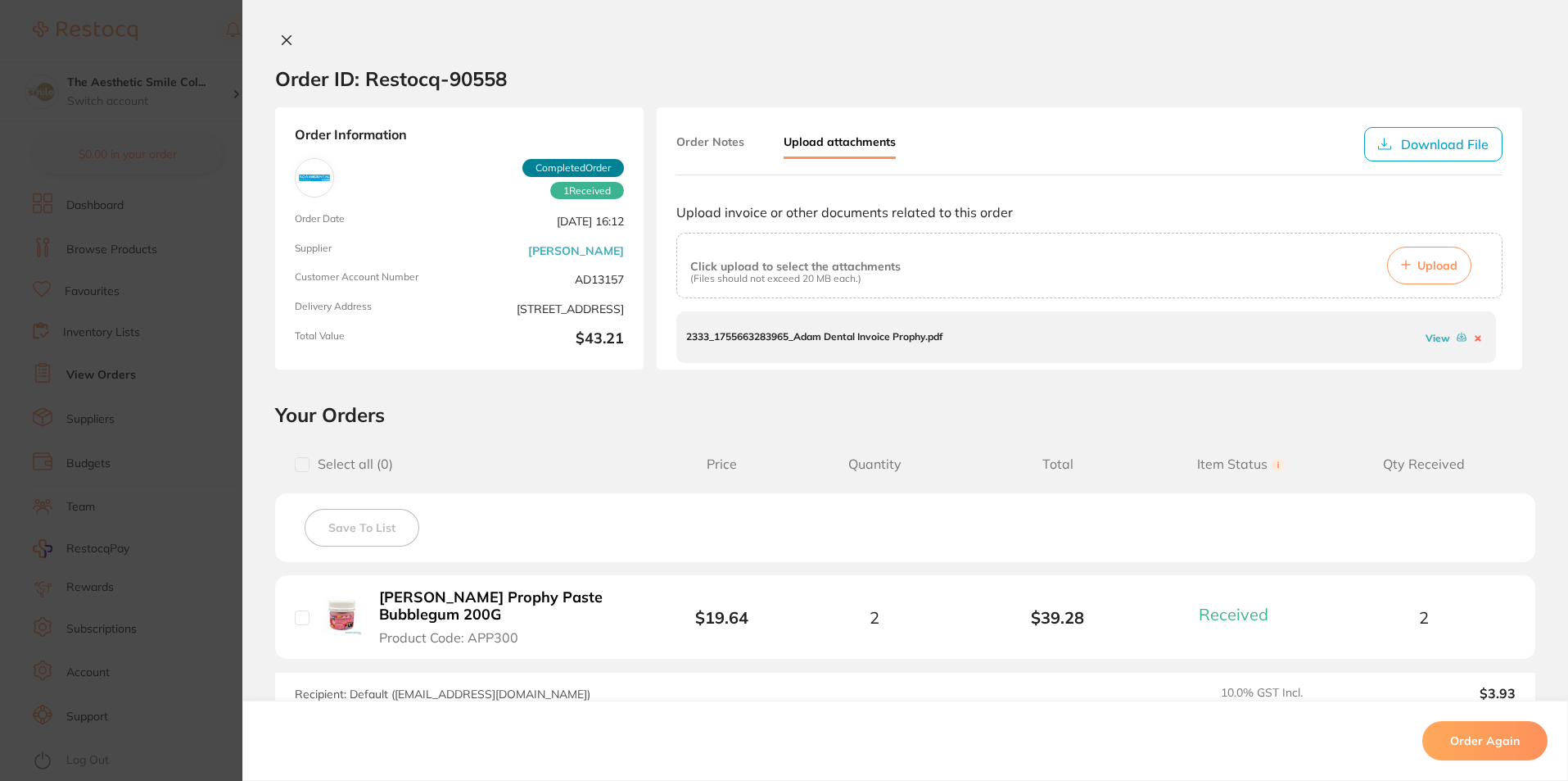
click at [289, 38] on button at bounding box center [286, 41] width 23 height 17
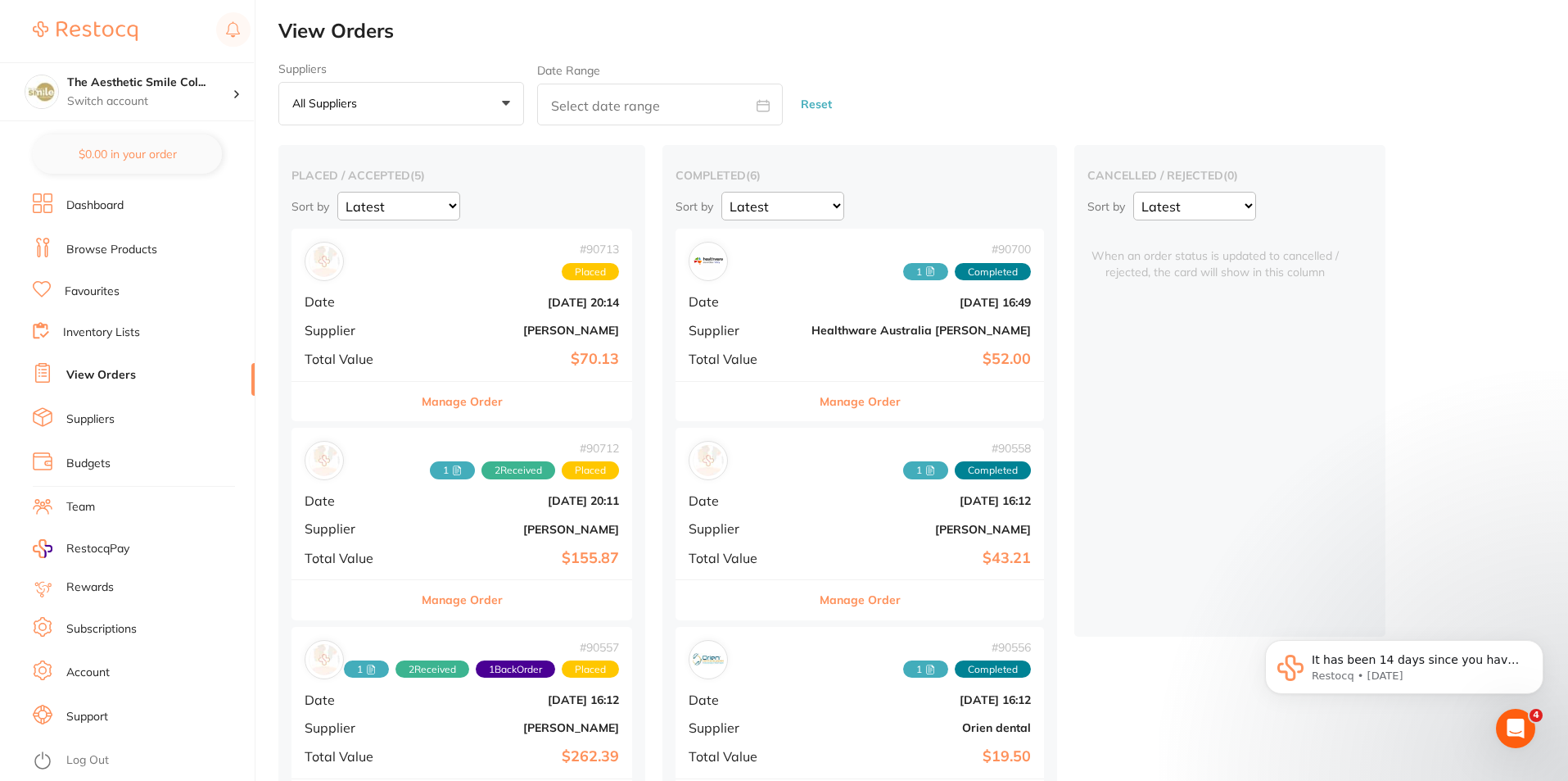
scroll to position [245, 0]
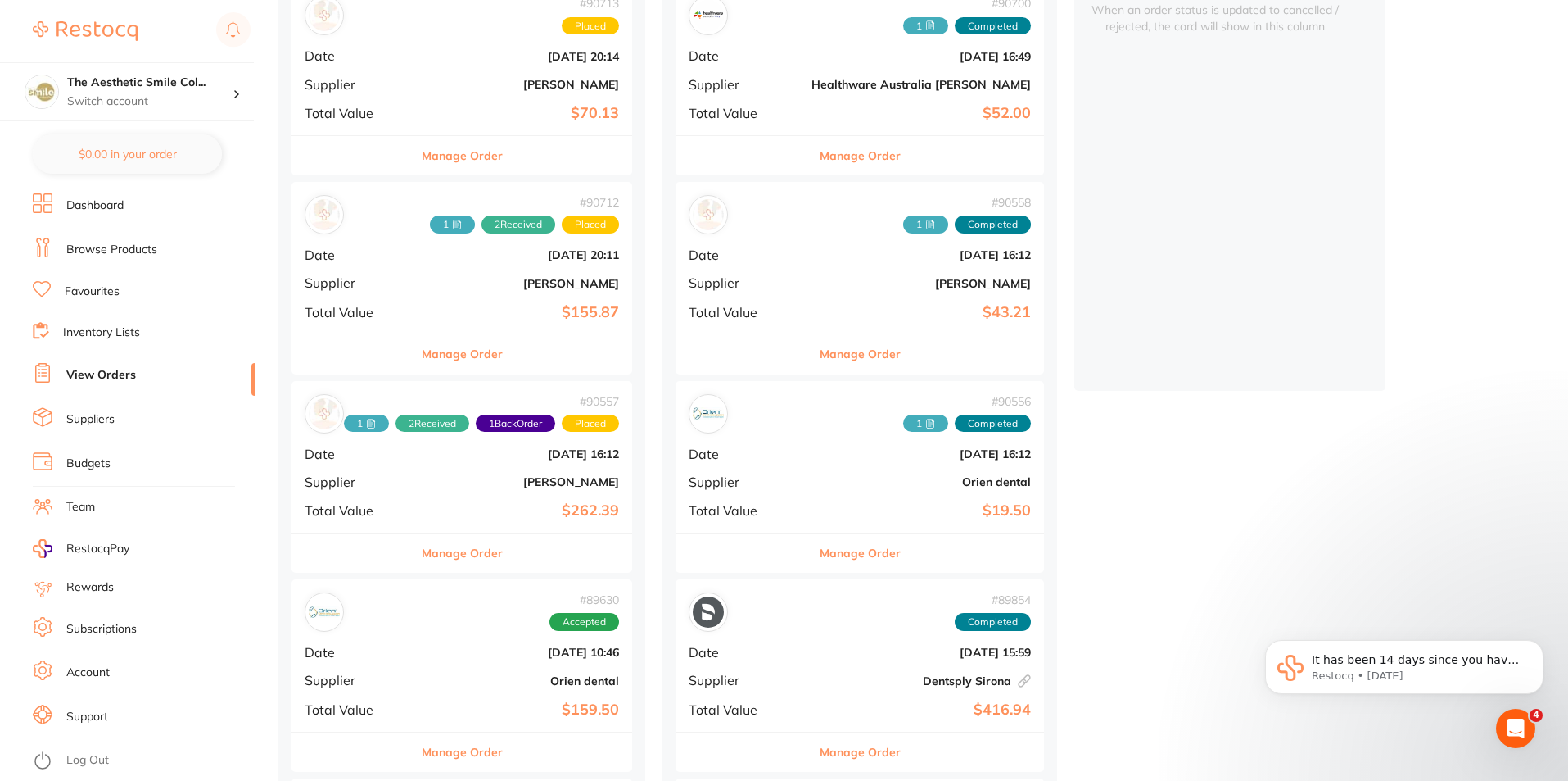
click at [820, 552] on button "Manage Order" at bounding box center [860, 553] width 81 height 40
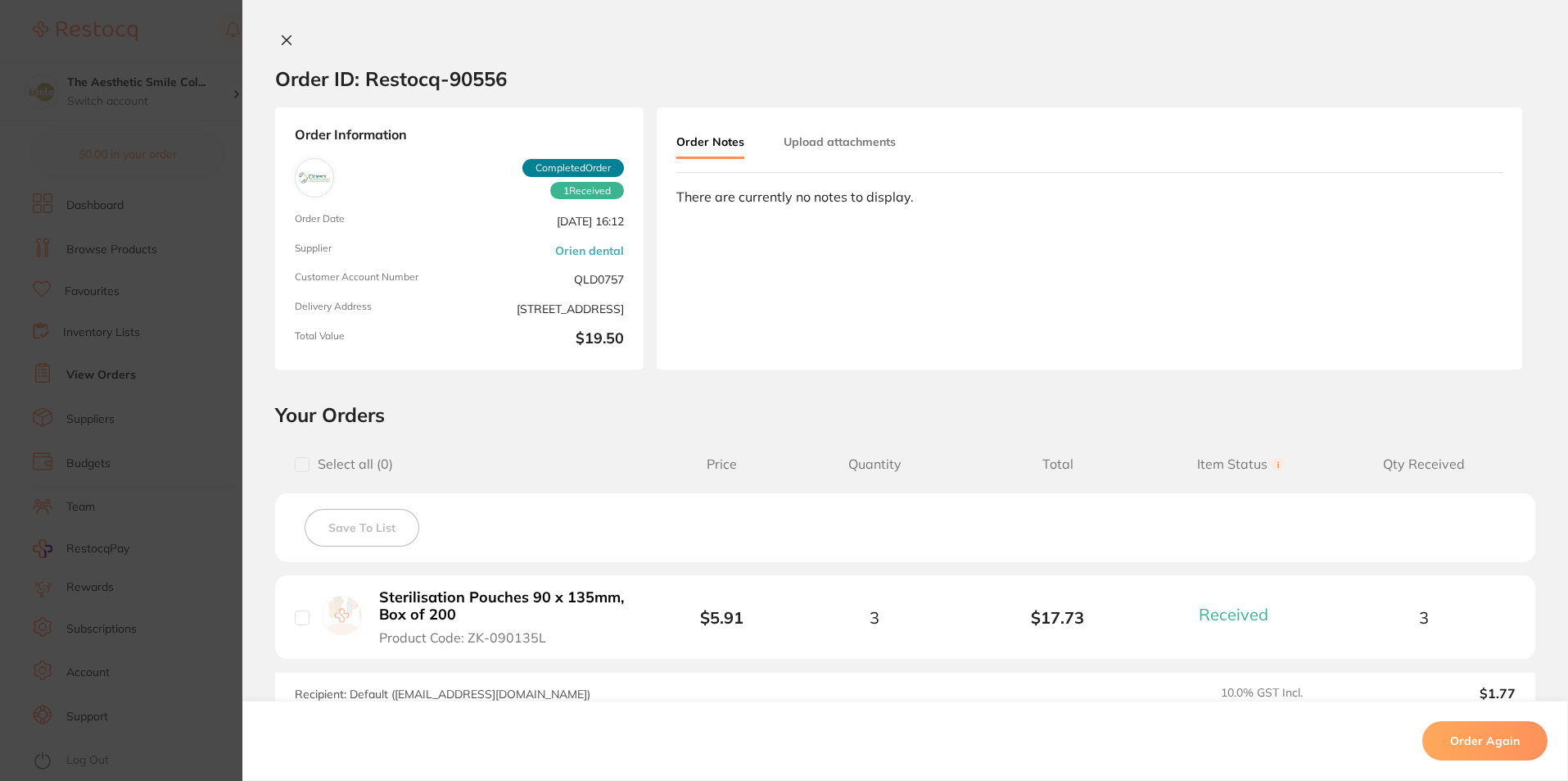
click at [817, 142] on button "Upload attachments" at bounding box center [839, 142] width 112 height 30
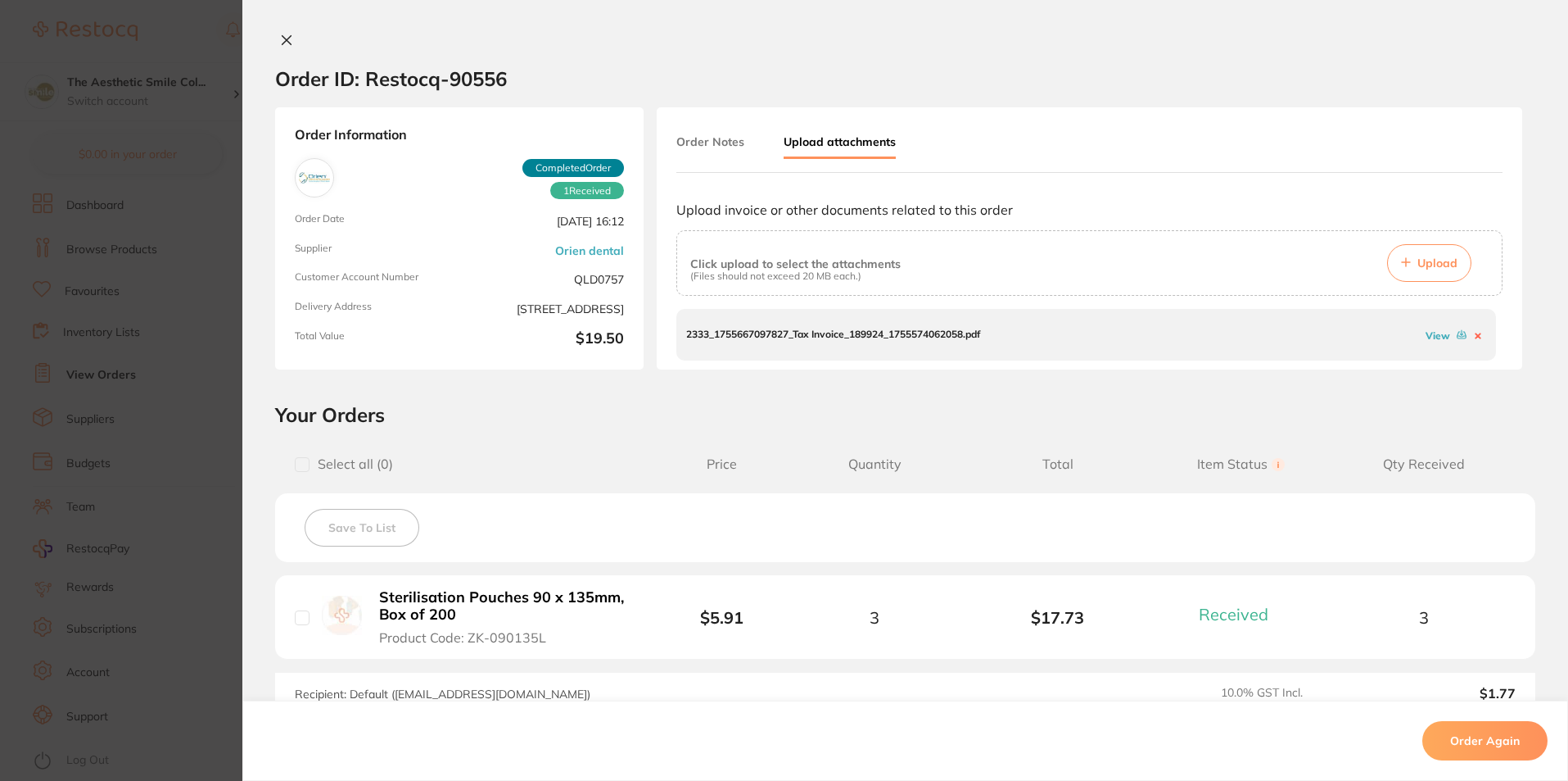
click at [287, 49] on button at bounding box center [286, 41] width 23 height 17
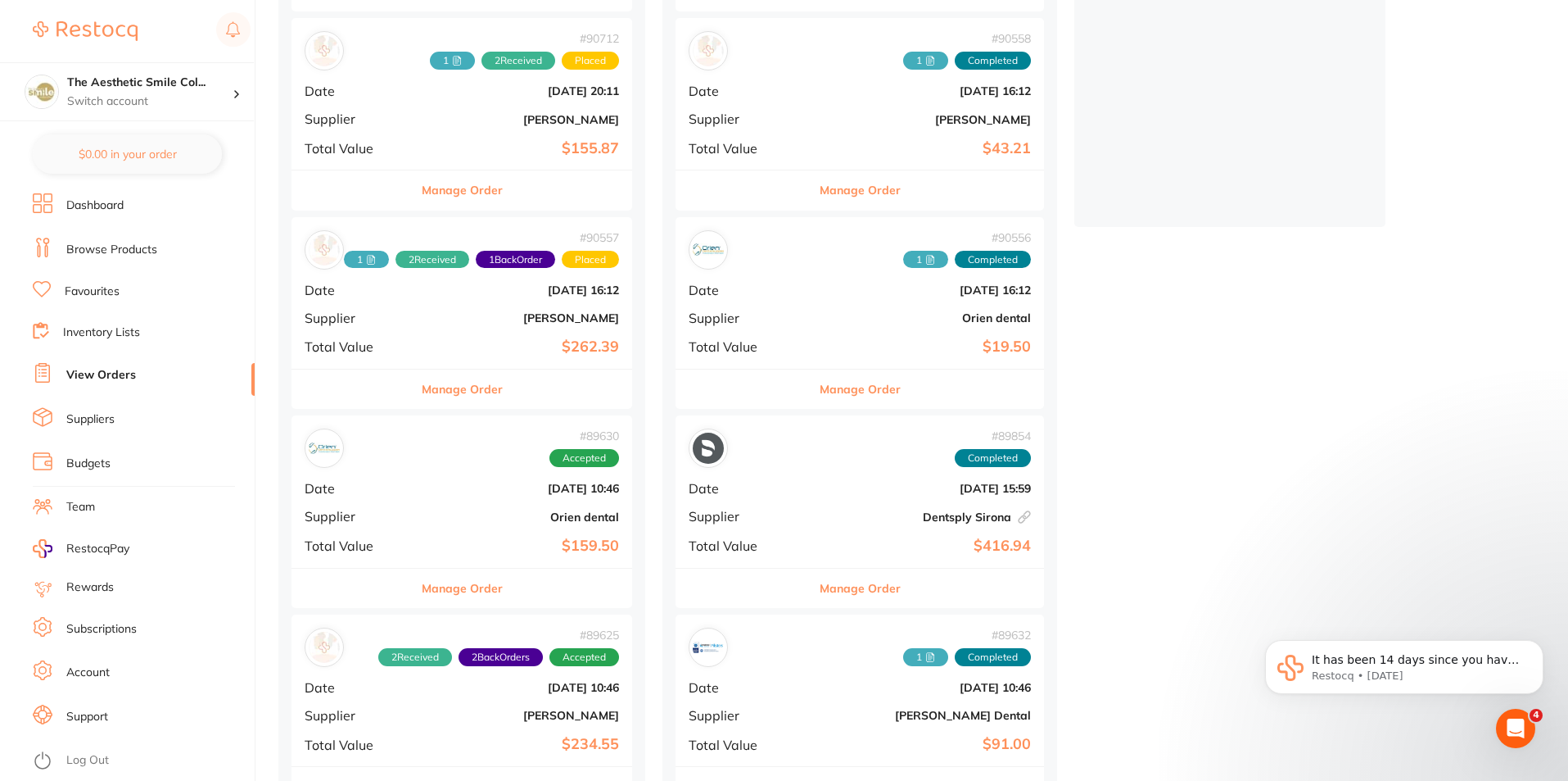
scroll to position [658, 0]
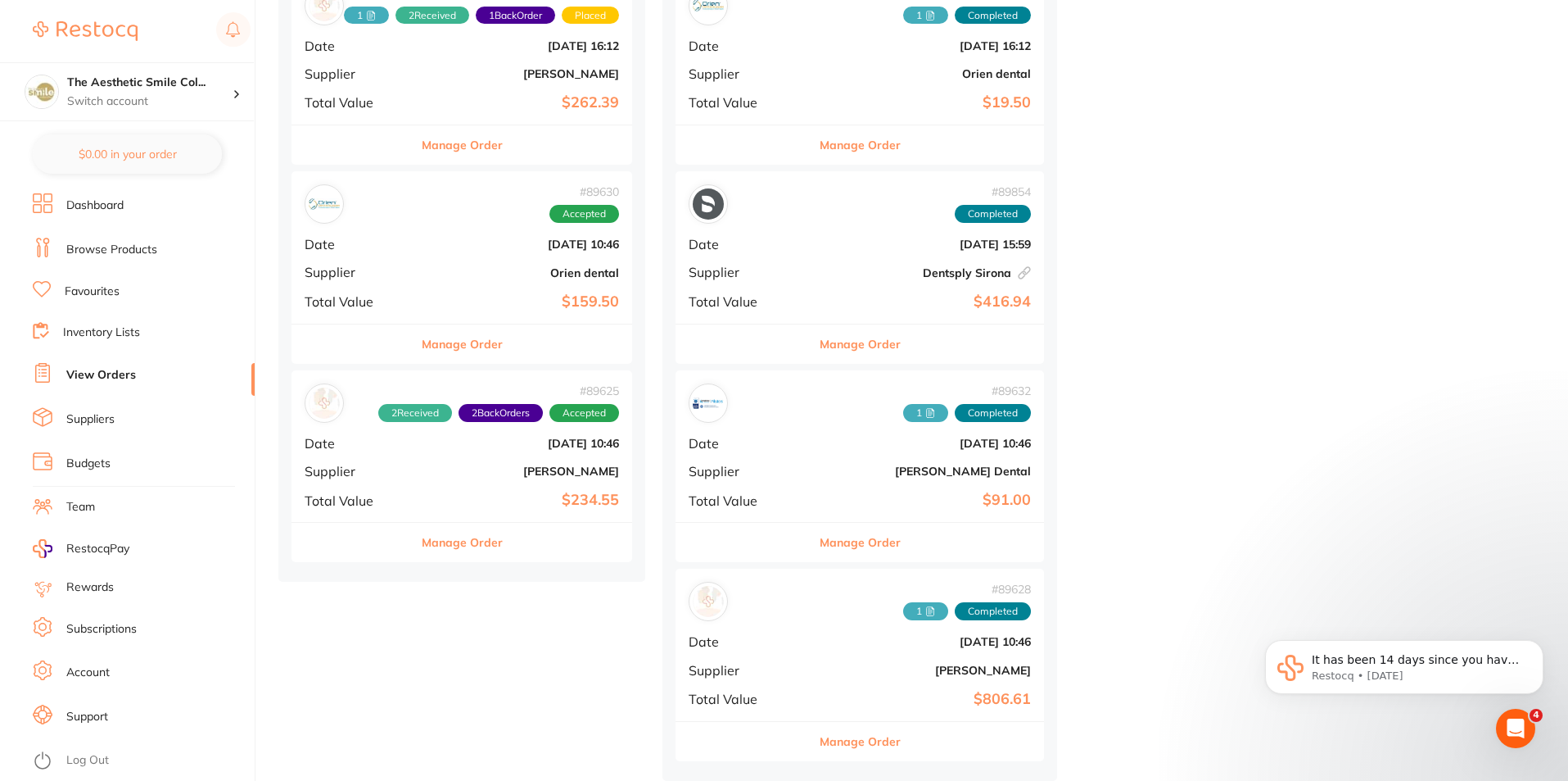
click at [832, 737] on button "Manage Order" at bounding box center [860, 741] width 81 height 40
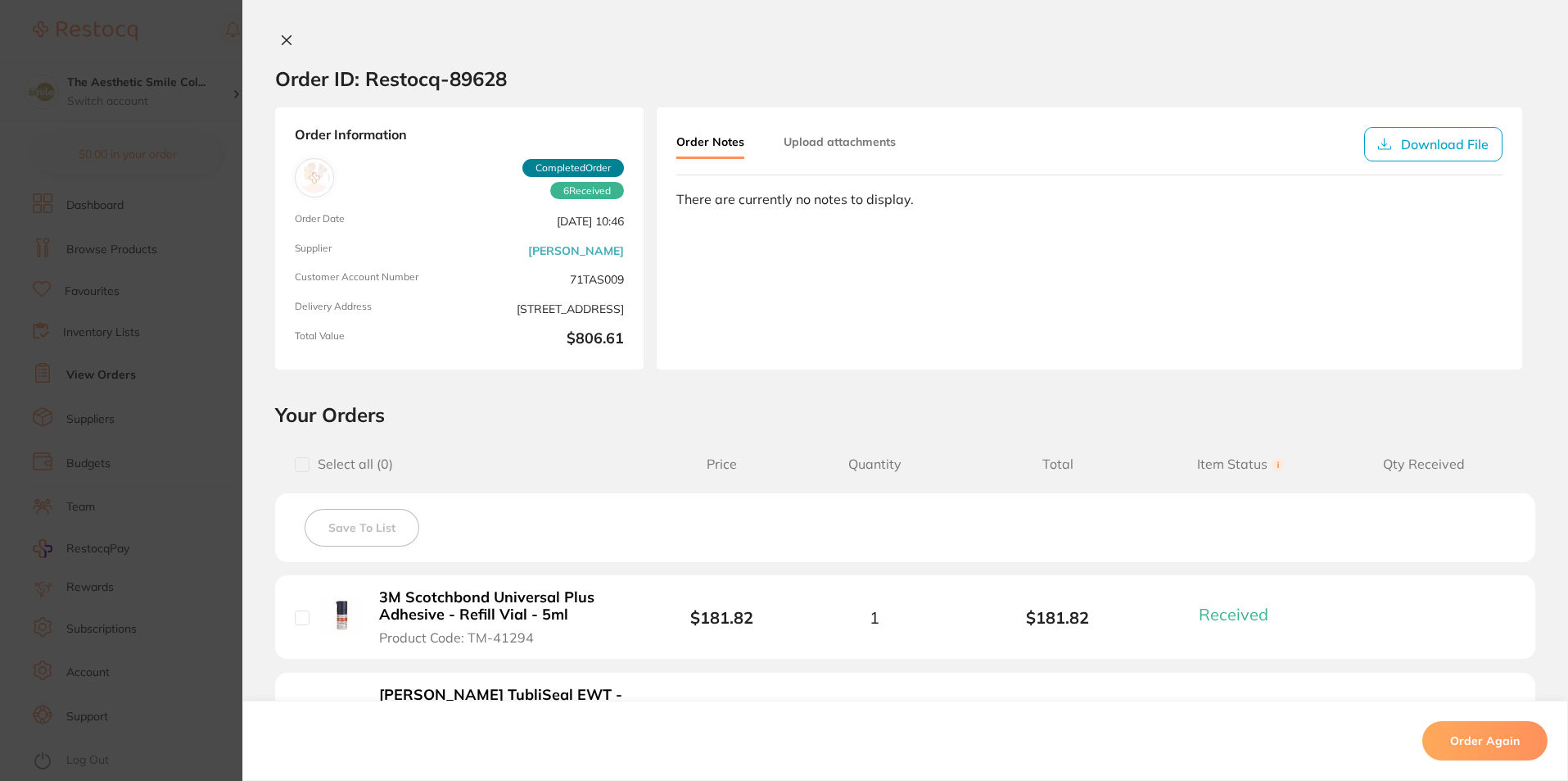
click at [852, 147] on button "Upload attachments" at bounding box center [839, 142] width 112 height 30
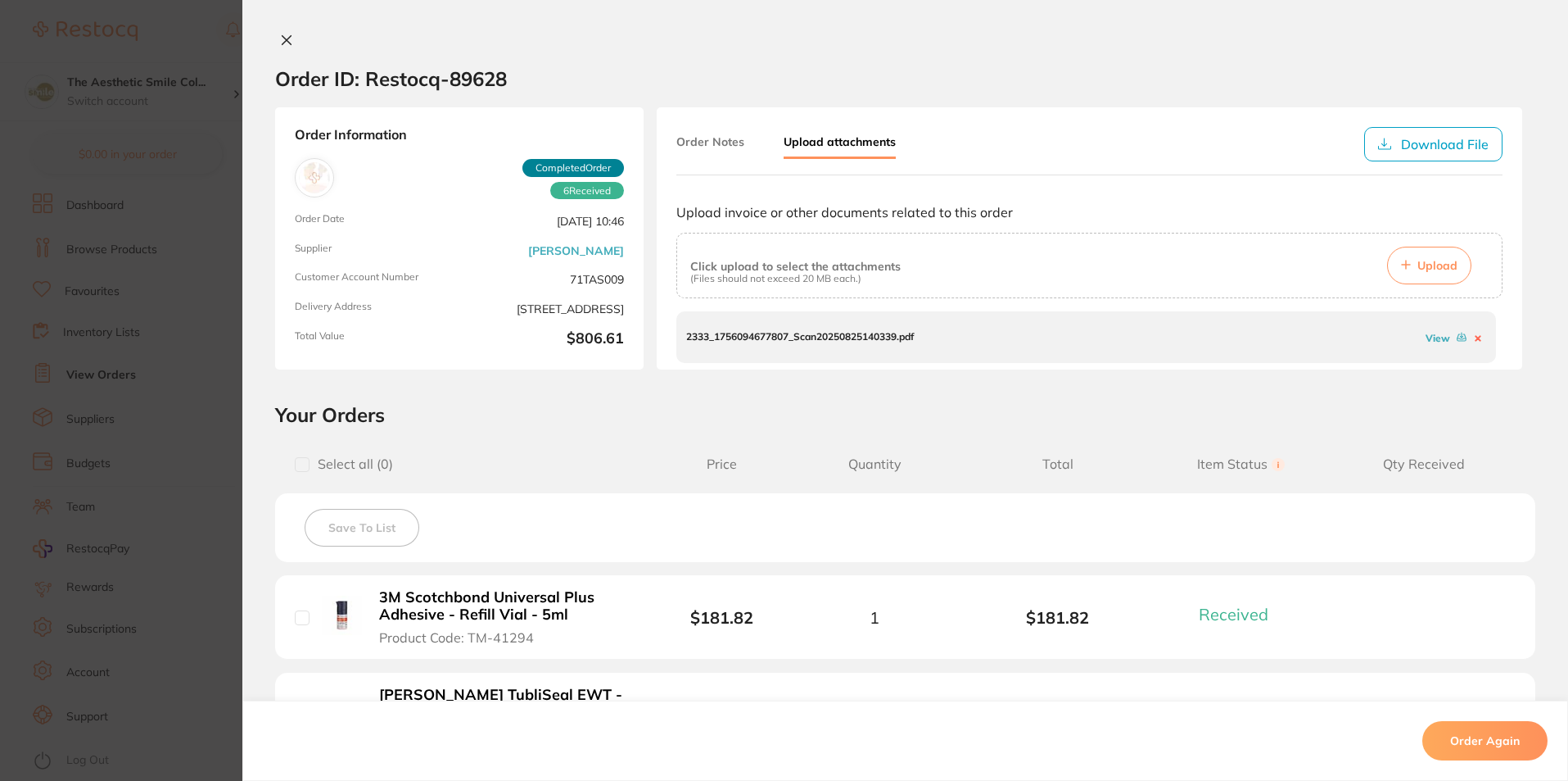
click at [1427, 334] on link "View" at bounding box center [1437, 338] width 25 height 12
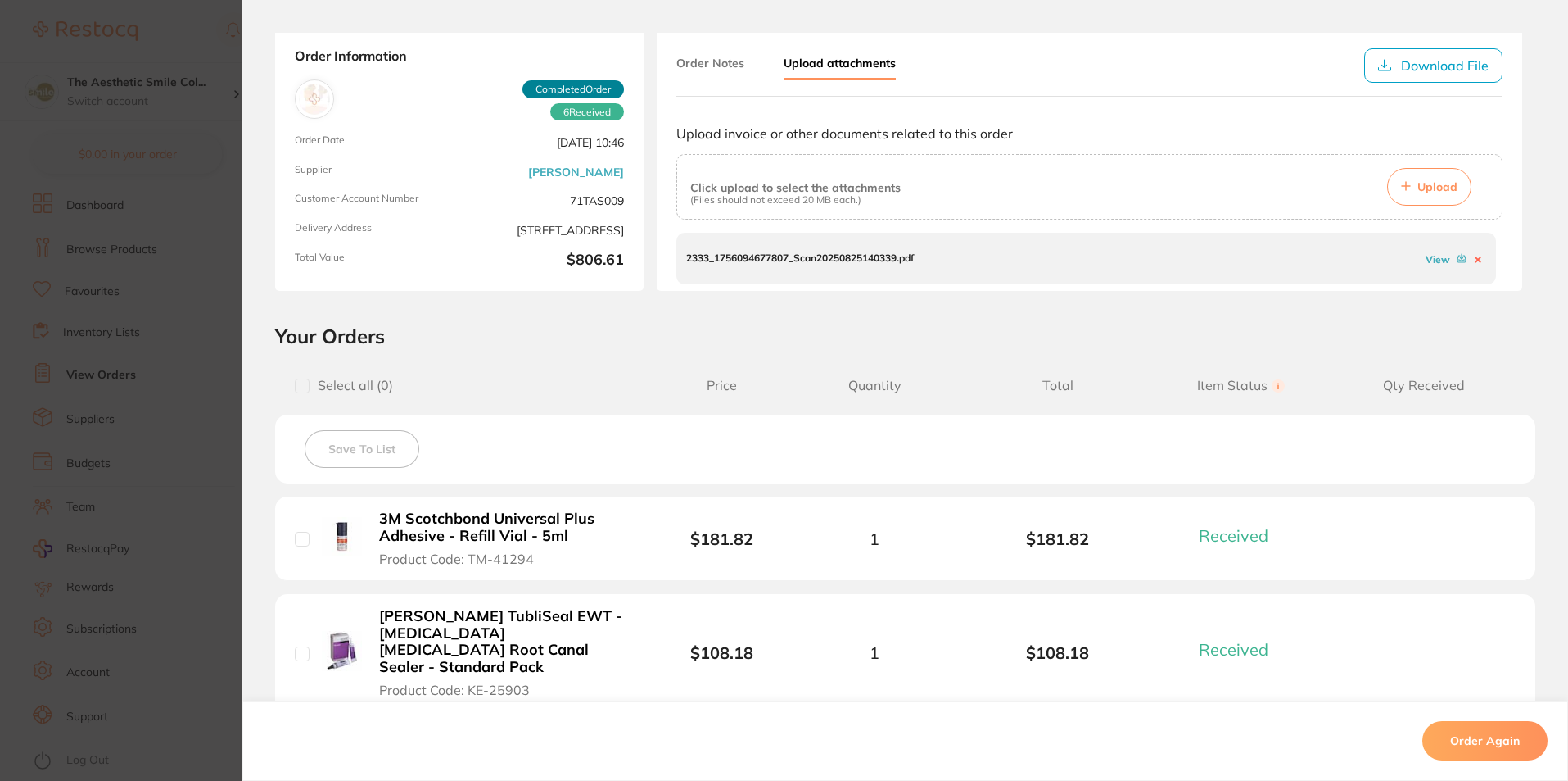
scroll to position [412, 0]
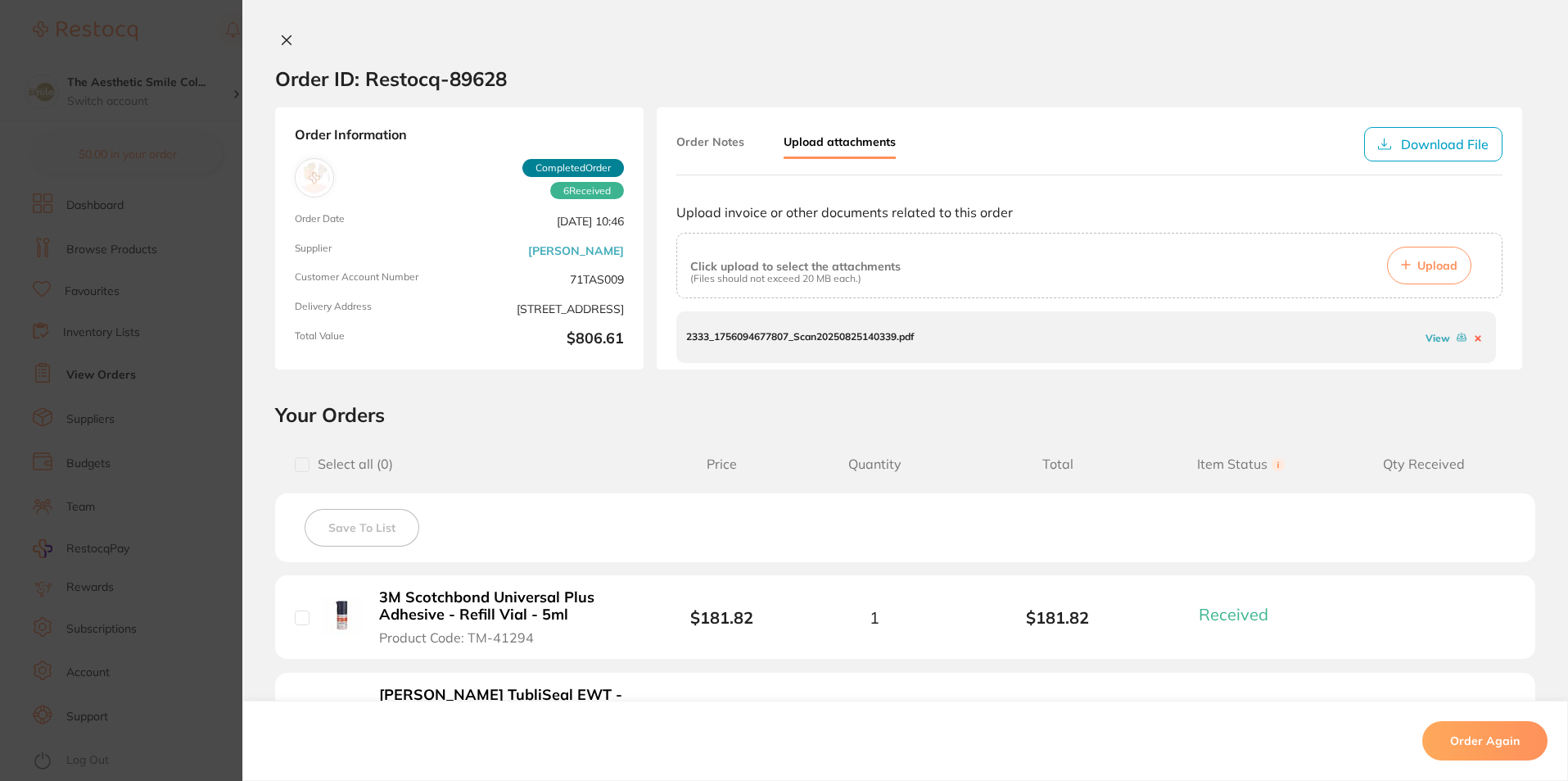
click at [277, 31] on div "Order ID: Restocq- 89628 Order Information 6 Received Completed Order Order Dat…" at bounding box center [905, 390] width 1326 height 781
click at [285, 35] on icon at bounding box center [286, 40] width 13 height 13
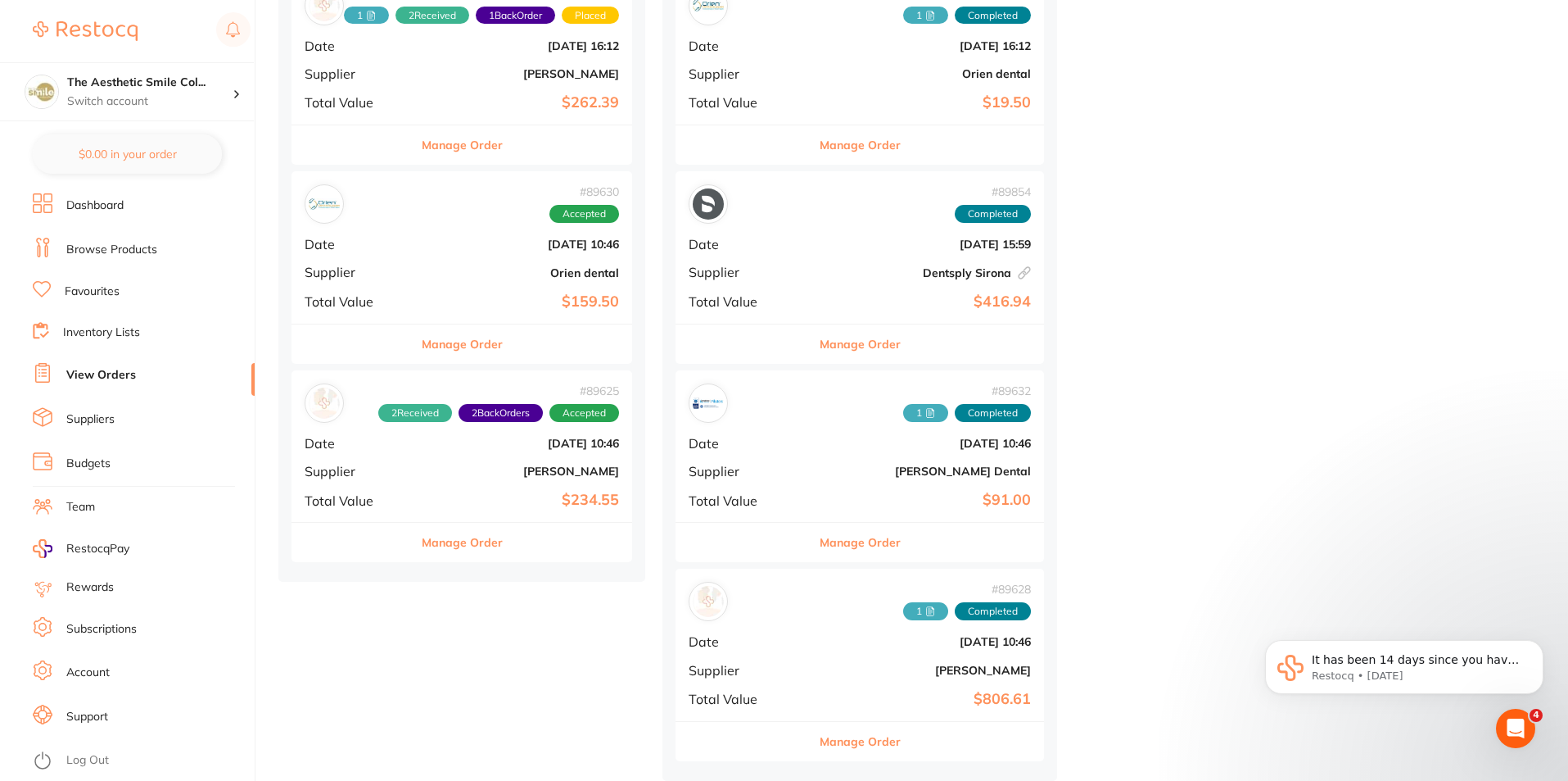
scroll to position [494, 0]
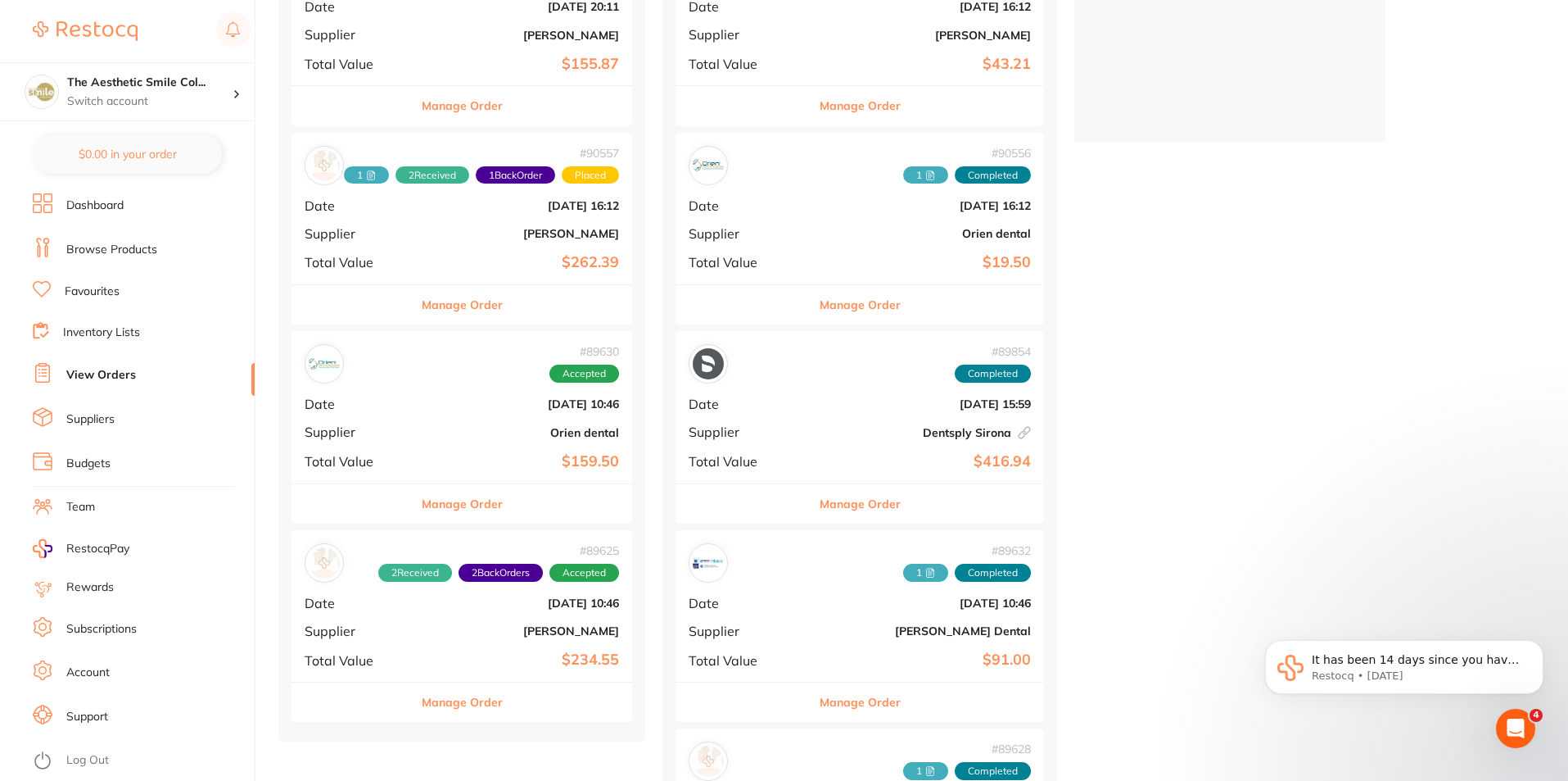
click at [466, 305] on button "Manage Order" at bounding box center [463, 305] width 81 height 40
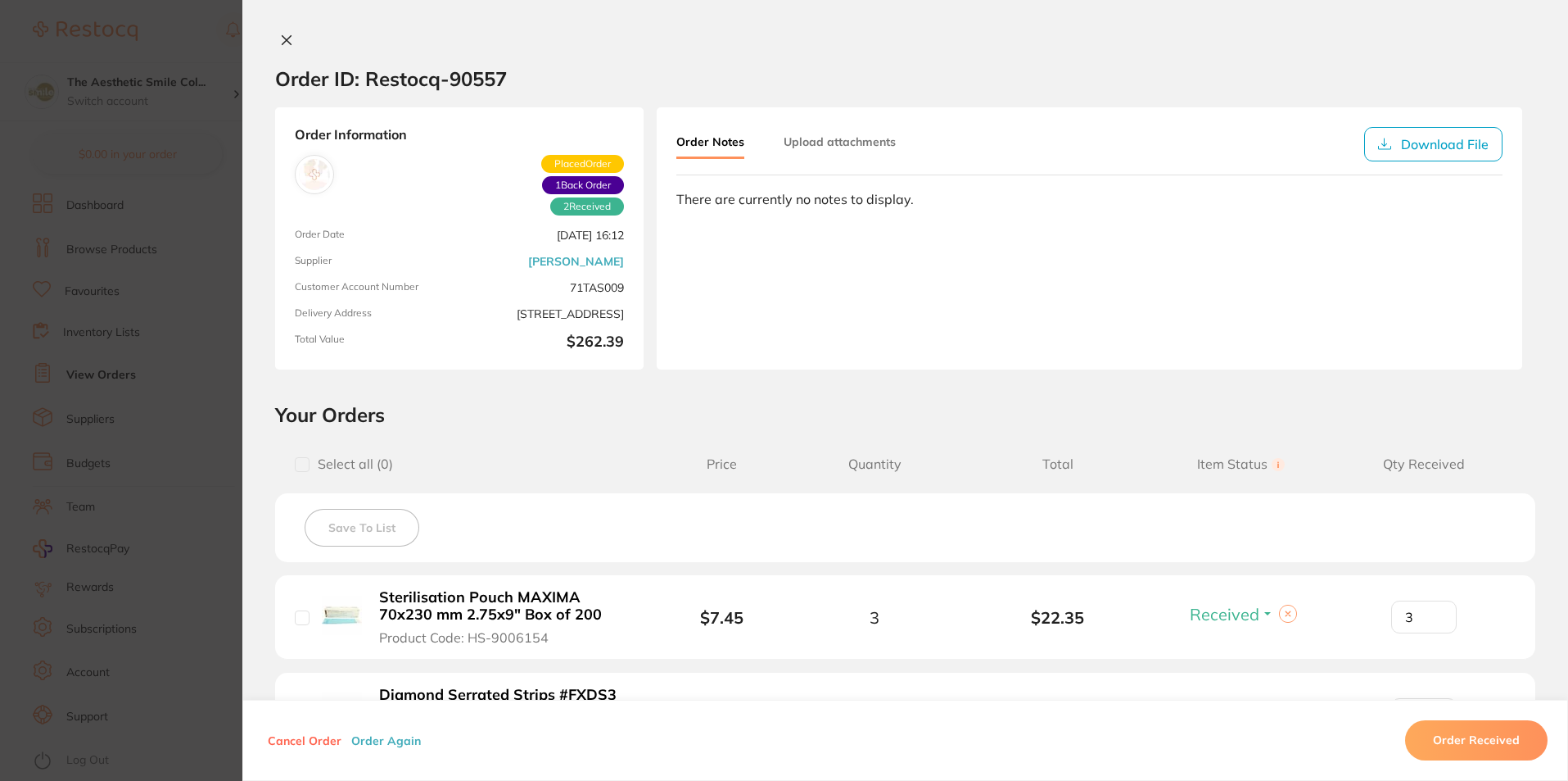
click at [856, 137] on button "Upload attachments" at bounding box center [839, 142] width 112 height 30
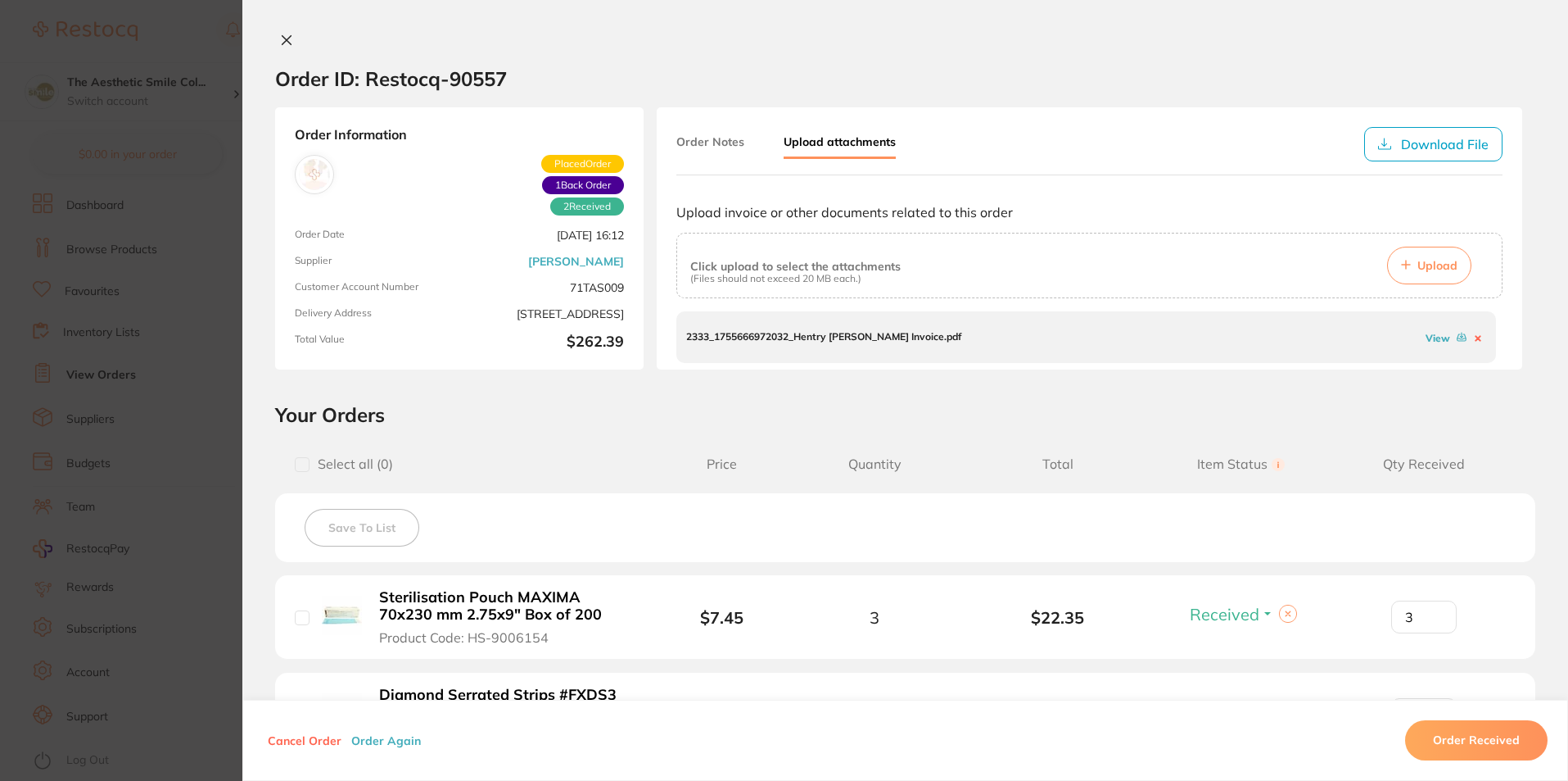
click at [702, 142] on button "Order Notes" at bounding box center [710, 142] width 68 height 30
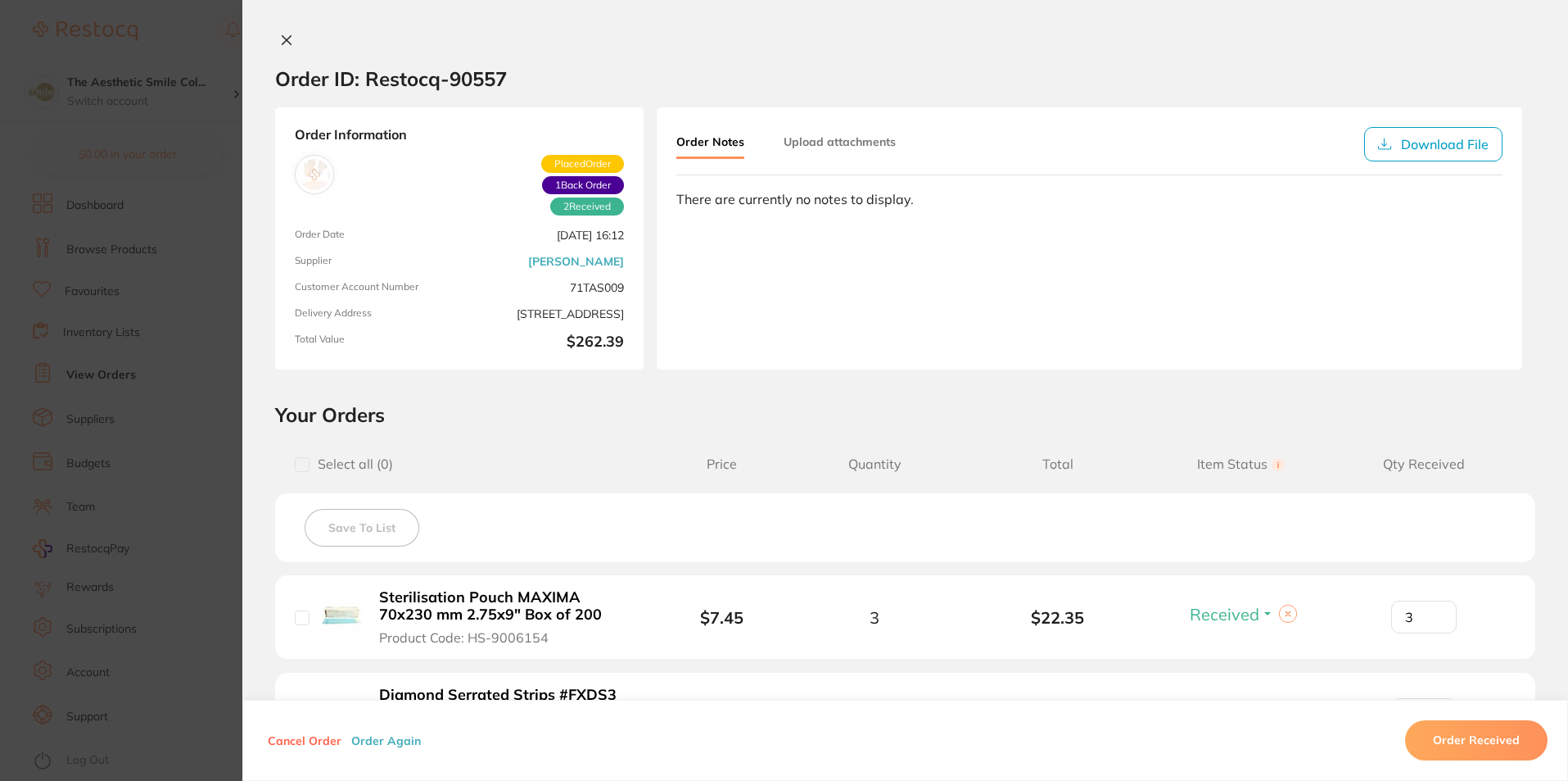
scroll to position [330, 0]
click at [284, 44] on icon at bounding box center [286, 40] width 13 height 13
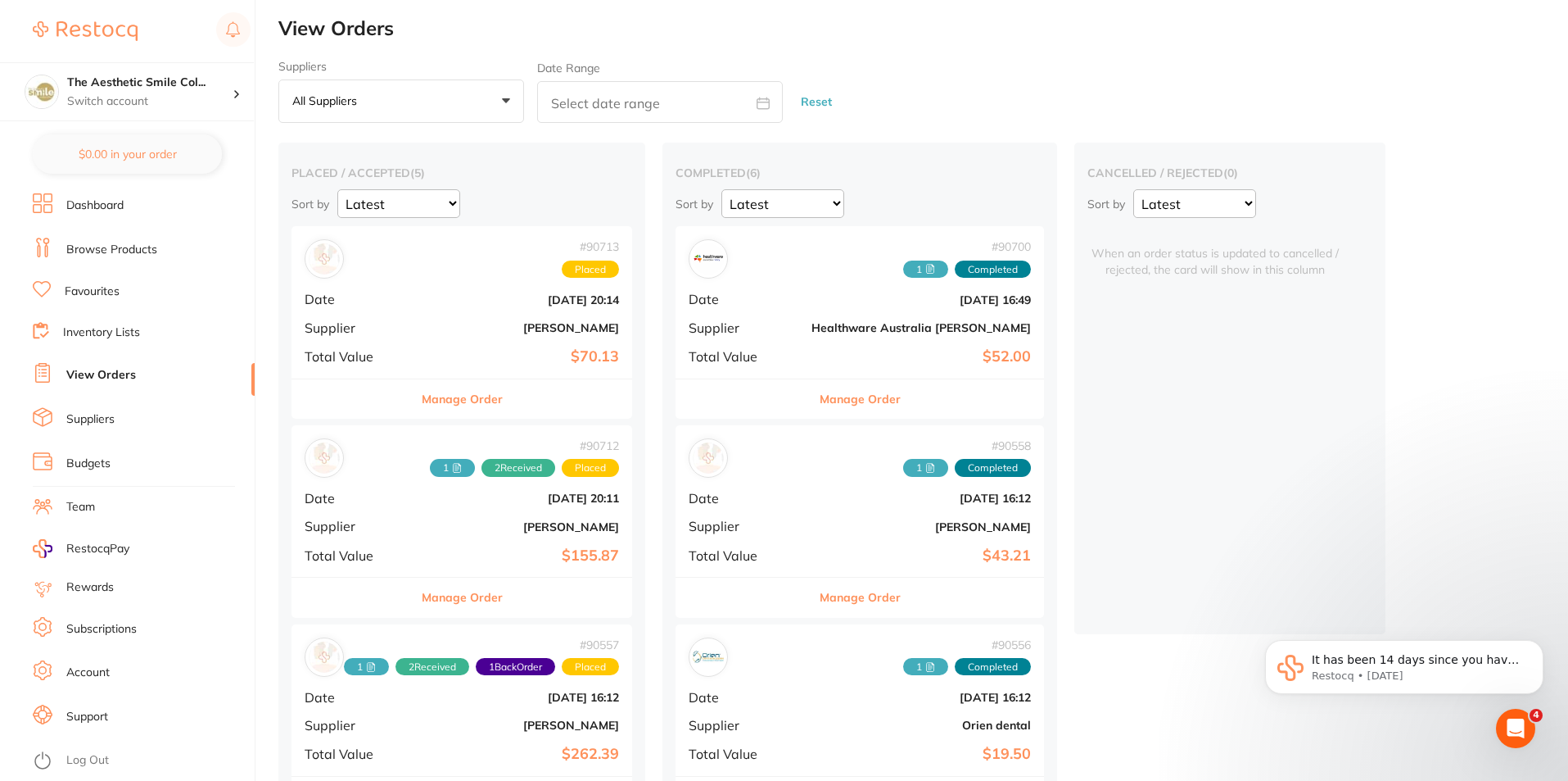
click at [398, 97] on button "All suppliers +0" at bounding box center [400, 101] width 245 height 45
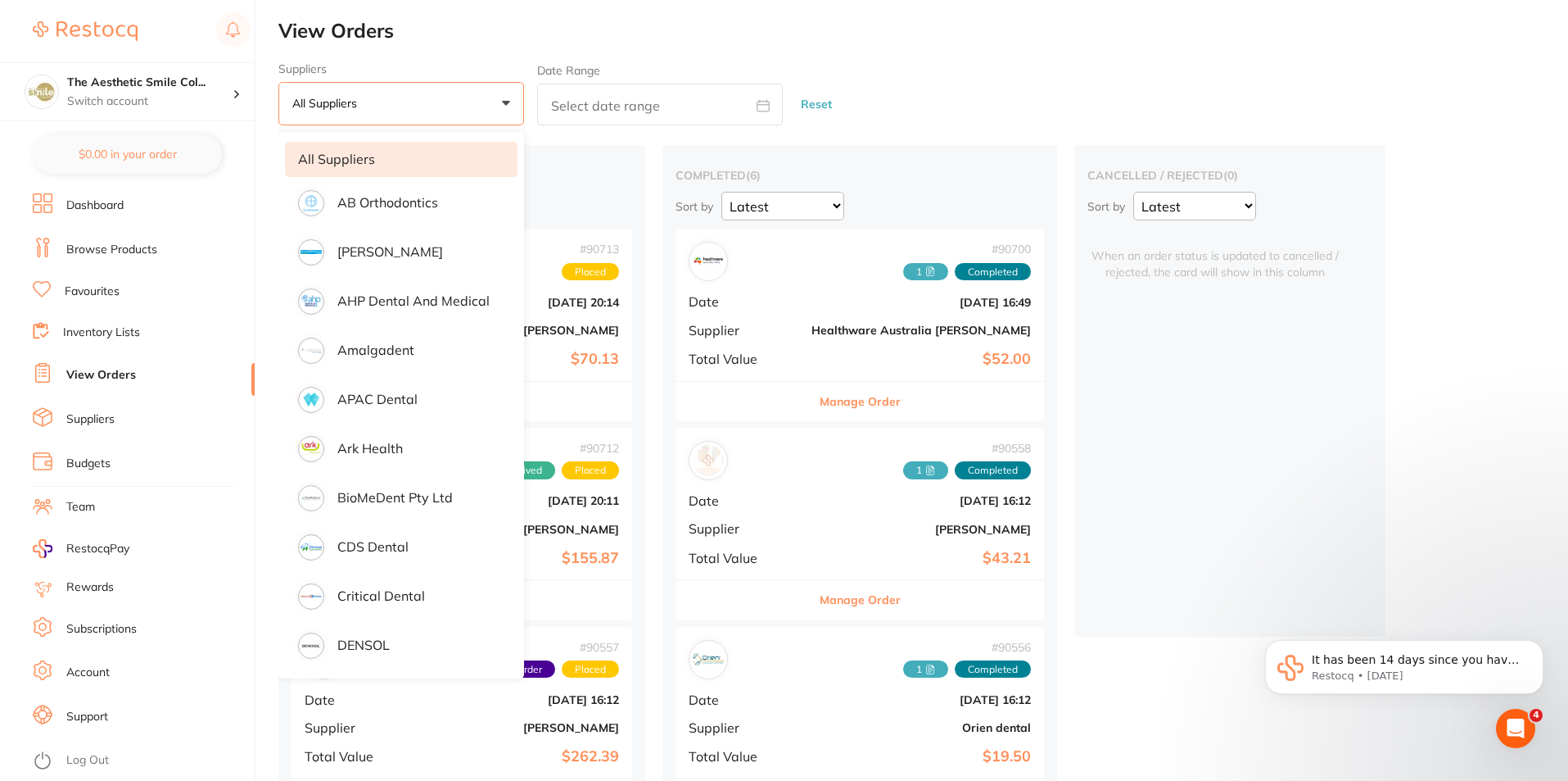
click at [388, 147] on li "All suppliers" at bounding box center [401, 159] width 232 height 35
click at [1371, 77] on div "Suppliers All suppliers +0 All suppliers AB Orthodontics Adam Dental AHP Dental…" at bounding box center [923, 94] width 1289 height 64
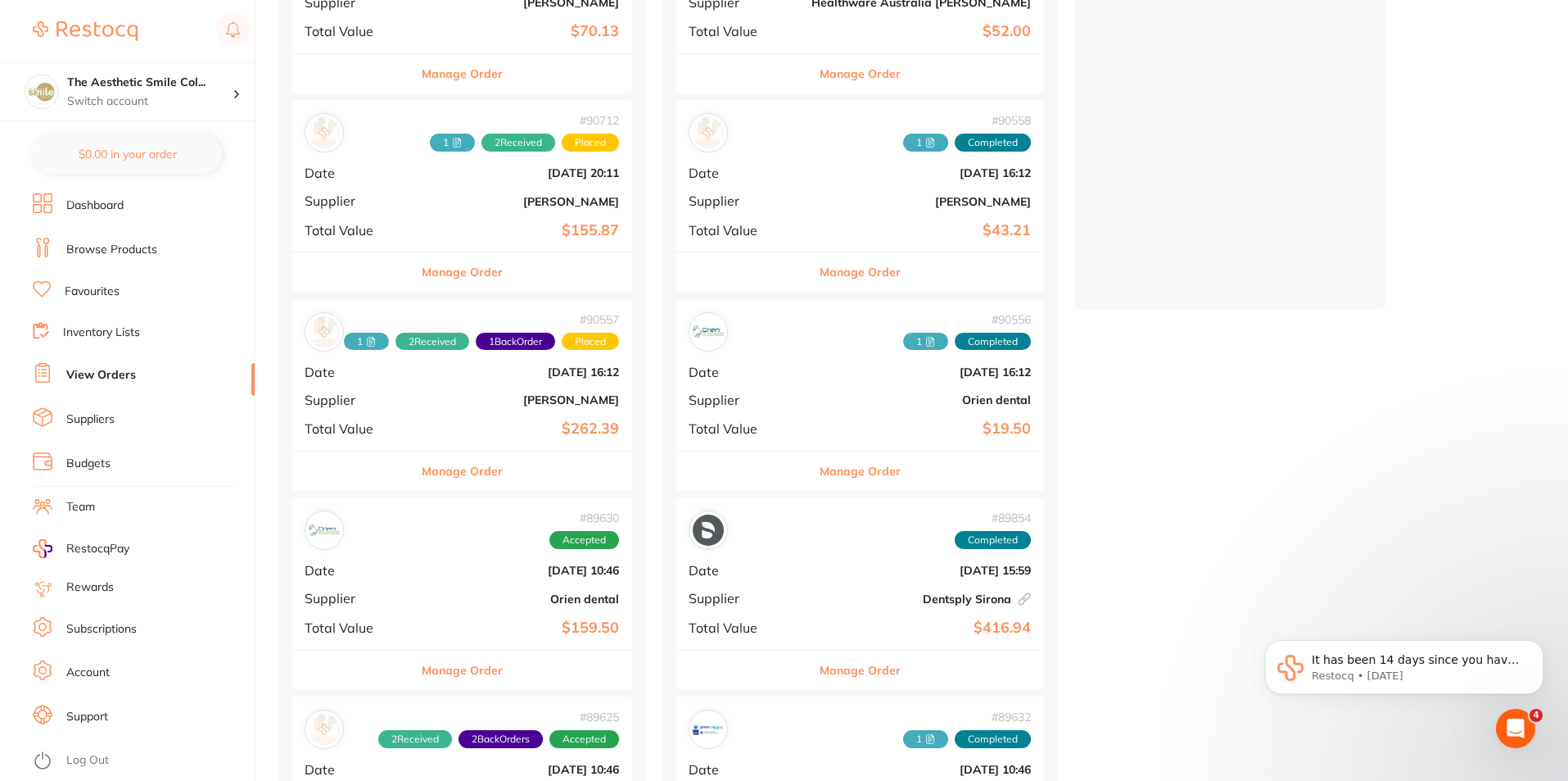
scroll to position [409, 0]
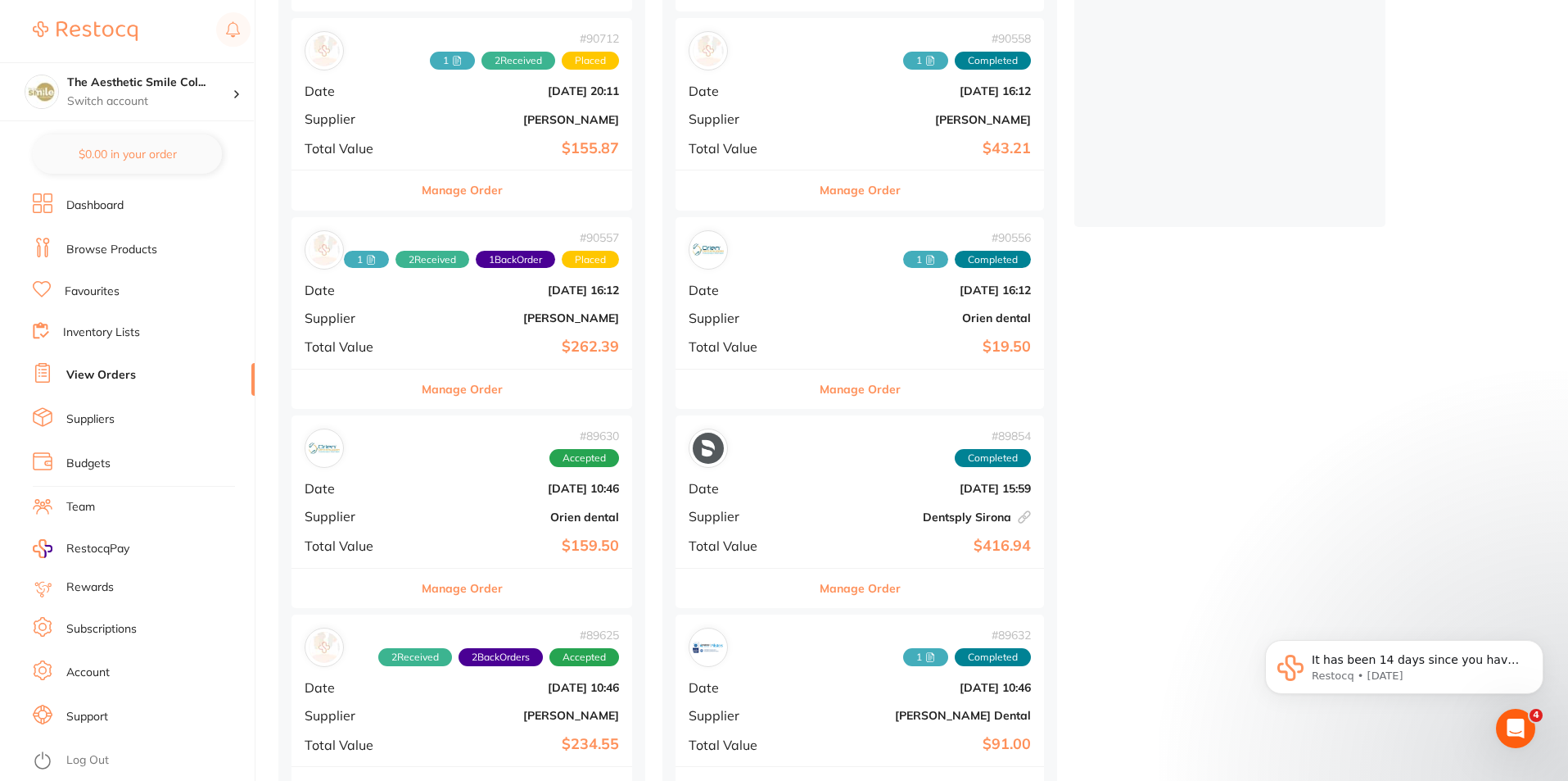
click at [483, 380] on button "Manage Order" at bounding box center [463, 390] width 81 height 40
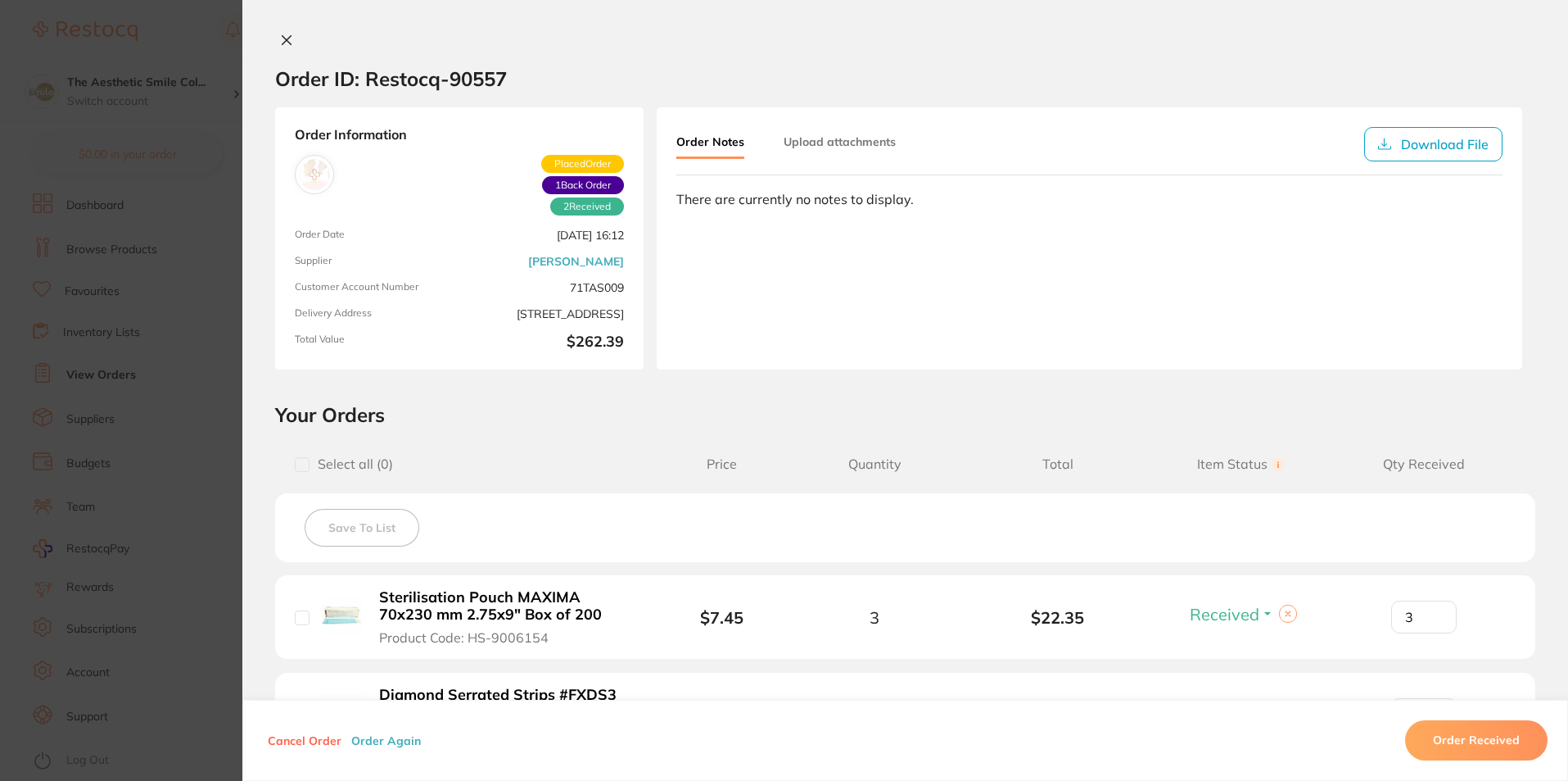
click at [280, 46] on icon at bounding box center [286, 40] width 13 height 13
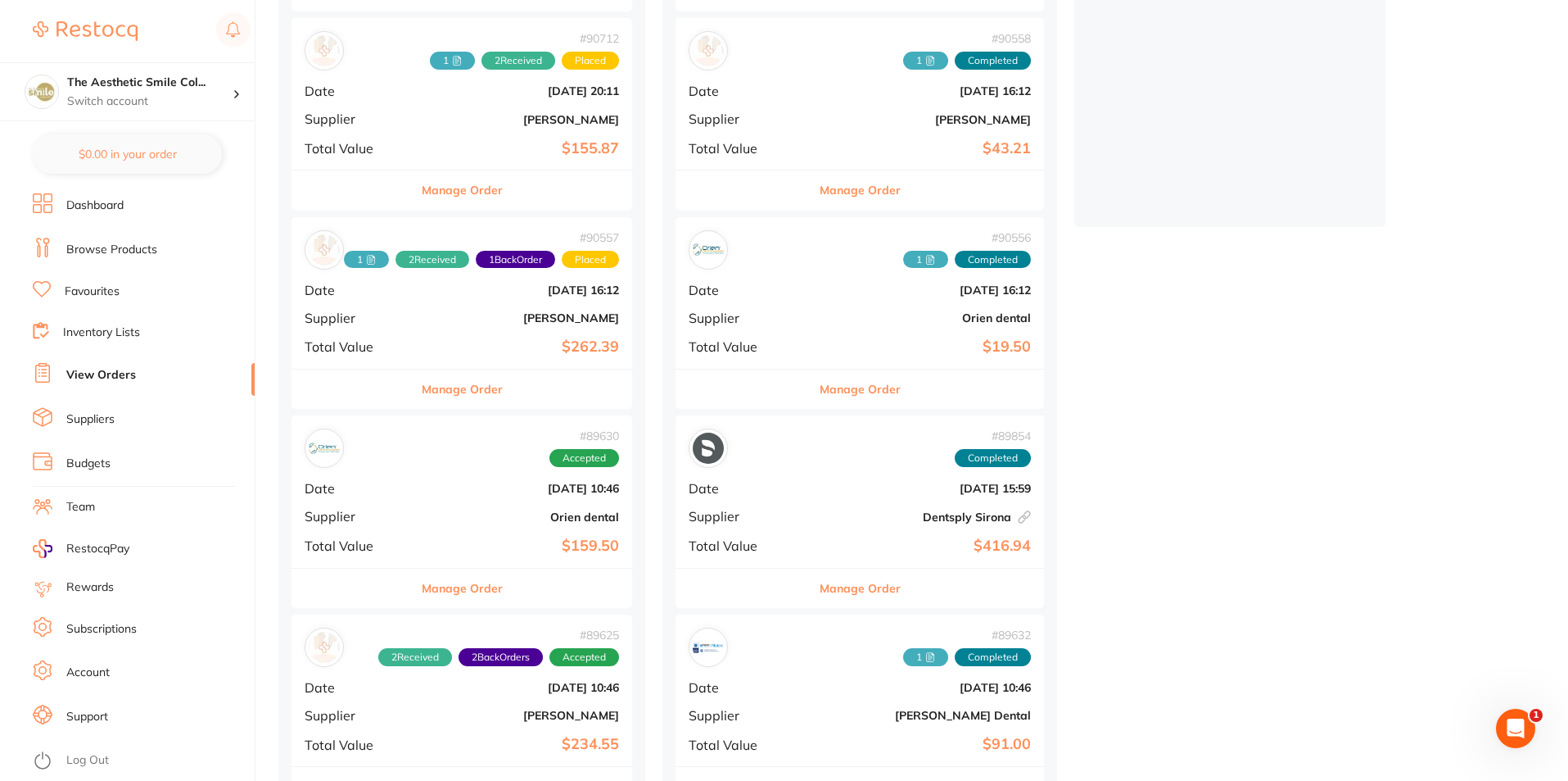
click at [476, 403] on button "Manage Order" at bounding box center [463, 390] width 81 height 40
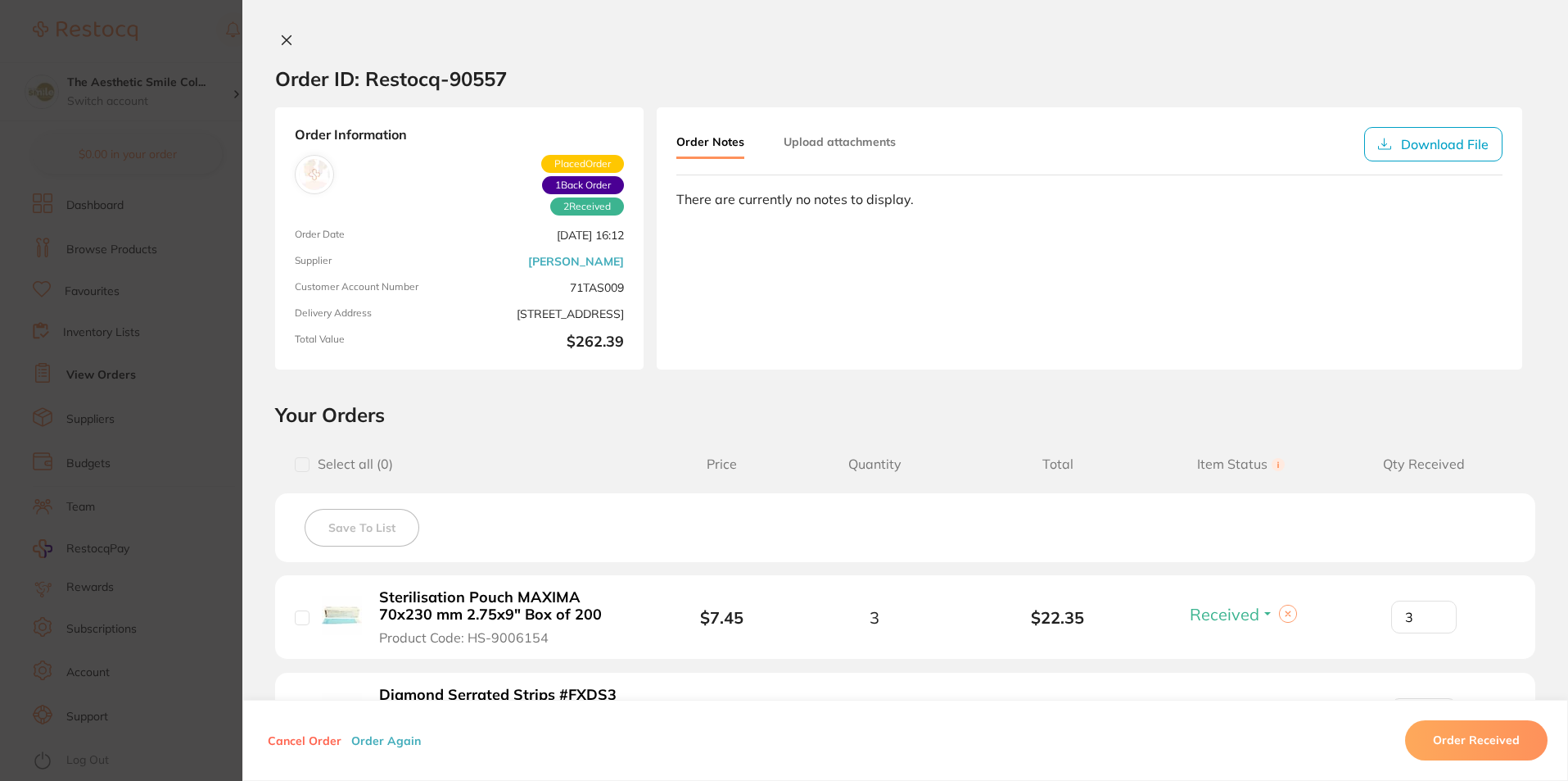
click at [287, 43] on icon at bounding box center [286, 40] width 13 height 13
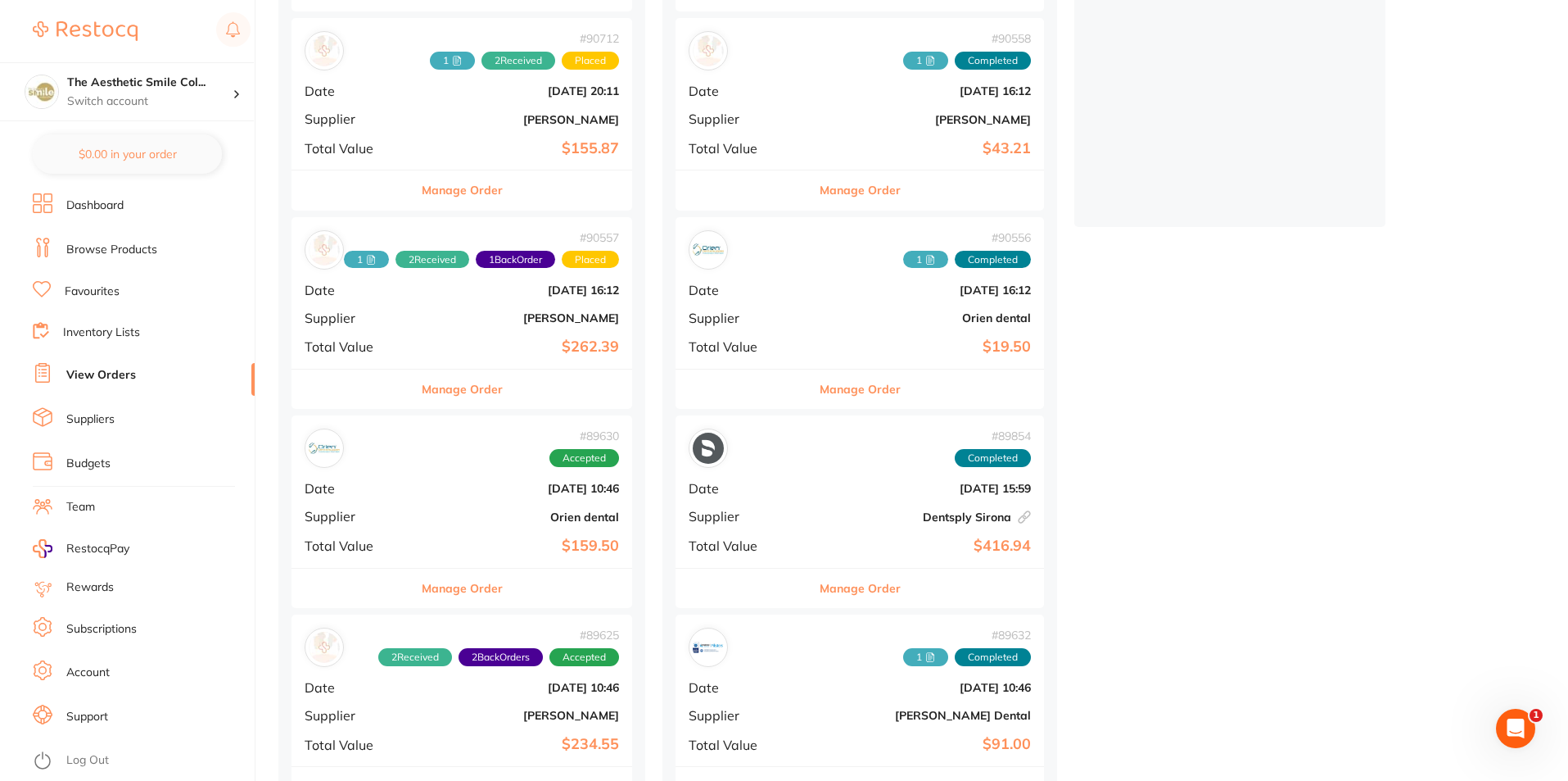
click at [485, 194] on button "Manage Order" at bounding box center [463, 190] width 81 height 40
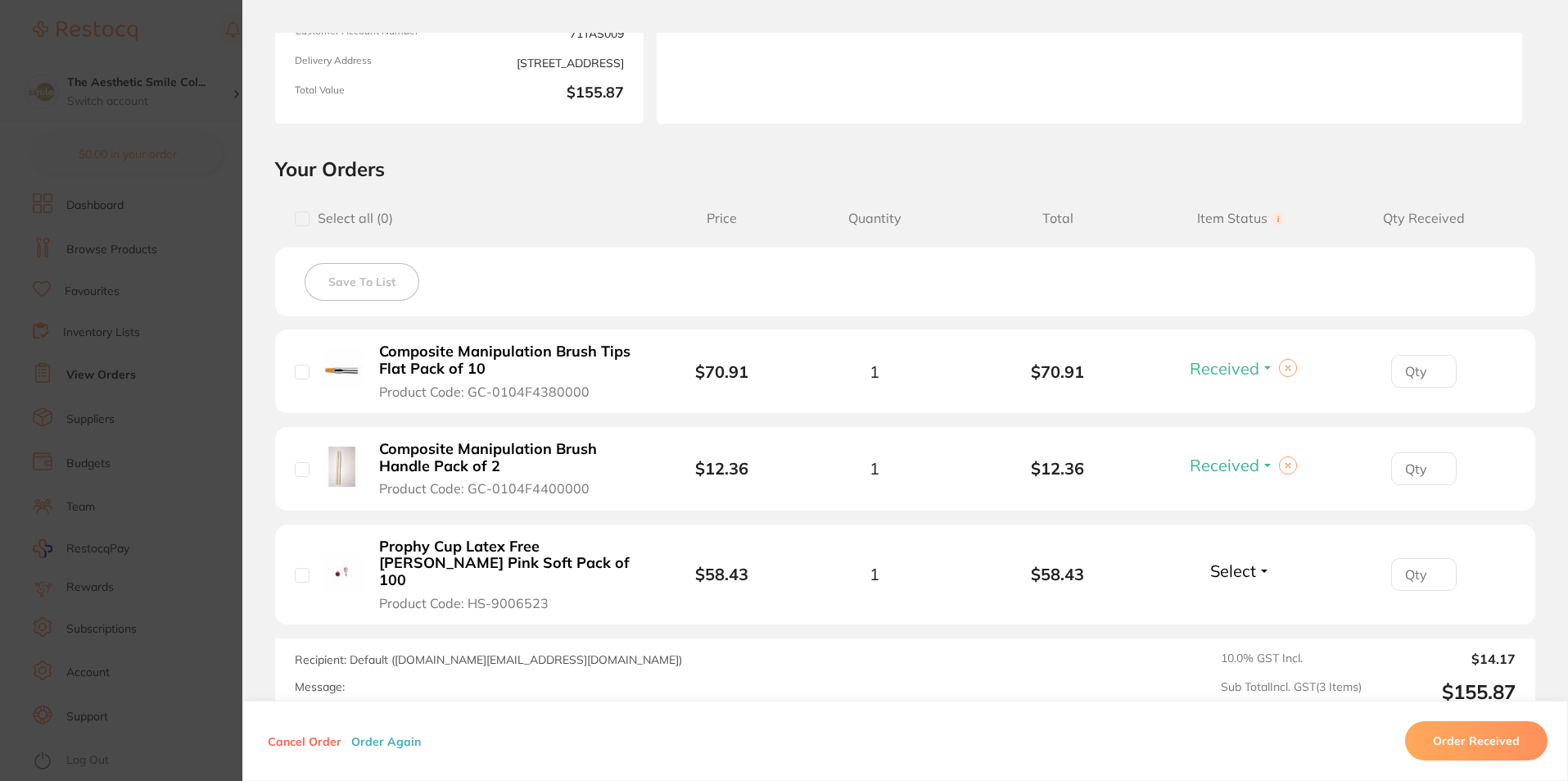
scroll to position [328, 0]
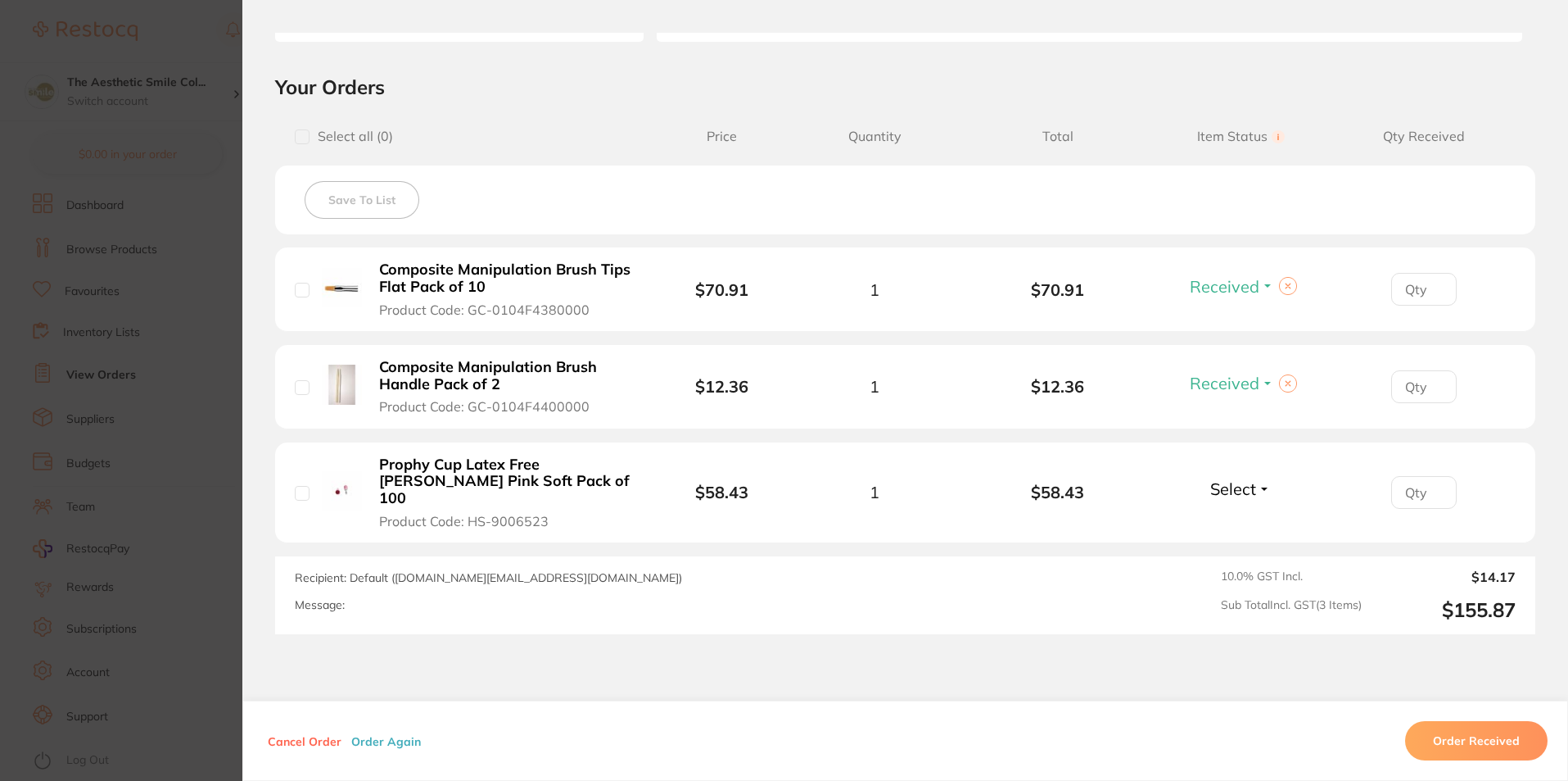
click at [1246, 483] on span "Select" at bounding box center [1232, 488] width 46 height 21
click at [1246, 482] on span "Select" at bounding box center [1232, 488] width 46 height 21
click at [1419, 287] on input "number" at bounding box center [1424, 289] width 66 height 33
type input "1"
click at [1415, 388] on input "number" at bounding box center [1424, 387] width 66 height 33
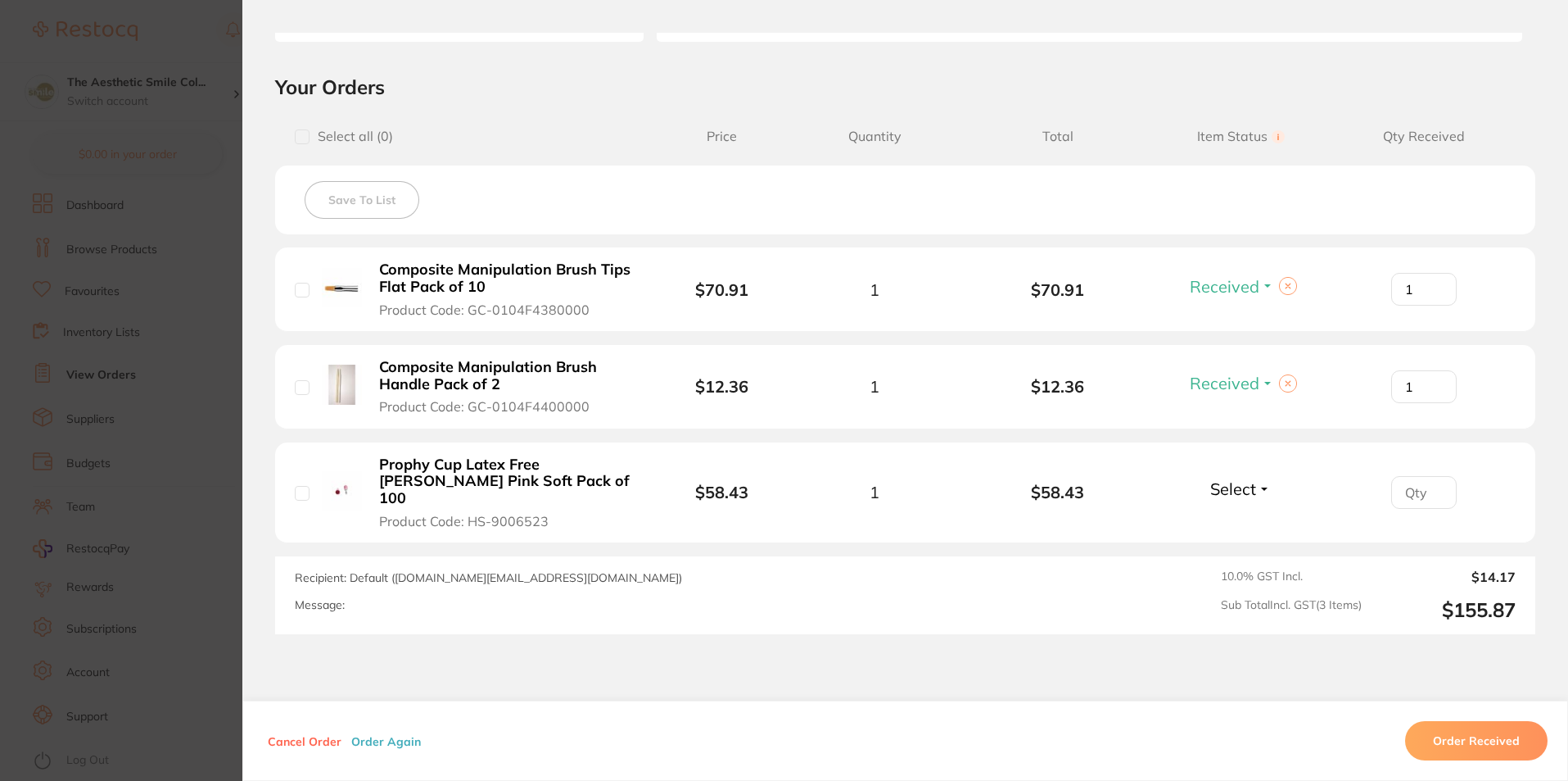
type input "1"
click at [1380, 213] on div "Save To List" at bounding box center [905, 200] width 1260 height 69
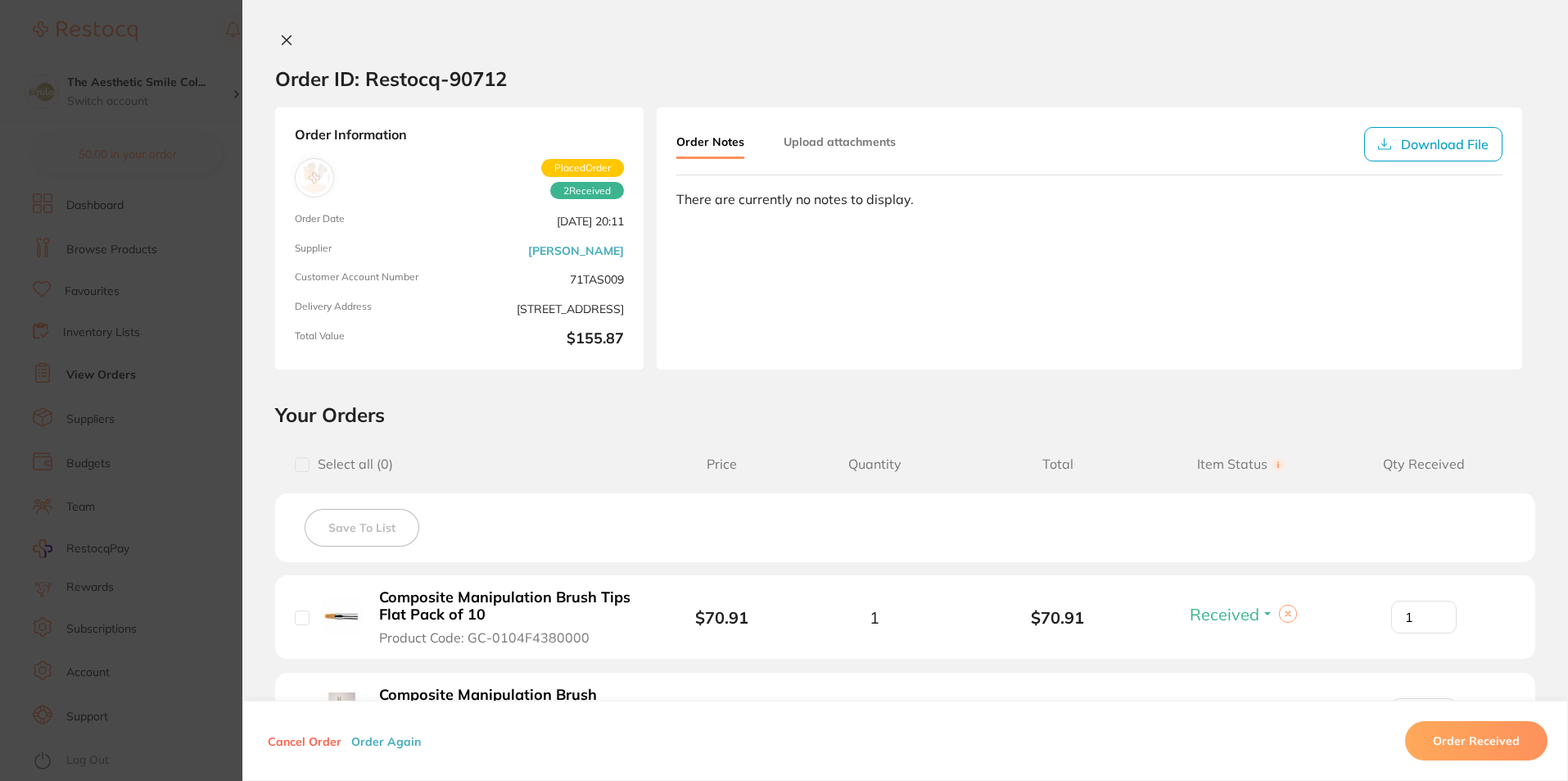
click at [884, 142] on button "Upload attachments" at bounding box center [839, 142] width 112 height 30
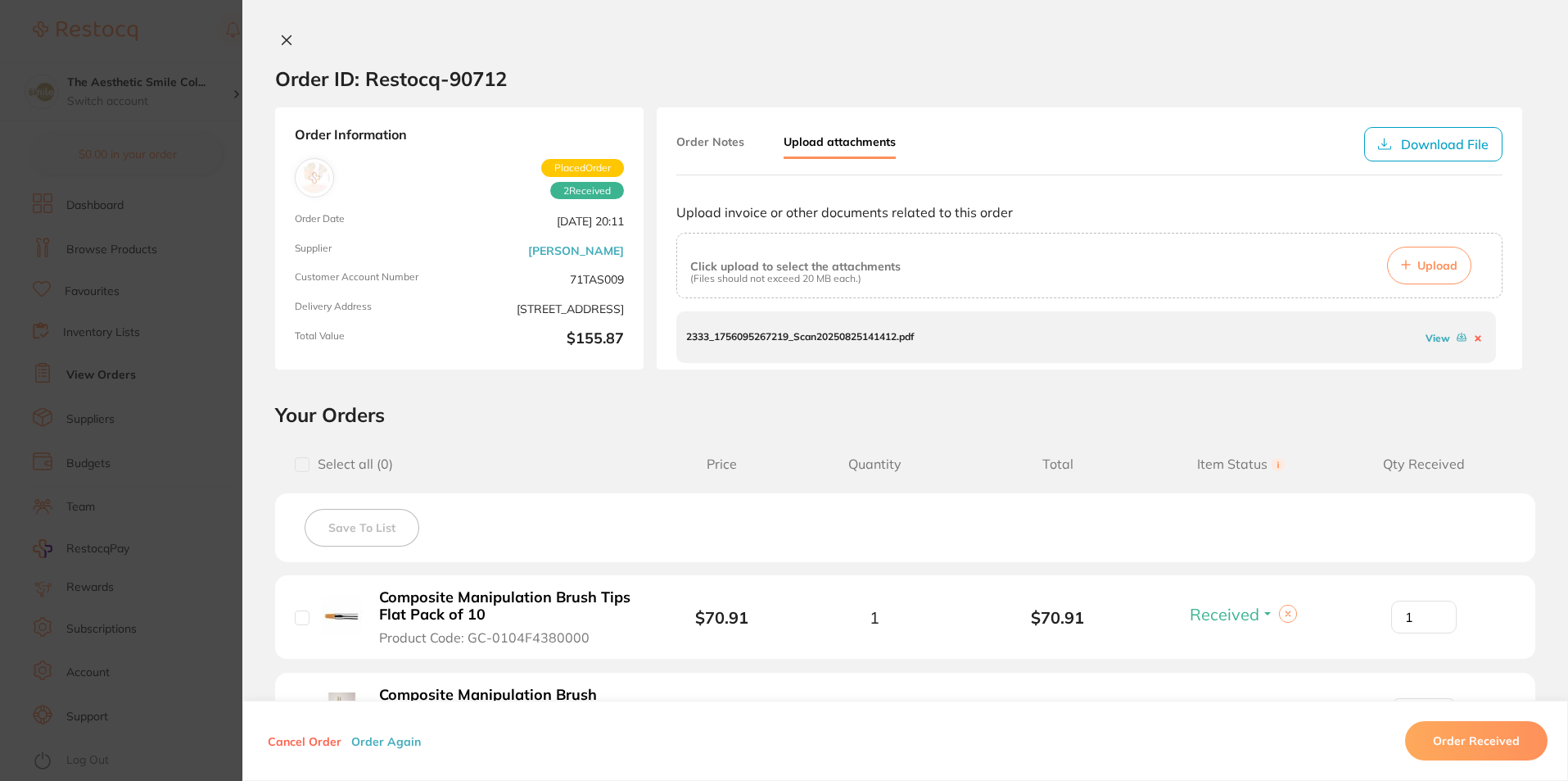
click at [1435, 342] on link "View" at bounding box center [1437, 338] width 25 height 12
click at [276, 28] on div "Order ID: Restocq- 90712 Order Information 2 Received Placed Order Order Date A…" at bounding box center [905, 390] width 1326 height 781
click at [282, 37] on icon at bounding box center [286, 40] width 13 height 13
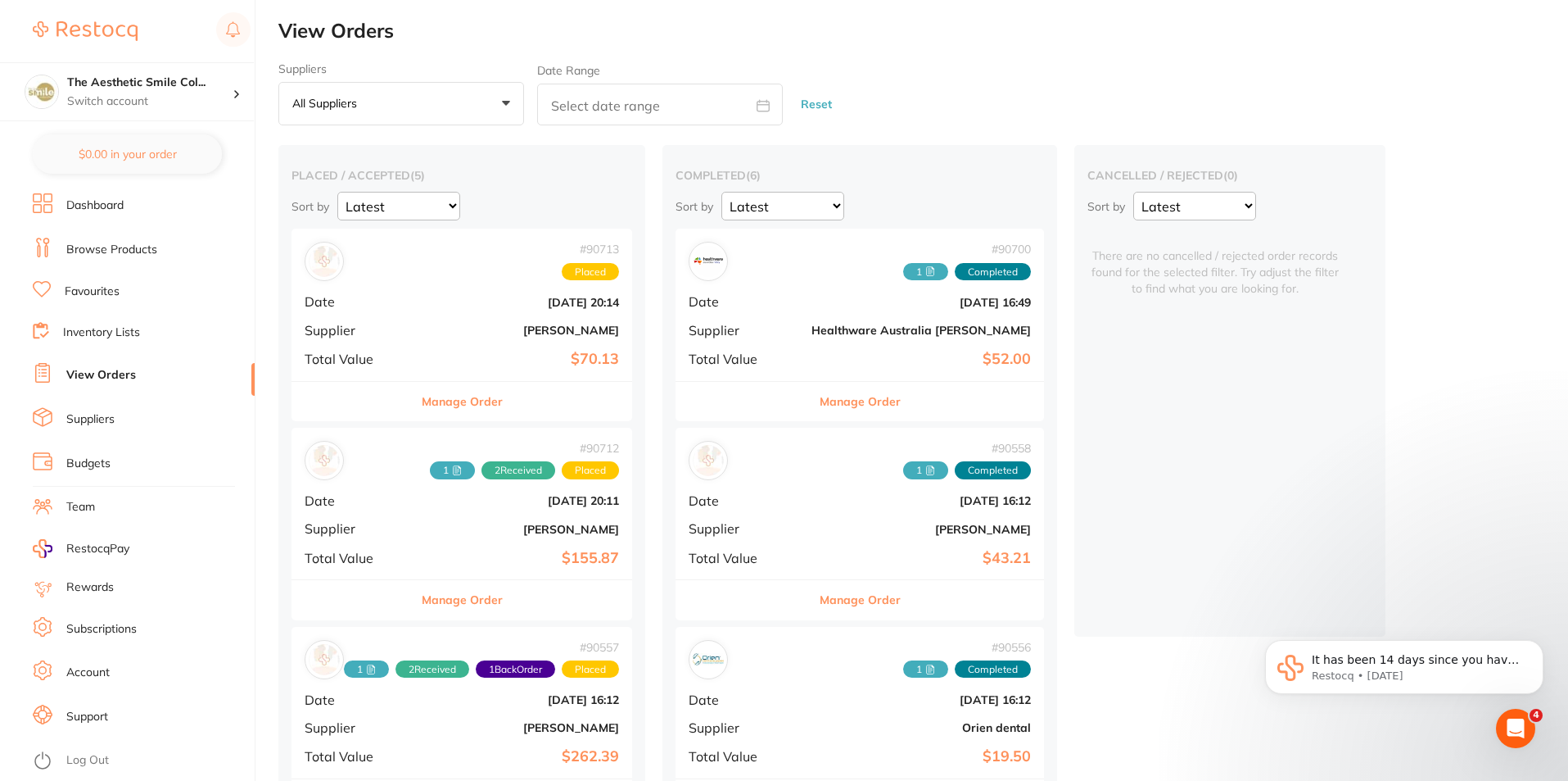
click at [839, 397] on button "Manage Order" at bounding box center [860, 401] width 81 height 40
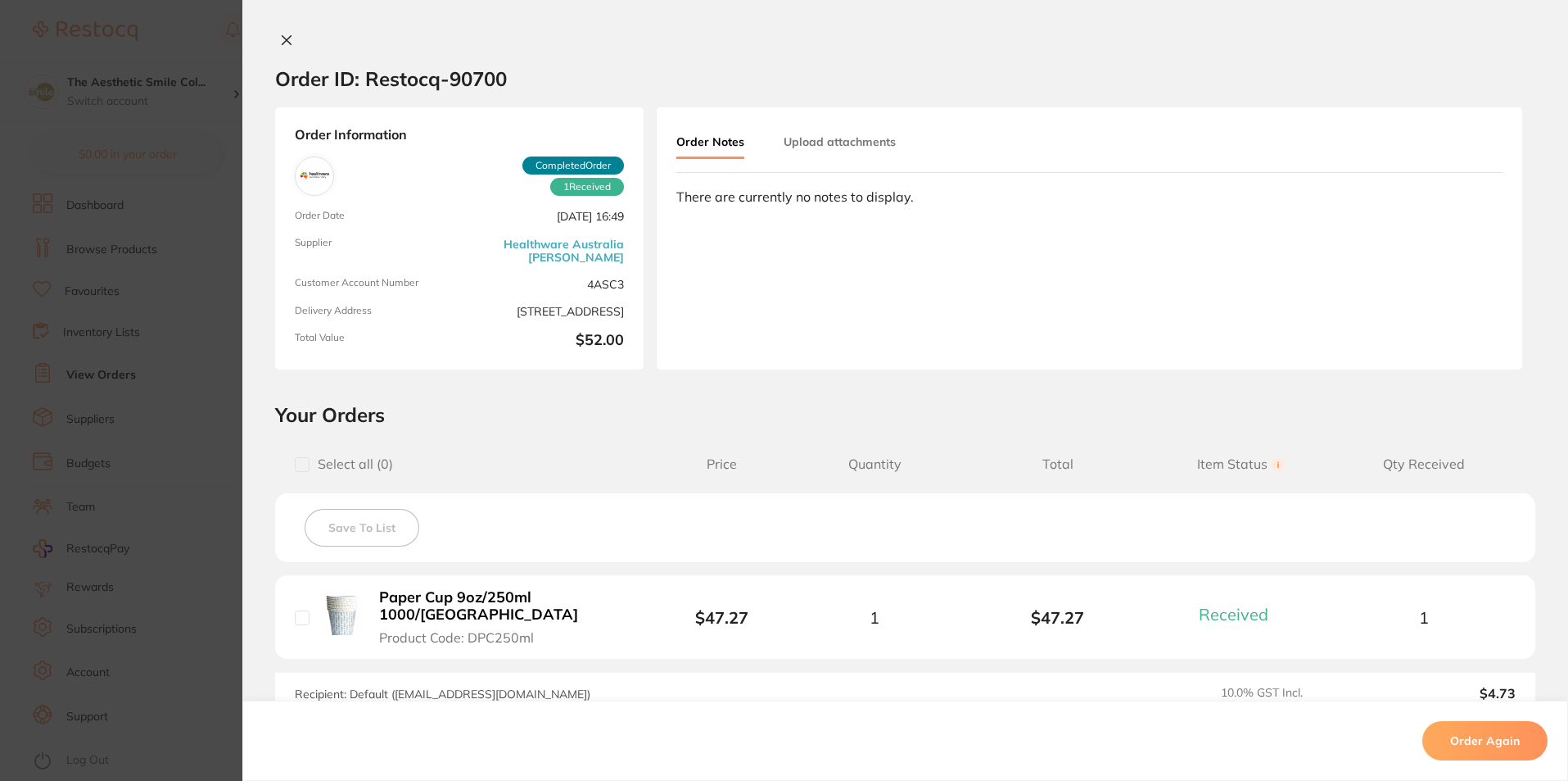
click at [840, 152] on button "Upload attachments" at bounding box center [839, 142] width 112 height 30
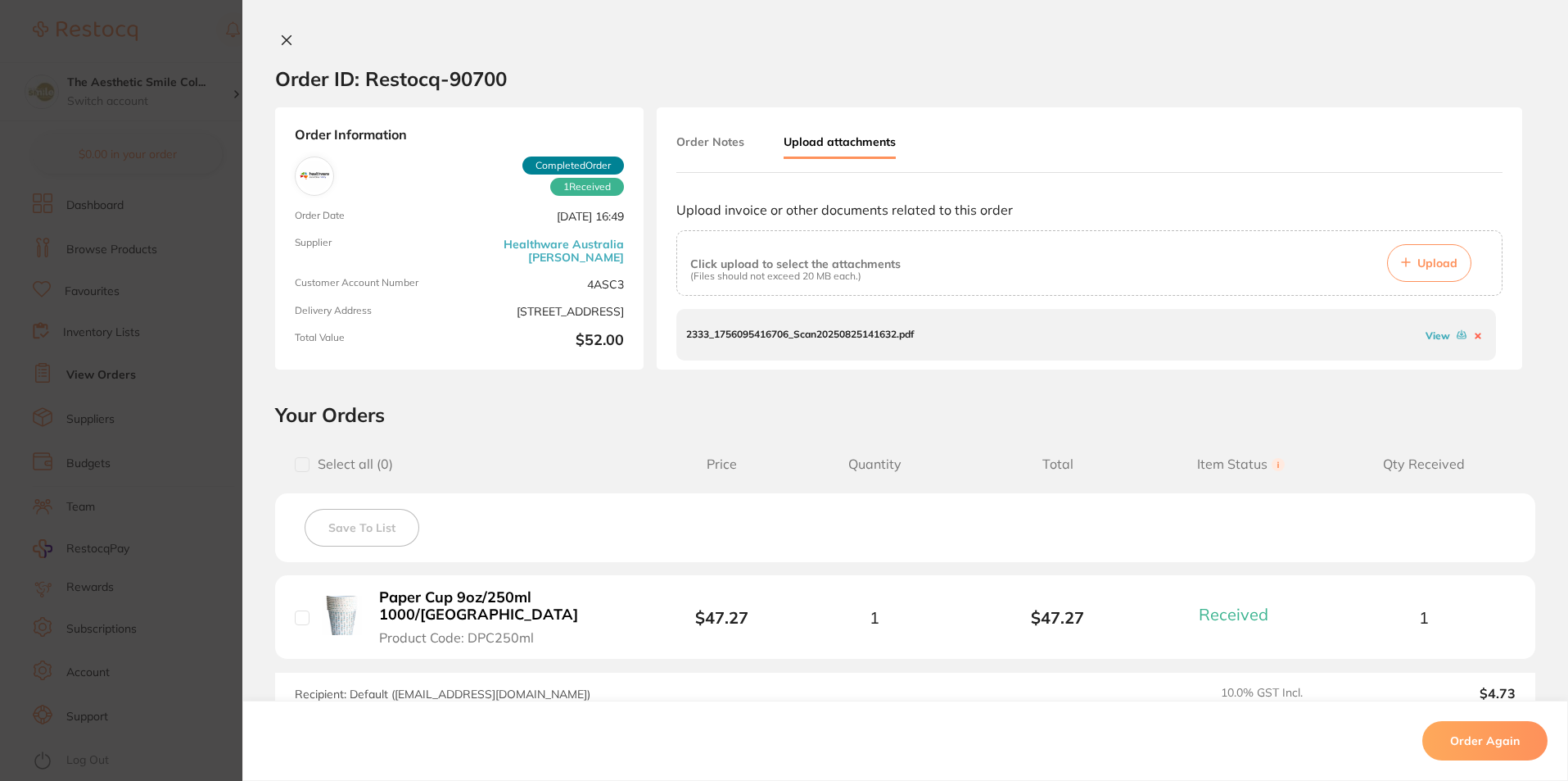
click at [695, 133] on button "Order Notes" at bounding box center [710, 142] width 68 height 30
